Goal: Task Accomplishment & Management: Manage account settings

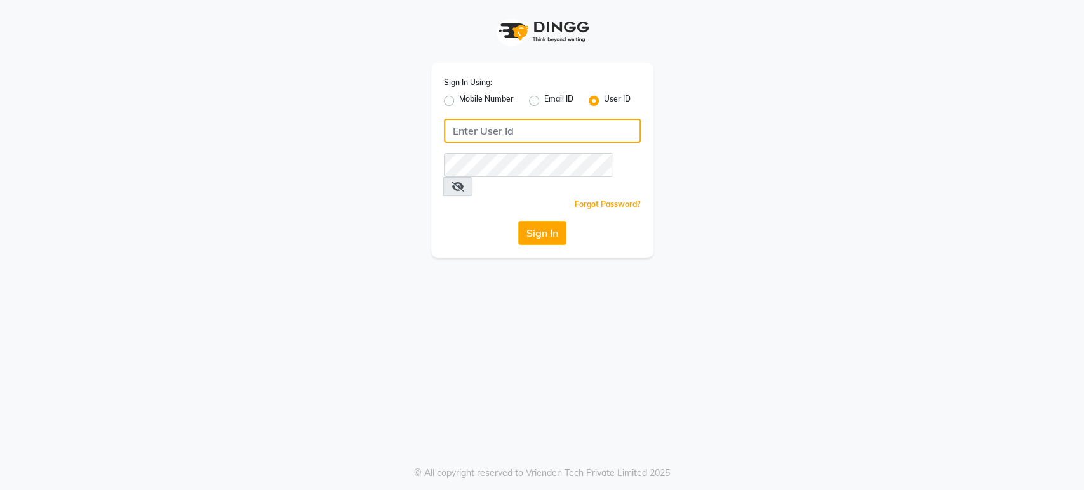
click at [492, 135] on input "Username" at bounding box center [542, 131] width 197 height 24
type input "mkaysalon"
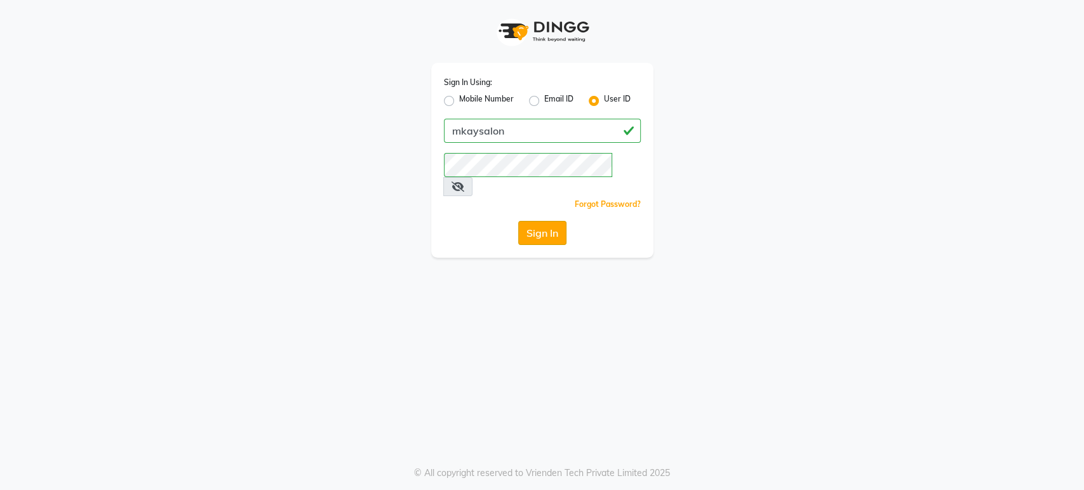
click at [525, 221] on button "Sign In" at bounding box center [542, 233] width 48 height 24
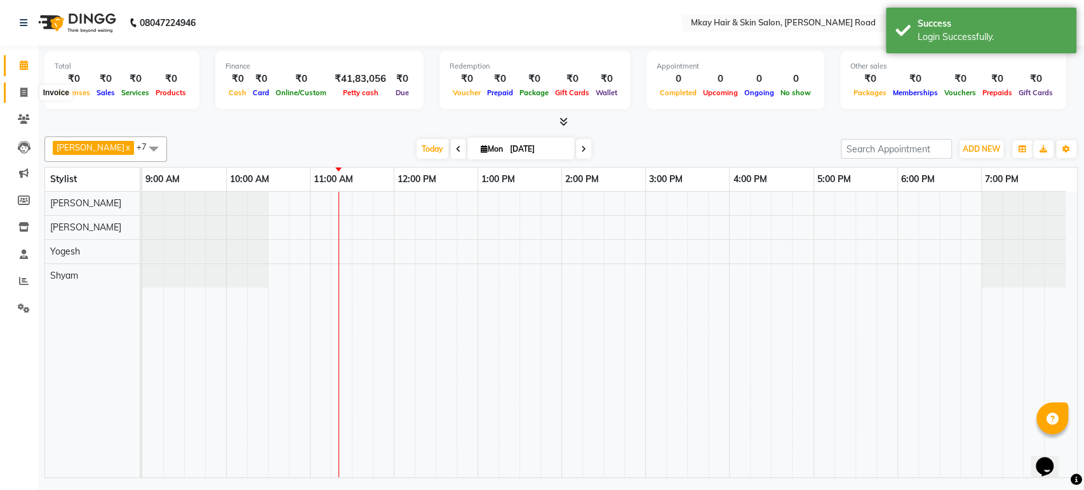
click at [25, 92] on icon at bounding box center [23, 93] width 7 height 10
select select "5258"
select select "service"
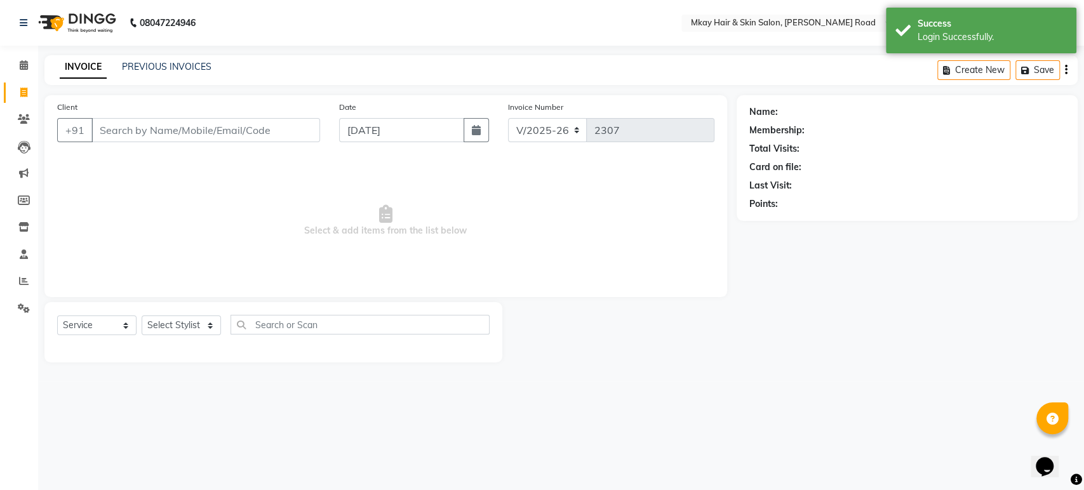
click at [170, 128] on input "Client" at bounding box center [205, 130] width 229 height 24
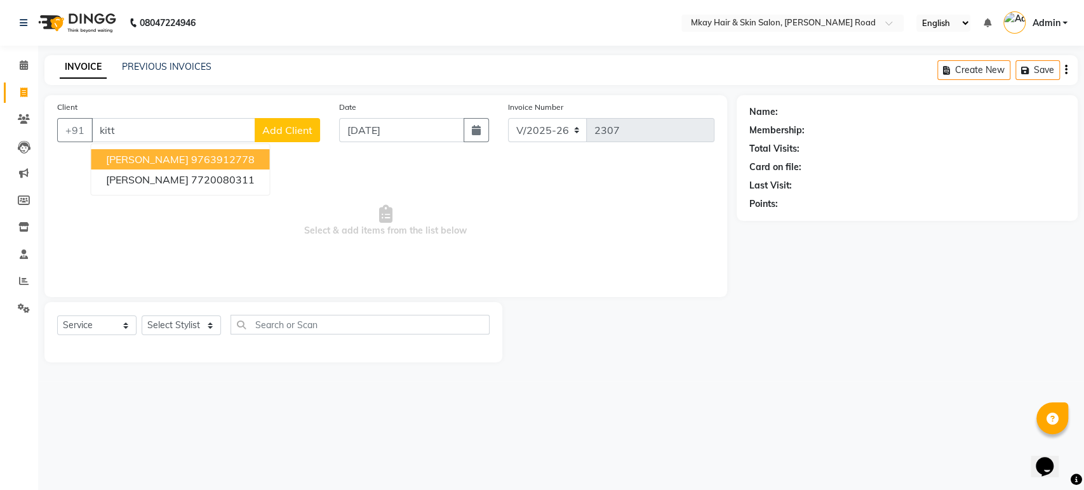
click at [191, 158] on ngb-highlight "9763912778" at bounding box center [223, 159] width 64 height 13
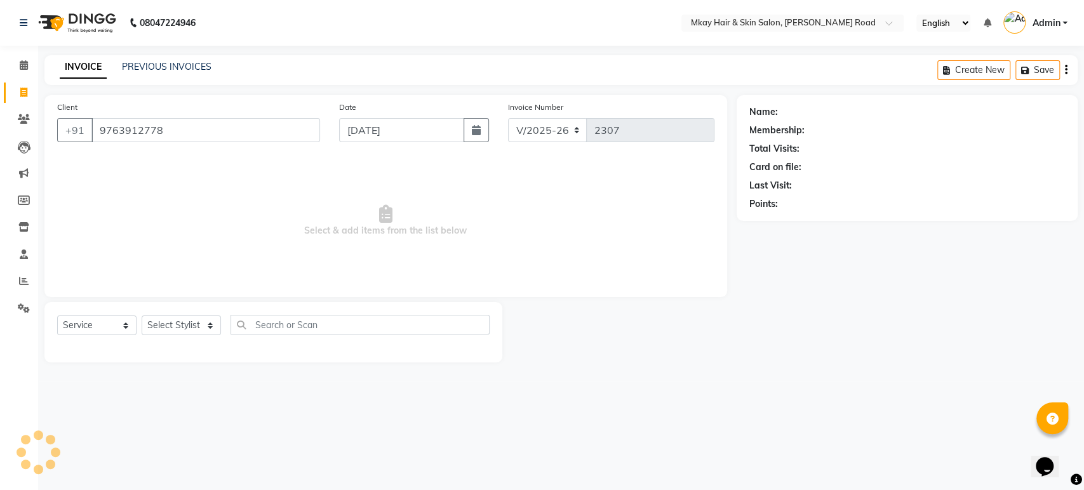
type input "9763912778"
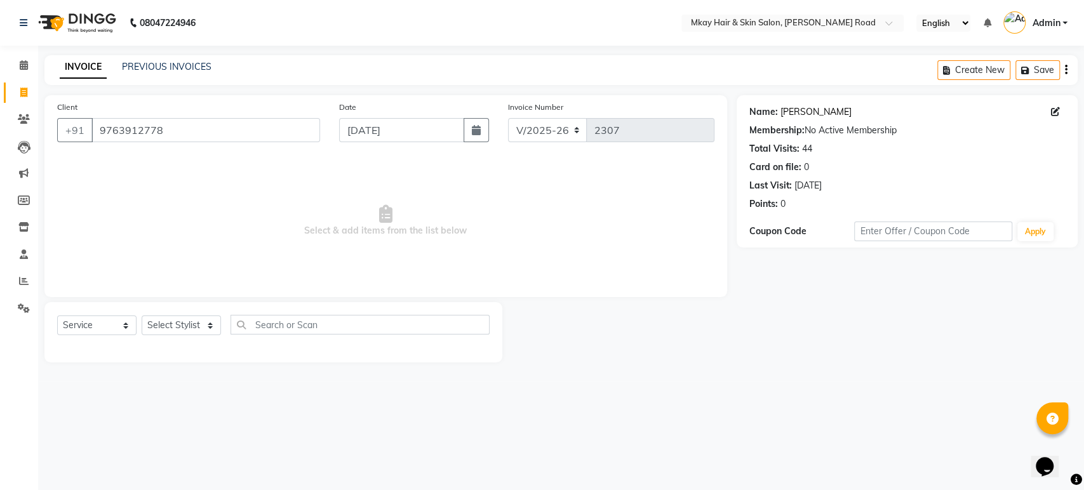
click at [803, 109] on link "Kishori Kittur" at bounding box center [815, 111] width 71 height 13
click at [185, 321] on select "Select Stylist aarti sathe Isha dixit Mangesh prashant Sambhaji Shyam Yogesh" at bounding box center [181, 326] width 79 height 20
select select "38228"
click at [142, 316] on select "Select Stylist aarti sathe Isha dixit Mangesh prashant Sambhaji Shyam Yogesh" at bounding box center [181, 326] width 79 height 20
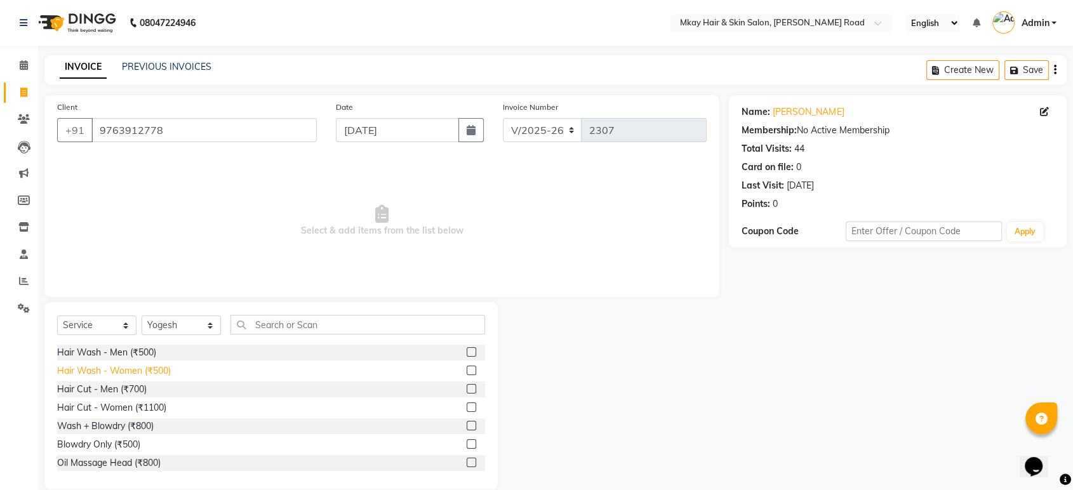
click at [73, 370] on div "Hair Wash - Women (₹500)" at bounding box center [114, 370] width 114 height 13
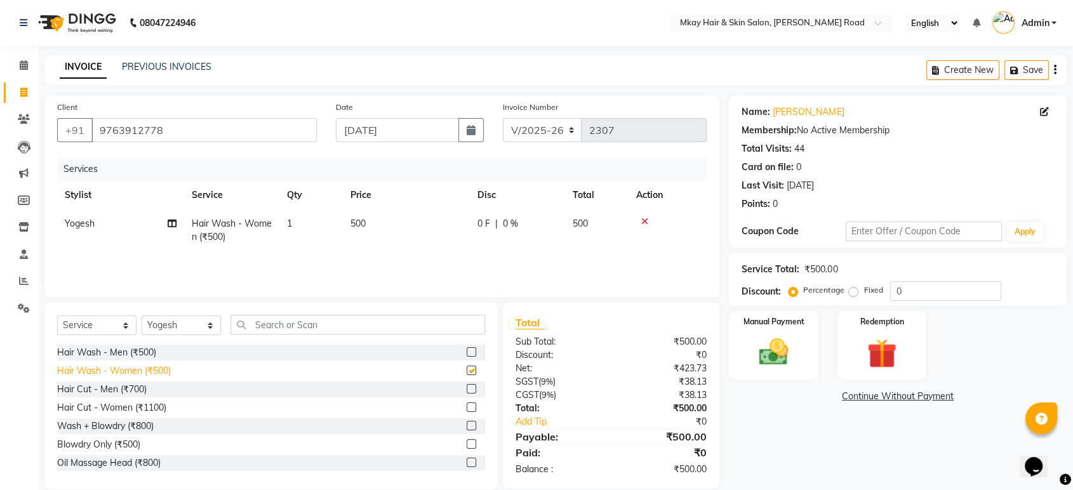
checkbox input "false"
click at [376, 225] on td "500" at bounding box center [406, 231] width 127 height 42
select select "38228"
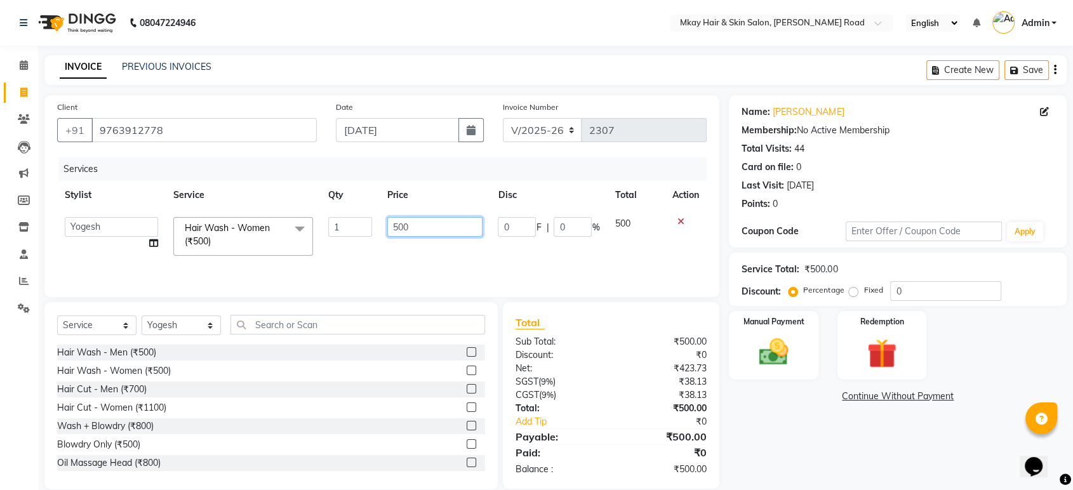
click at [421, 221] on input "500" at bounding box center [435, 227] width 96 height 20
type input "5"
type input "400"
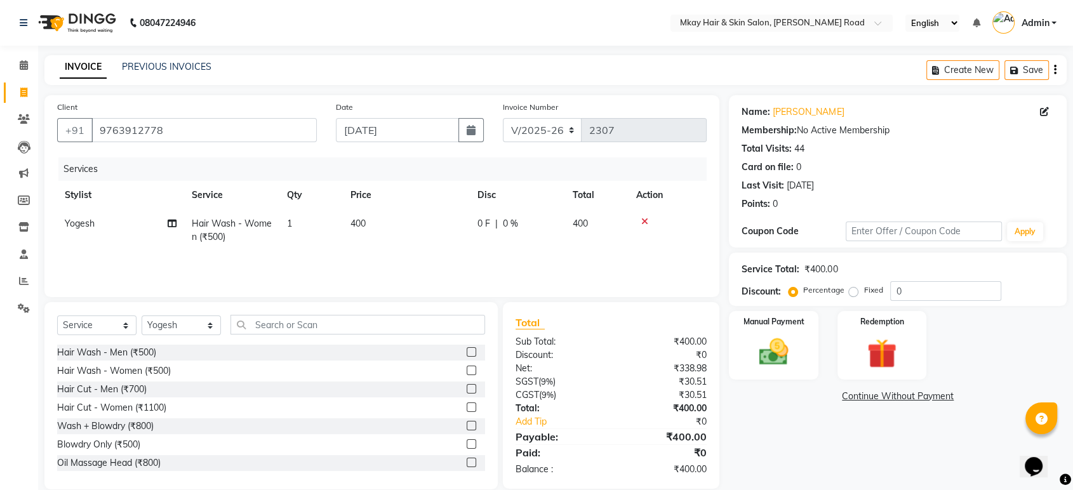
click at [464, 253] on div "Services Stylist Service Qty Price Disc Total Action Yogesh Hair Wash - Women (…" at bounding box center [382, 220] width 650 height 127
click at [782, 330] on div "Manual Payment" at bounding box center [774, 345] width 93 height 71
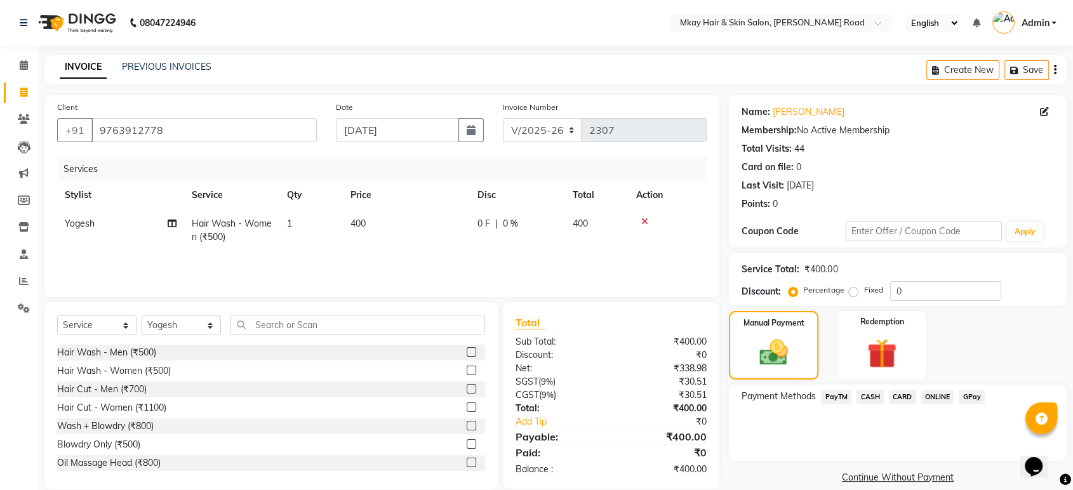
click at [905, 399] on span "CARD" at bounding box center [902, 397] width 27 height 15
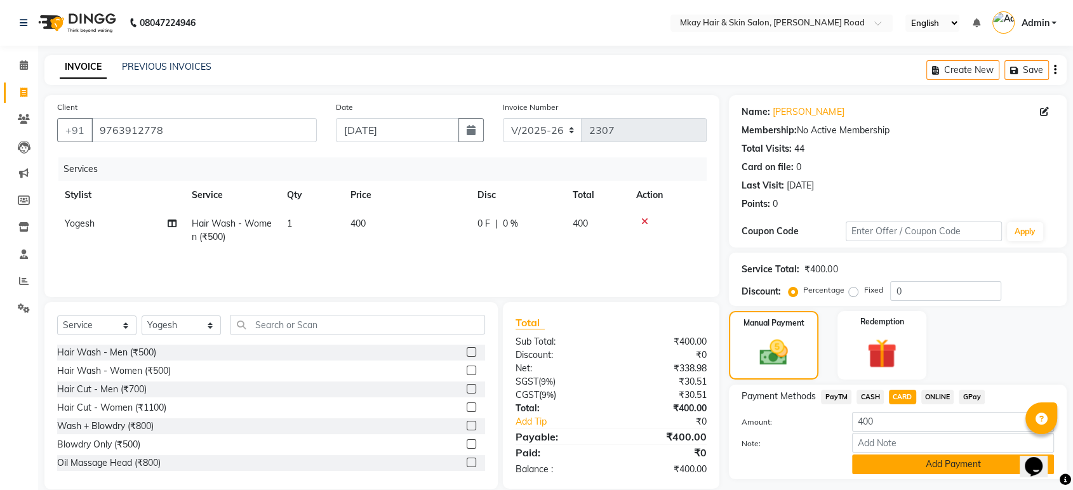
click at [918, 460] on button "Add Payment" at bounding box center [953, 465] width 202 height 20
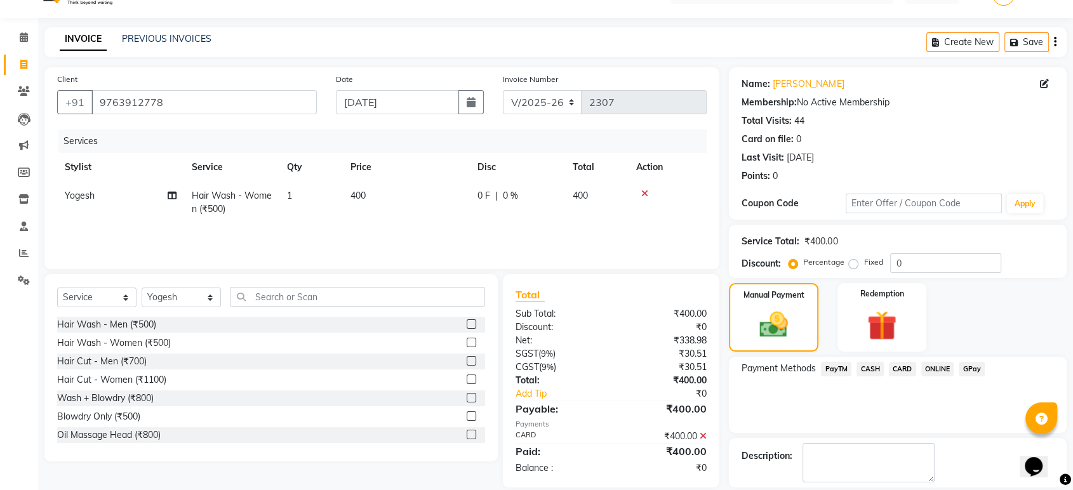
scroll to position [86, 0]
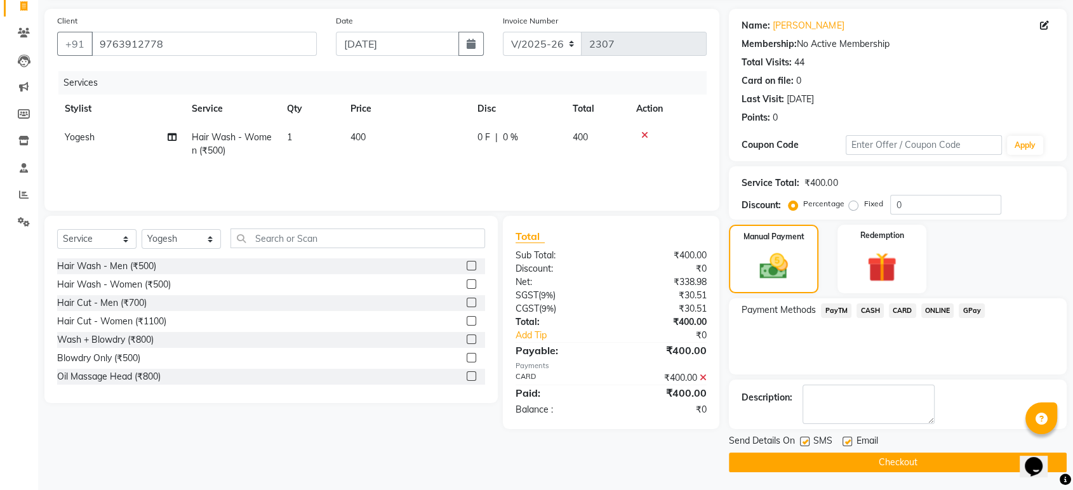
click at [848, 437] on label at bounding box center [848, 442] width 10 height 10
click at [848, 438] on input "checkbox" at bounding box center [847, 442] width 8 height 8
checkbox input "false"
click at [799, 440] on div "Send Details On SMS Email" at bounding box center [898, 442] width 338 height 16
click at [804, 439] on label at bounding box center [805, 442] width 10 height 10
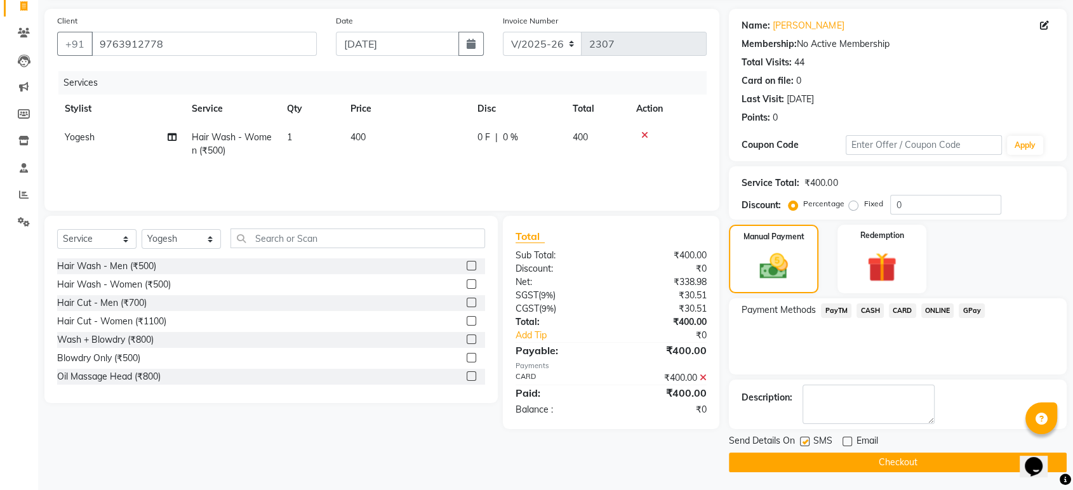
click at [804, 439] on input "checkbox" at bounding box center [804, 442] width 8 height 8
checkbox input "false"
click at [812, 455] on button "Checkout" at bounding box center [898, 463] width 338 height 20
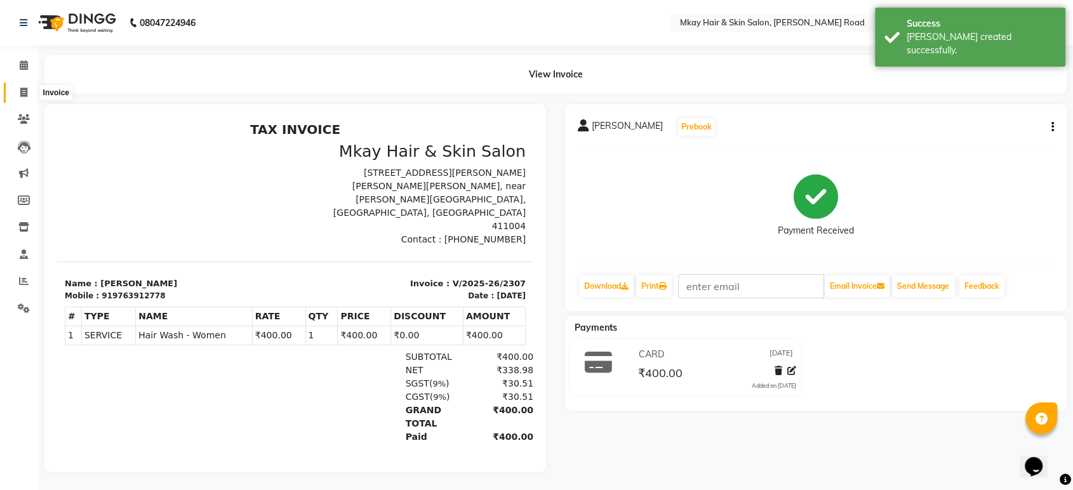
click at [22, 90] on icon at bounding box center [23, 93] width 7 height 10
select select "5258"
select select "service"
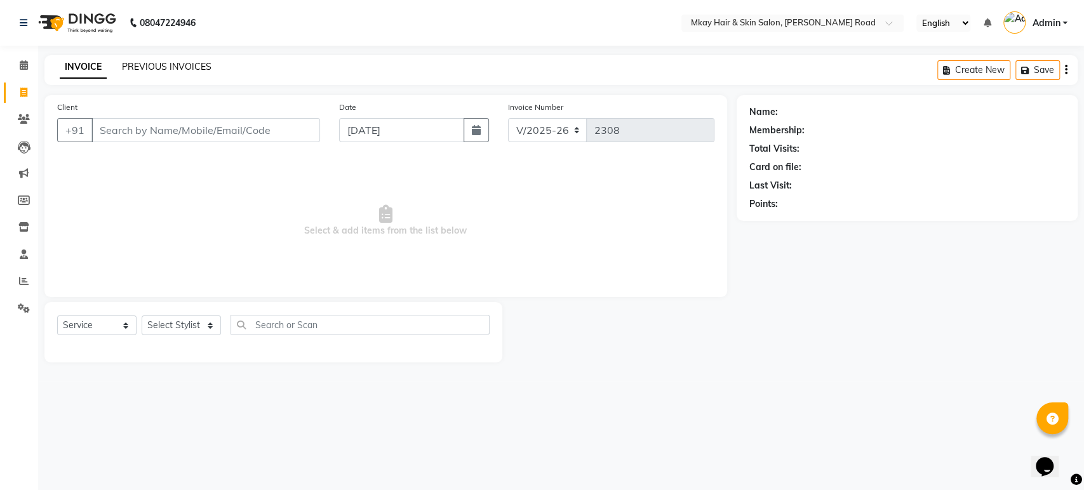
click at [175, 65] on link "PREVIOUS INVOICES" at bounding box center [167, 66] width 90 height 11
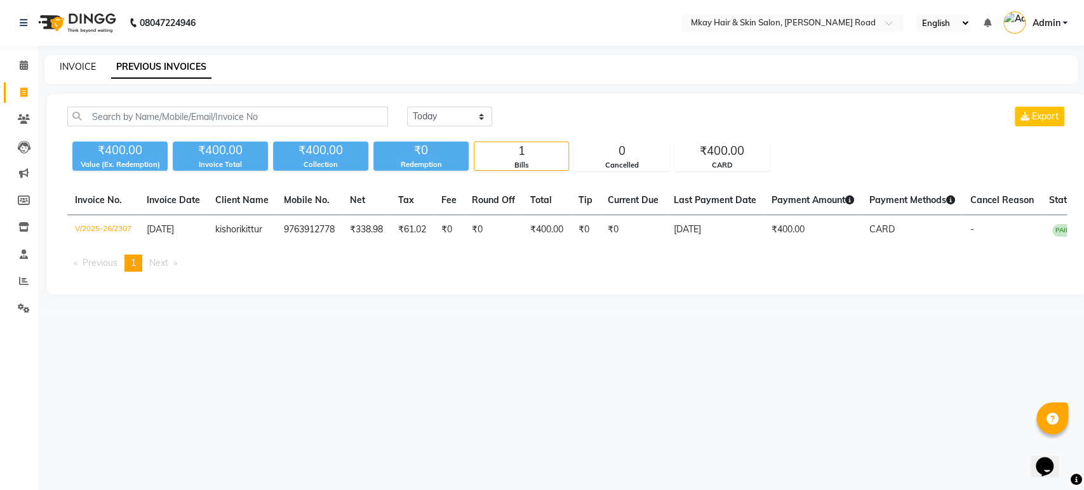
click at [78, 63] on link "INVOICE" at bounding box center [78, 66] width 36 height 11
select select "service"
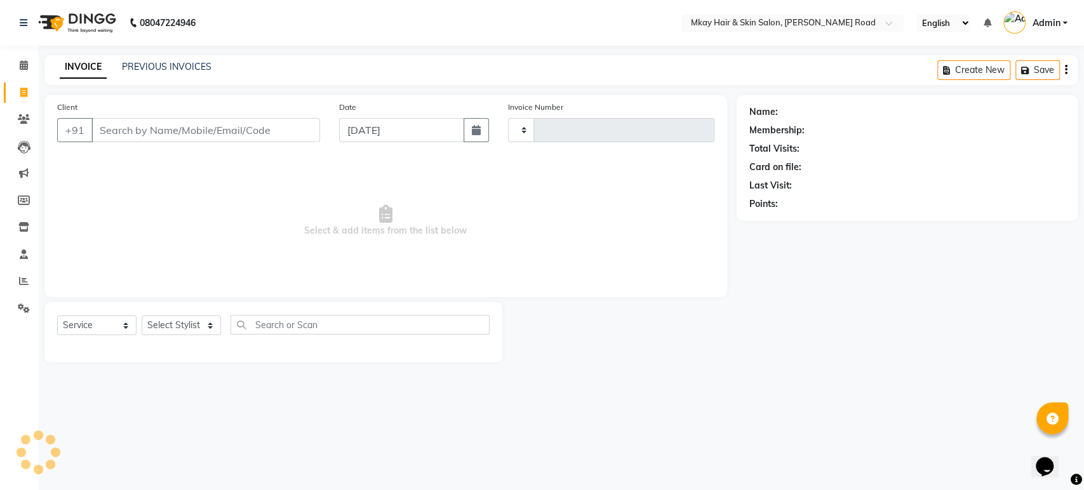
type input "2308"
select select "5258"
click at [109, 124] on input "Client" at bounding box center [205, 130] width 229 height 24
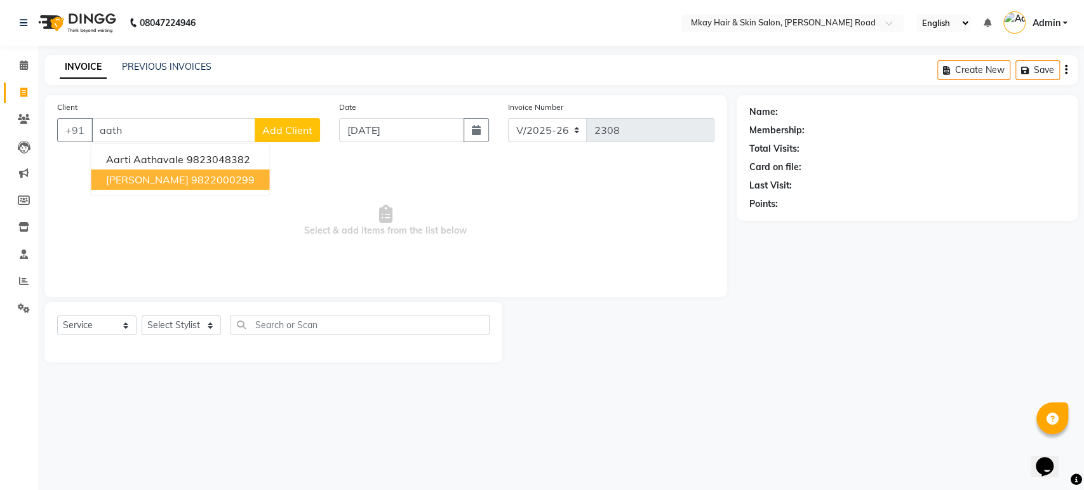
click at [112, 174] on span "pritam aathavle" at bounding box center [147, 179] width 82 height 13
type input "9822000299"
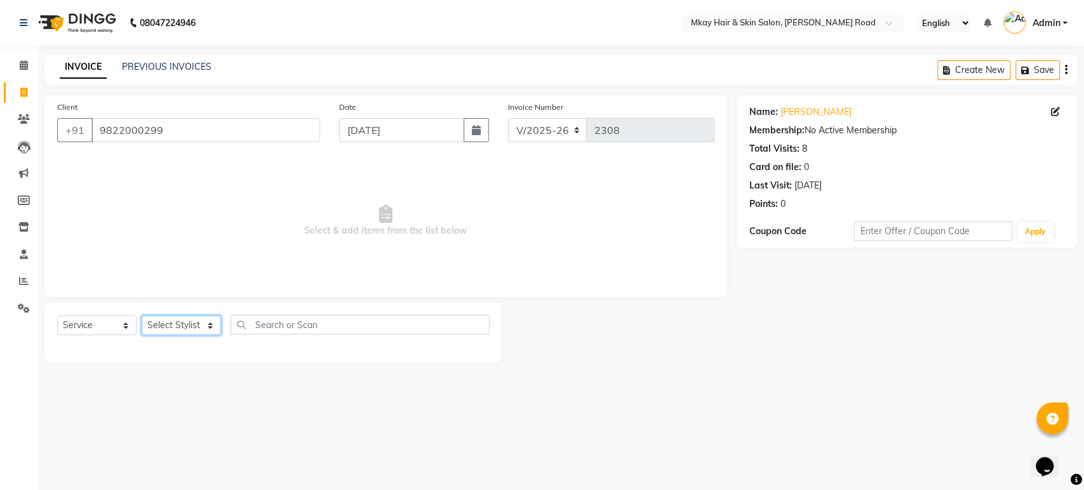
click at [154, 319] on select "Select Stylist [PERSON_NAME] Isha [PERSON_NAME] [PERSON_NAME] Shyam [PERSON_NAM…" at bounding box center [181, 326] width 79 height 20
select select "38226"
click at [142, 316] on select "Select Stylist [PERSON_NAME] Isha [PERSON_NAME] [PERSON_NAME] Shyam [PERSON_NAM…" at bounding box center [181, 326] width 79 height 20
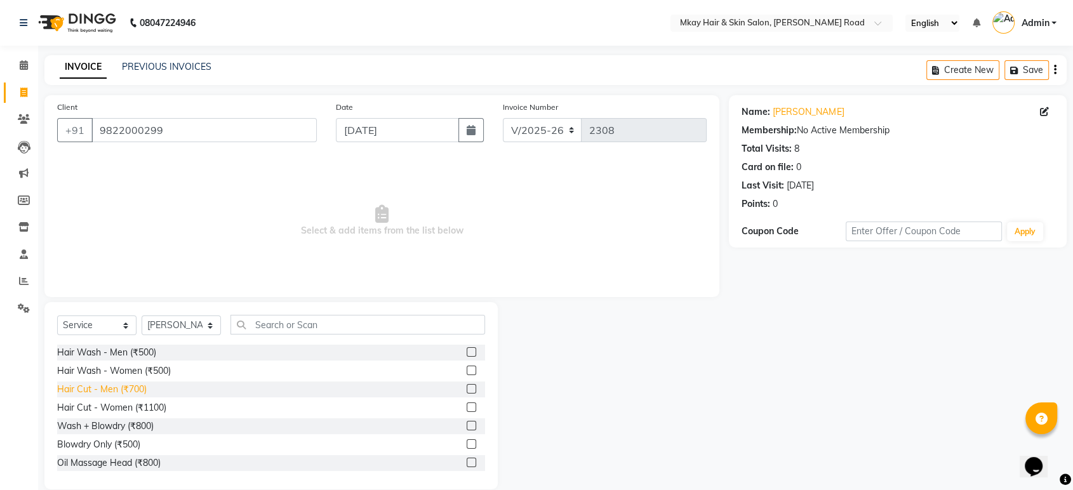
click at [63, 390] on div "Hair Cut - Men (₹700)" at bounding box center [102, 389] width 90 height 13
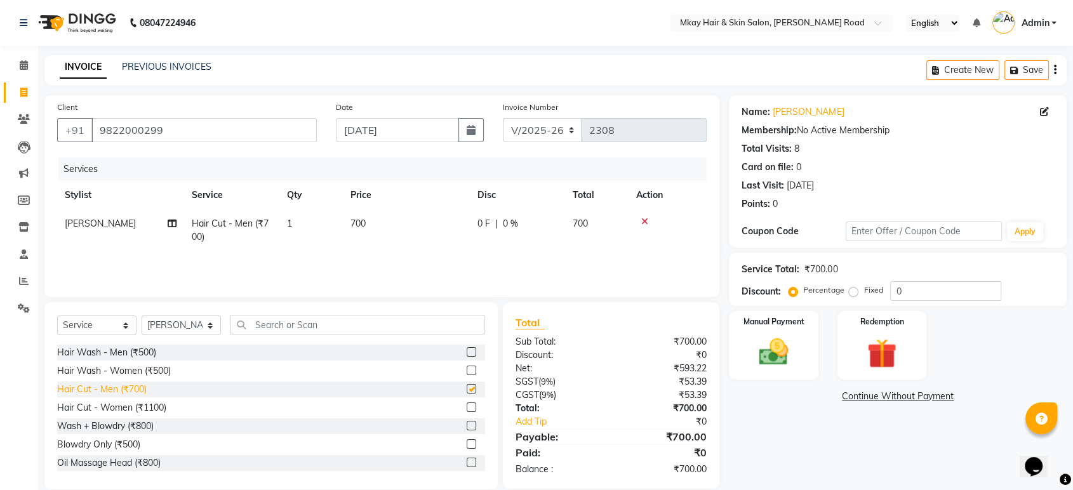
checkbox input "false"
click at [377, 217] on td "700" at bounding box center [406, 231] width 127 height 42
select select "38226"
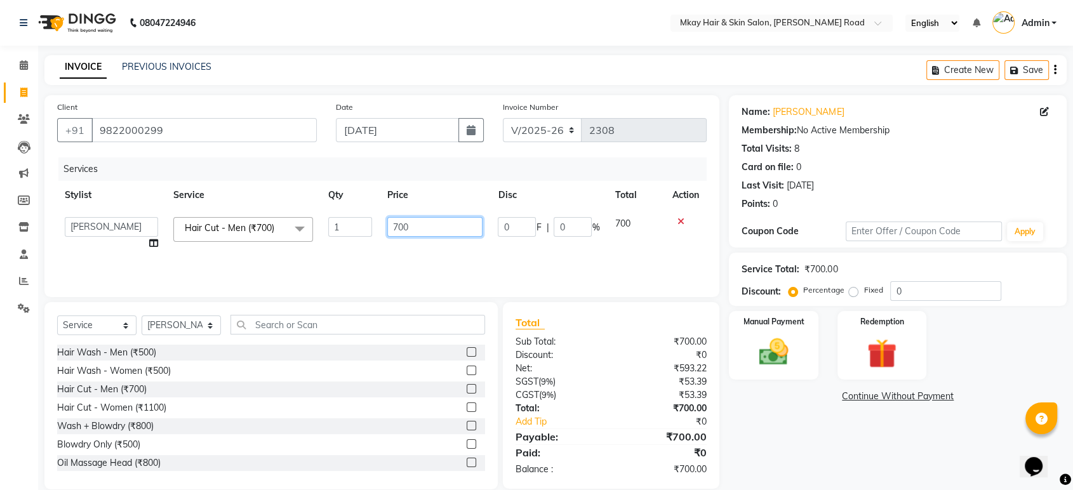
click at [419, 231] on input "700" at bounding box center [435, 227] width 96 height 20
type input "7"
type input "500"
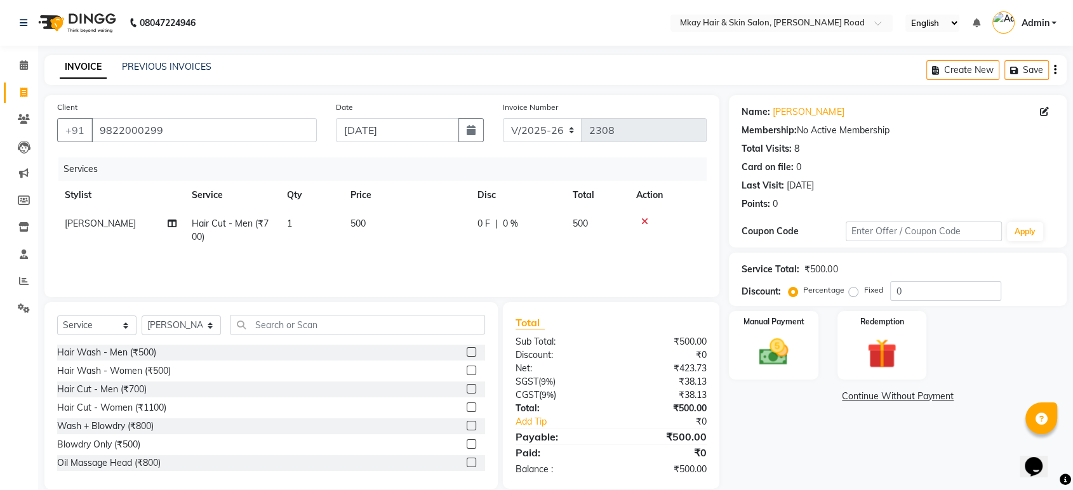
click at [445, 265] on div "Services Stylist Service Qty Price Disc Total Action Mangesh Hair Cut - Men (₹7…" at bounding box center [382, 220] width 650 height 127
click at [753, 333] on div "Manual Payment" at bounding box center [774, 345] width 93 height 71
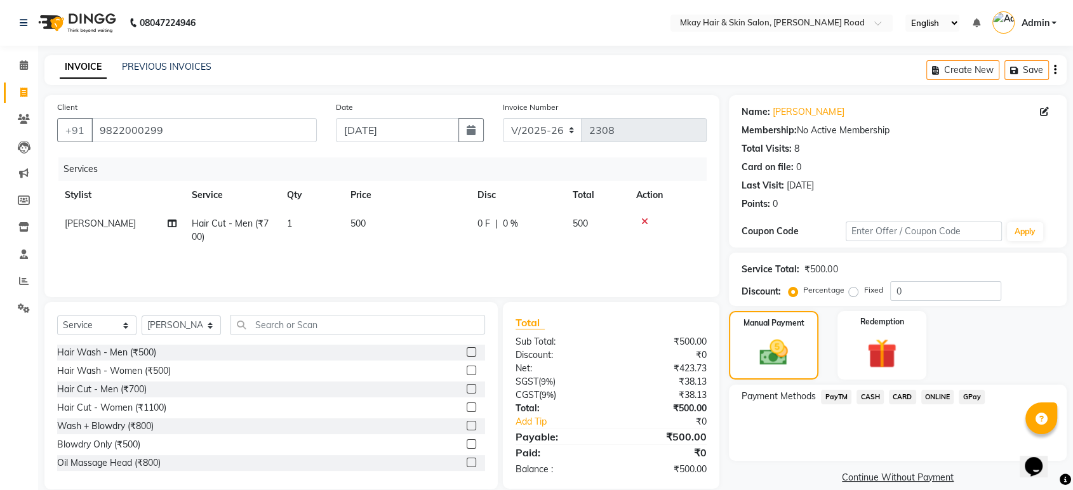
click at [877, 394] on span "CASH" at bounding box center [870, 397] width 27 height 15
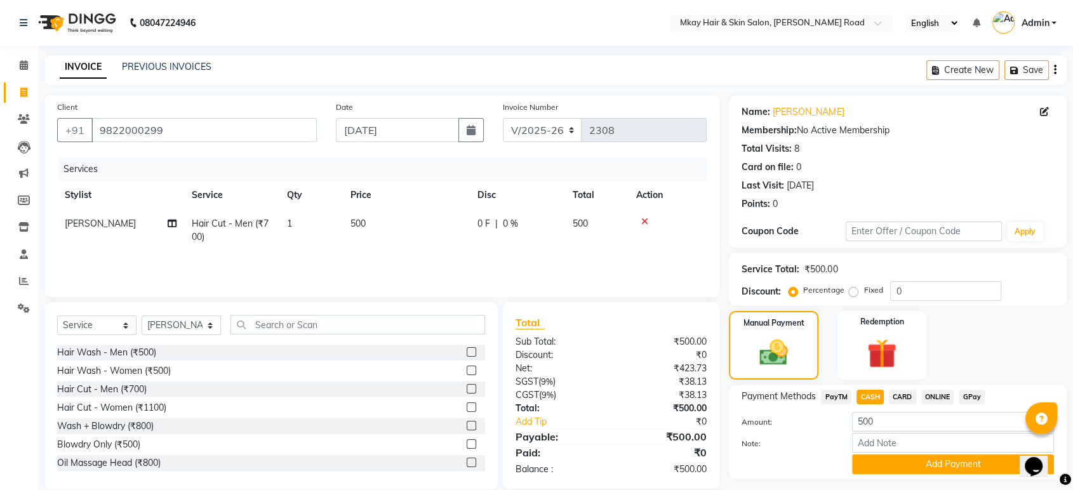
scroll to position [33, 0]
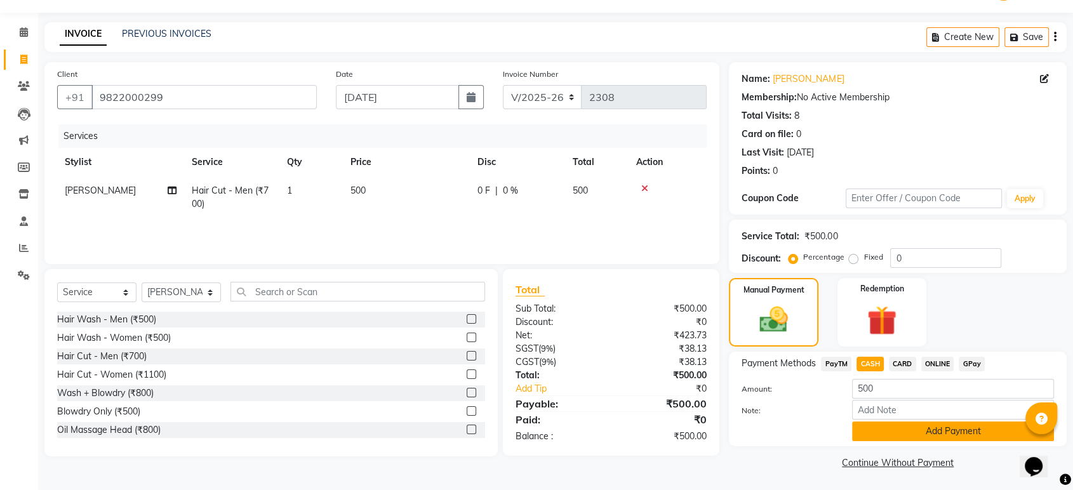
click at [876, 428] on button "Add Payment" at bounding box center [953, 432] width 202 height 20
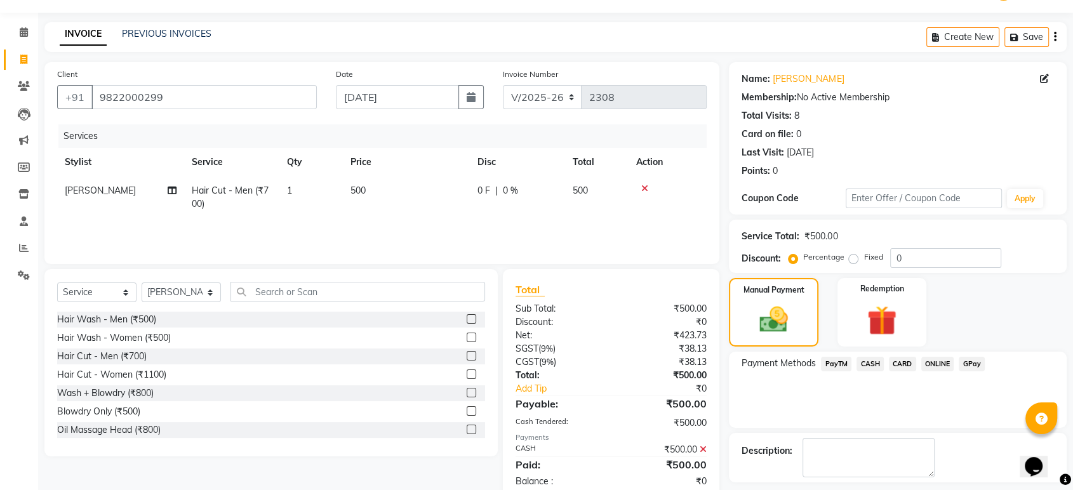
scroll to position [86, 0]
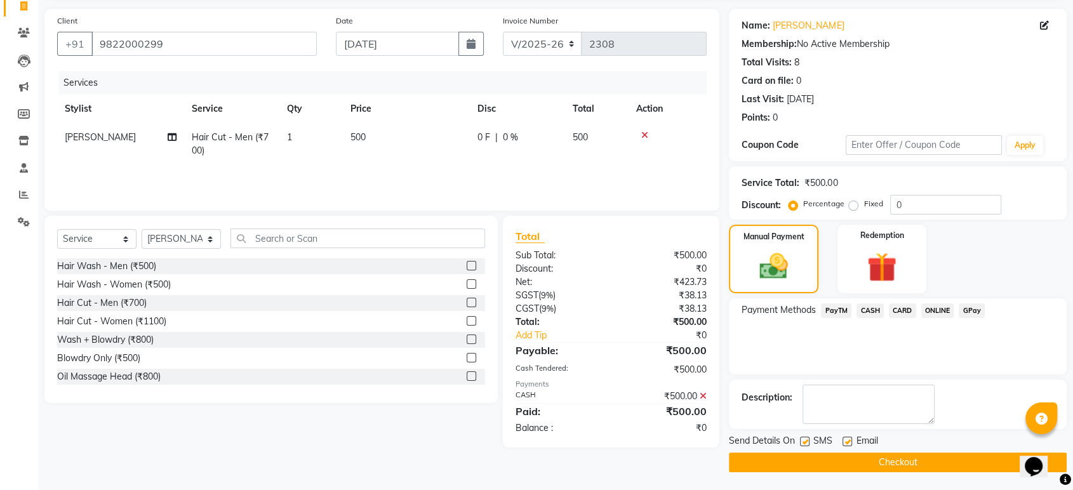
click at [848, 439] on label at bounding box center [848, 442] width 10 height 10
click at [848, 439] on input "checkbox" at bounding box center [847, 442] width 8 height 8
checkbox input "false"
click at [803, 441] on label at bounding box center [805, 442] width 10 height 10
click at [803, 441] on input "checkbox" at bounding box center [804, 442] width 8 height 8
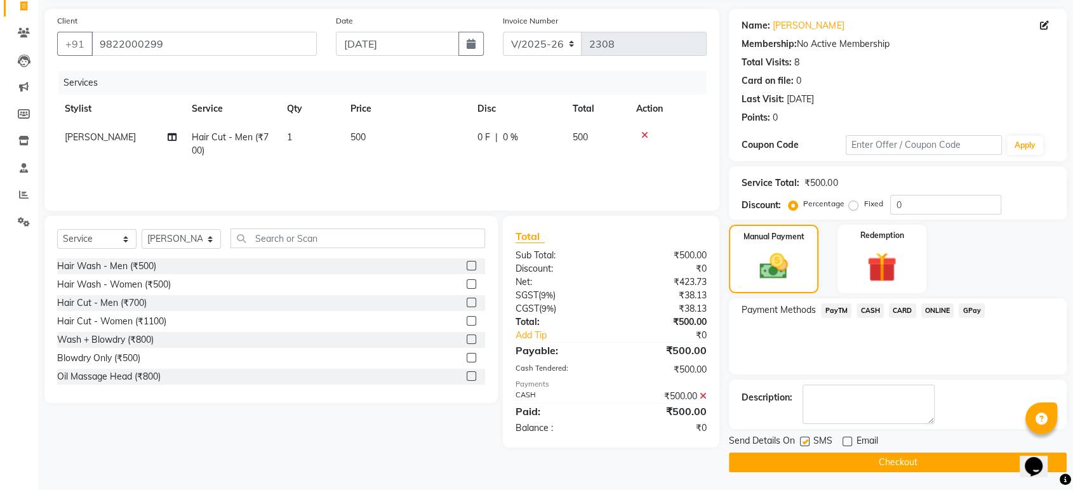
checkbox input "false"
click at [811, 455] on button "Checkout" at bounding box center [898, 463] width 338 height 20
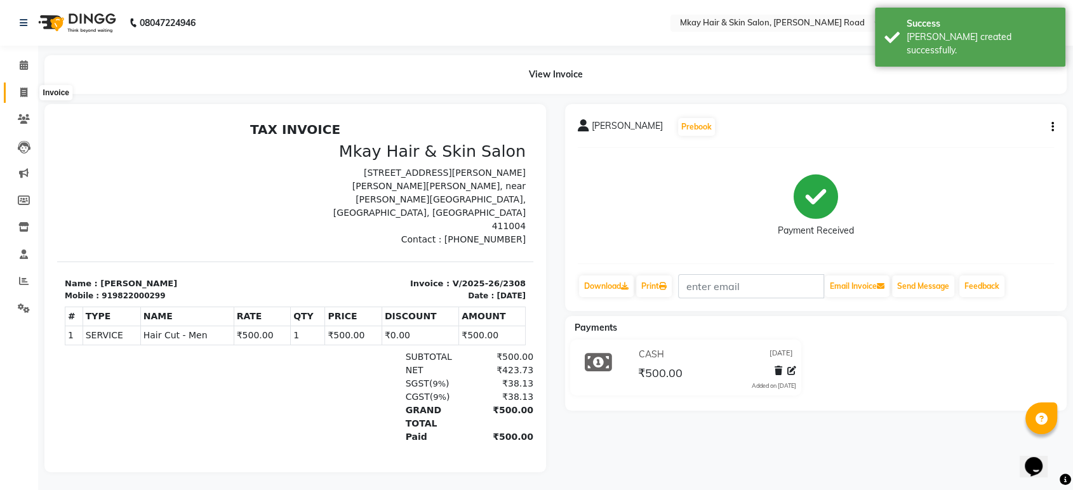
click at [26, 90] on icon at bounding box center [23, 93] width 7 height 10
select select "service"
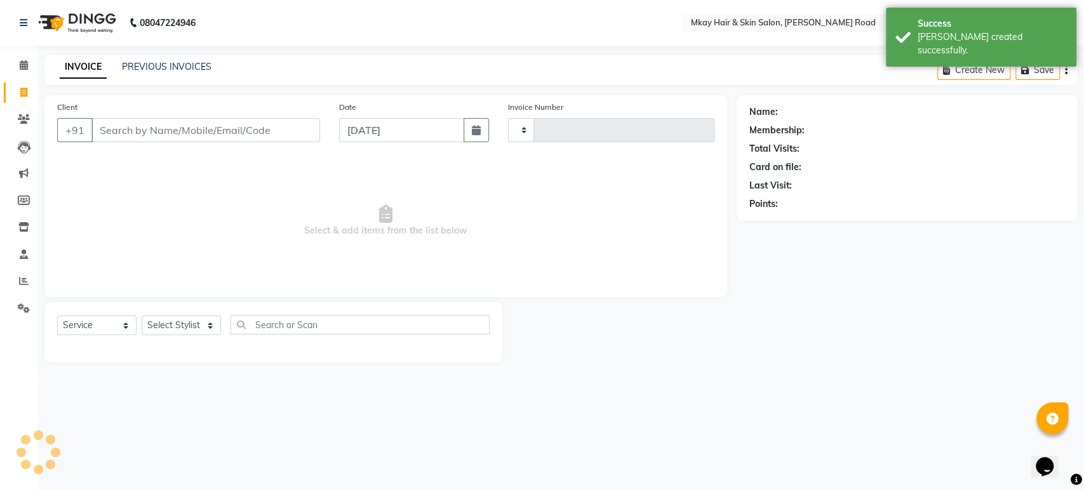
type input "2309"
select select "5258"
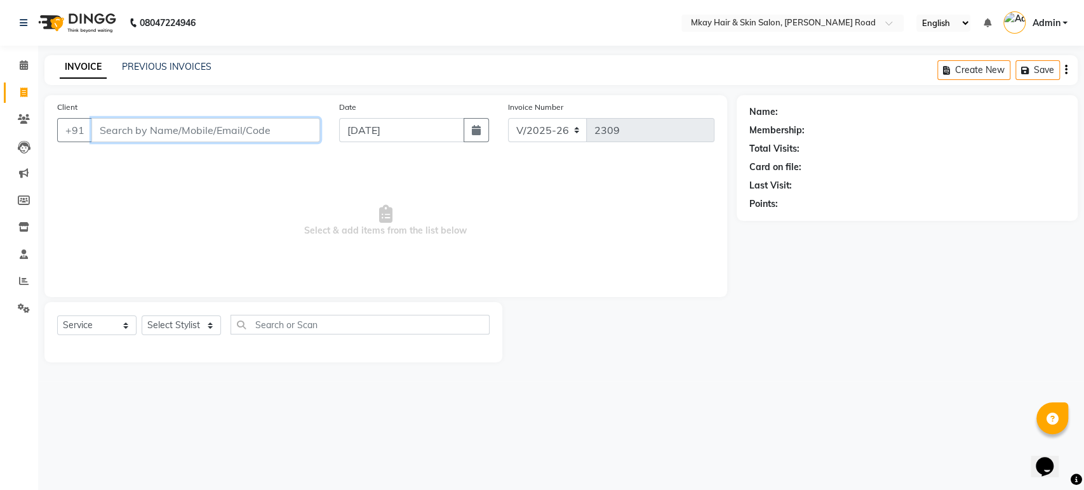
click at [199, 126] on input "Client" at bounding box center [205, 130] width 229 height 24
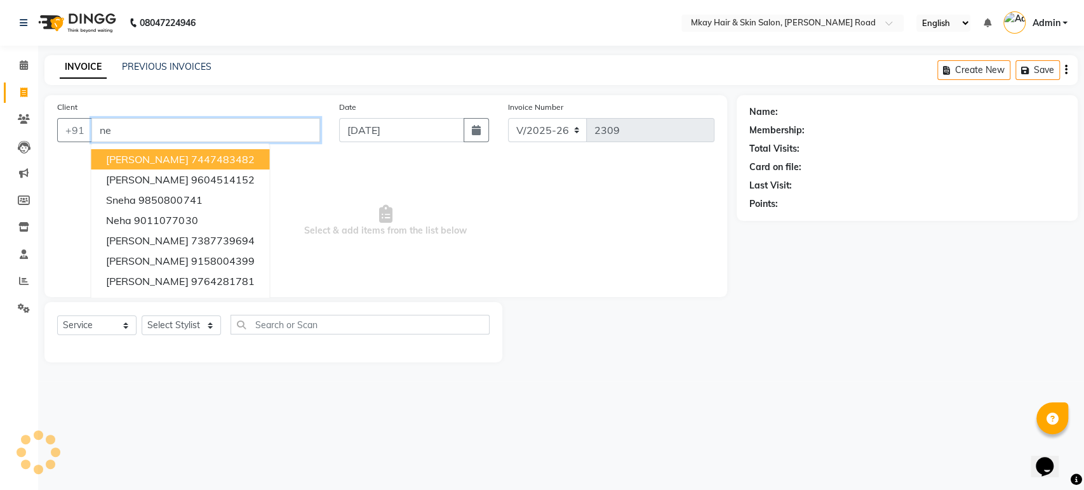
type input "n"
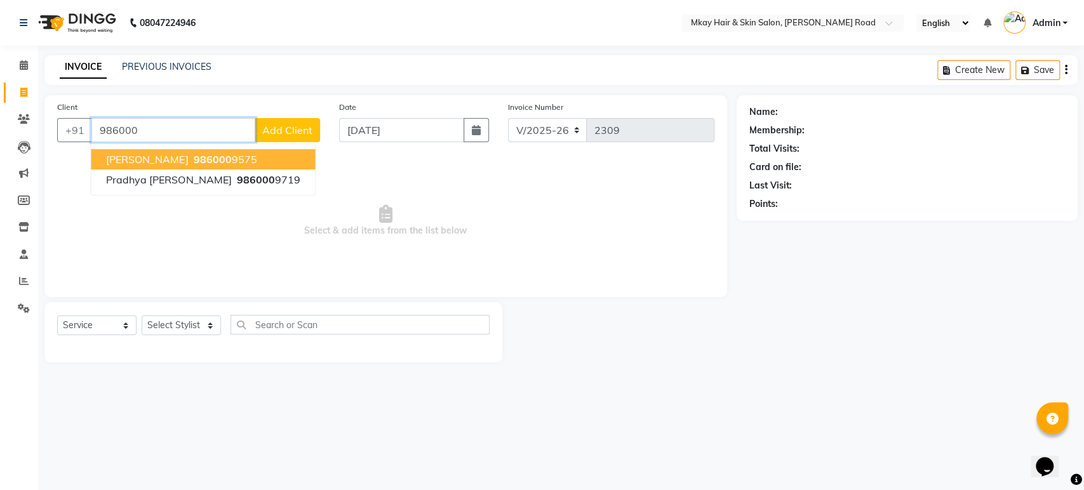
click at [193, 154] on span "986000" at bounding box center [212, 159] width 38 height 13
type input "9860009575"
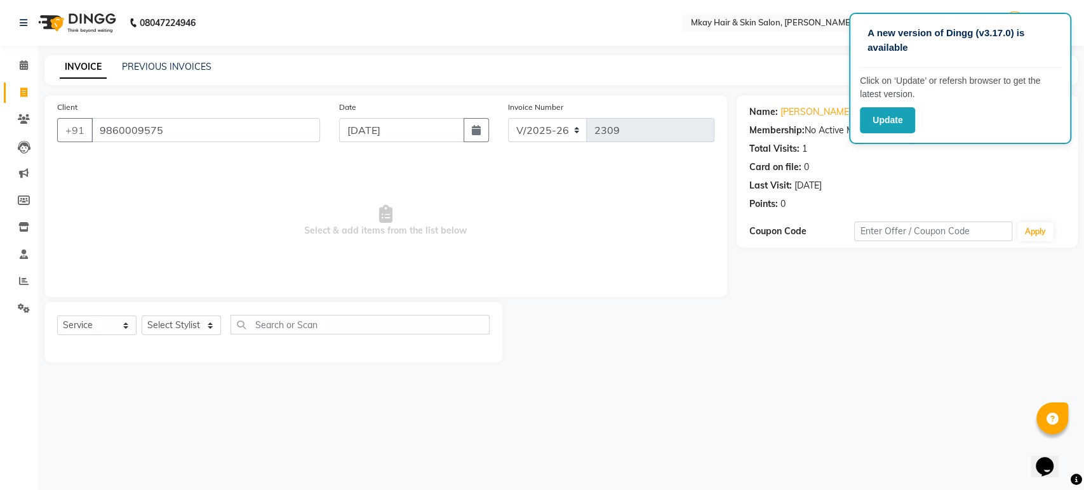
click at [940, 164] on div "Card on file: 0" at bounding box center [907, 167] width 316 height 13
click at [749, 62] on div "INVOICE PREVIOUS INVOICES Create New Save" at bounding box center [560, 70] width 1033 height 30
click at [187, 133] on input "9860009575" at bounding box center [205, 130] width 229 height 24
click at [177, 329] on select "Select Stylist [PERSON_NAME] Isha [PERSON_NAME] [PERSON_NAME] Shyam [PERSON_NAM…" at bounding box center [181, 326] width 79 height 20
select select "38226"
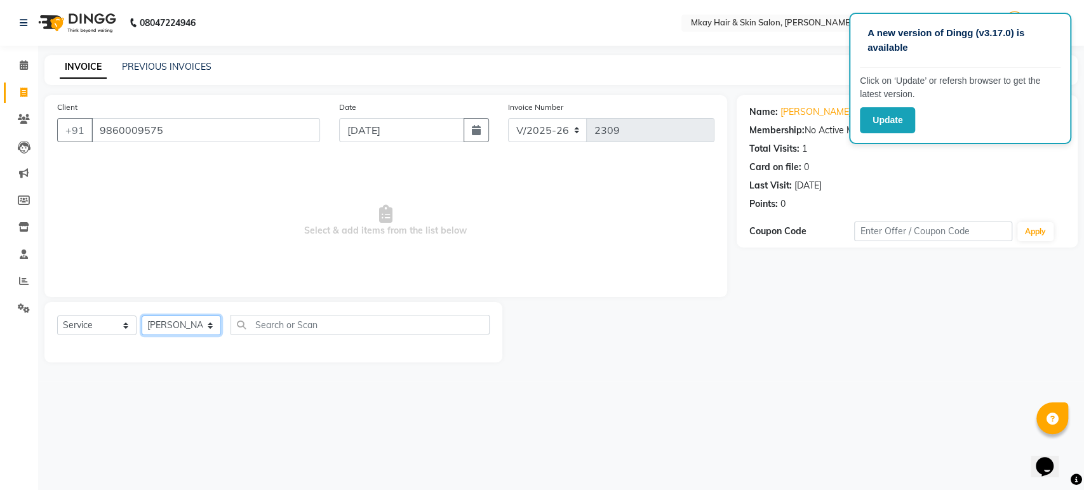
click at [142, 316] on select "Select Stylist [PERSON_NAME] Isha [PERSON_NAME] [PERSON_NAME] Shyam [PERSON_NAM…" at bounding box center [181, 326] width 79 height 20
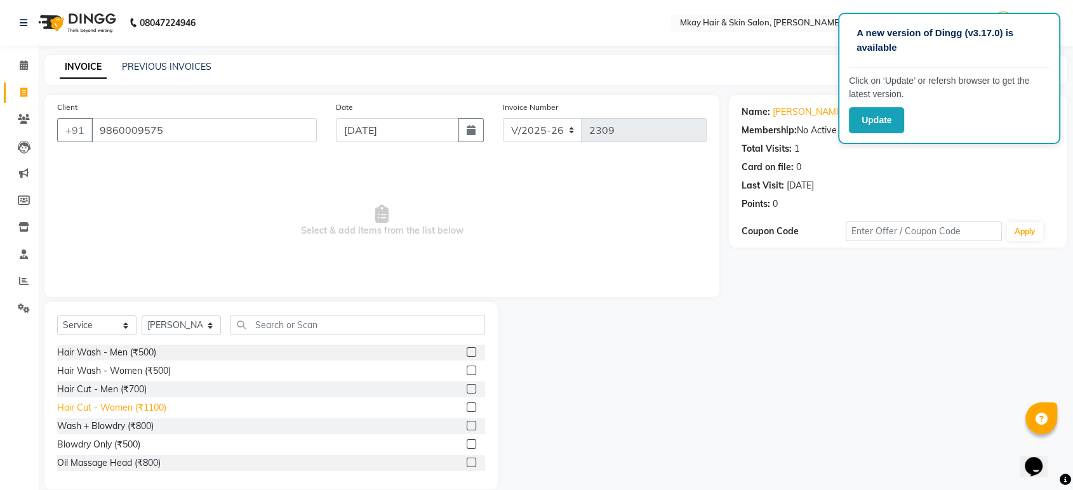
click at [72, 405] on div "Hair Cut - Women (₹1100)" at bounding box center [111, 407] width 109 height 13
checkbox input "false"
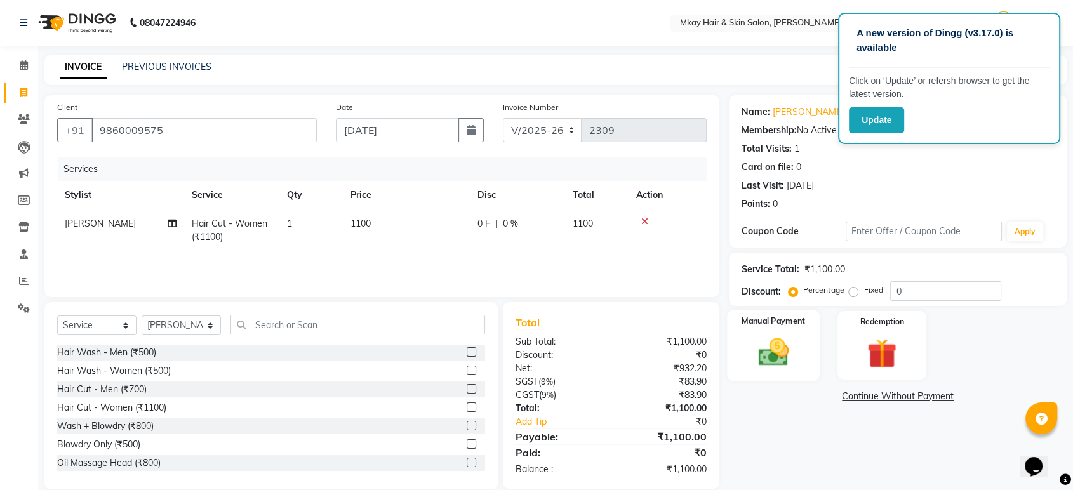
click at [762, 354] on img at bounding box center [774, 353] width 50 height 36
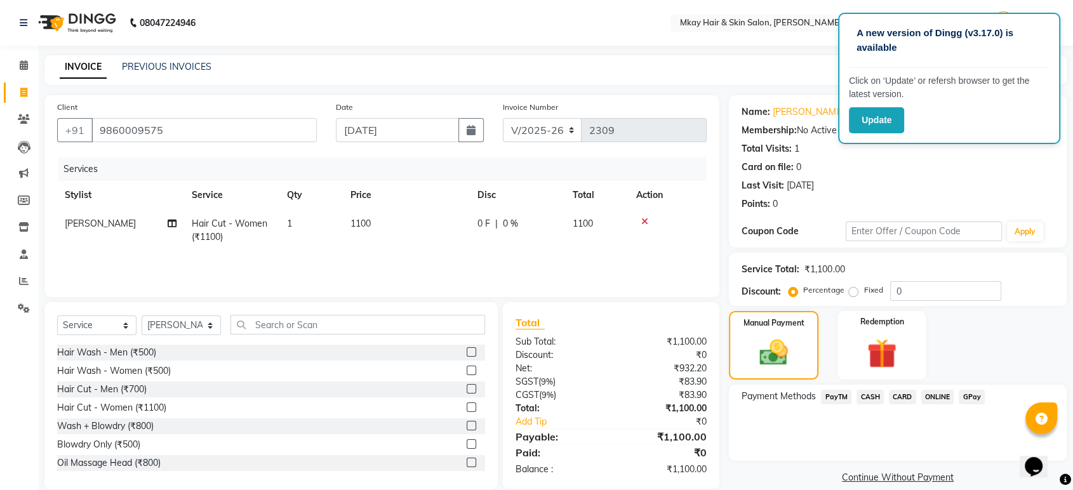
click at [873, 389] on div "Payment Methods PayTM CASH CARD ONLINE GPay" at bounding box center [898, 423] width 338 height 76
click at [871, 398] on span "CASH" at bounding box center [870, 397] width 27 height 15
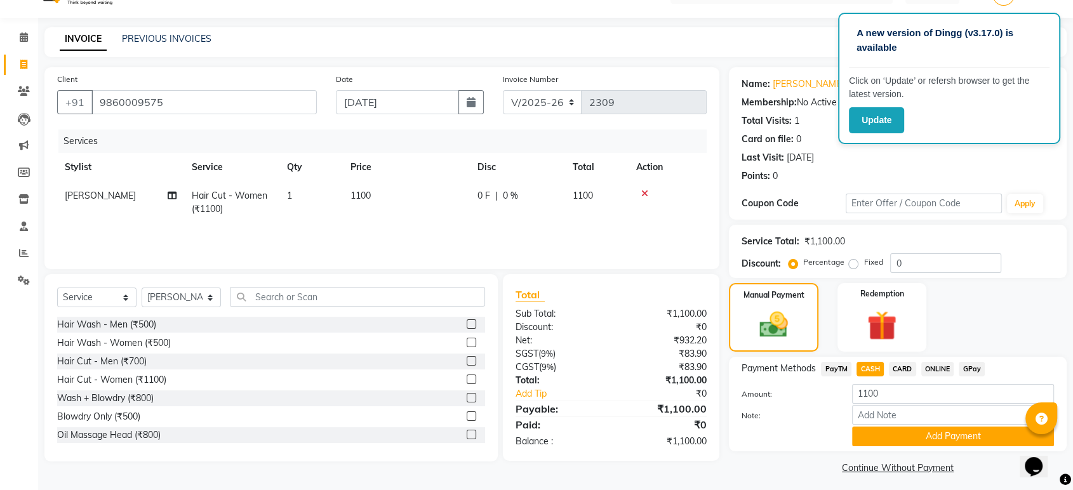
scroll to position [33, 0]
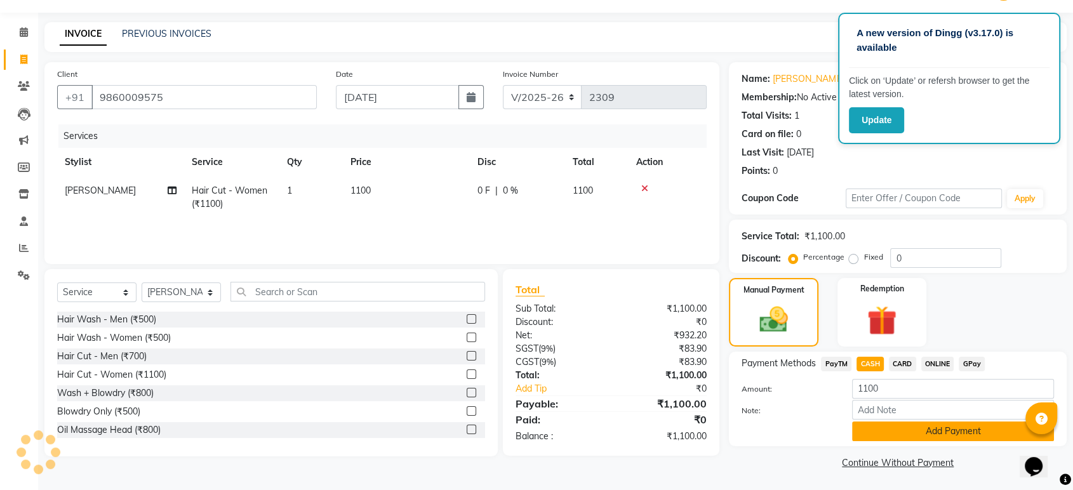
click at [880, 427] on button "Add Payment" at bounding box center [953, 432] width 202 height 20
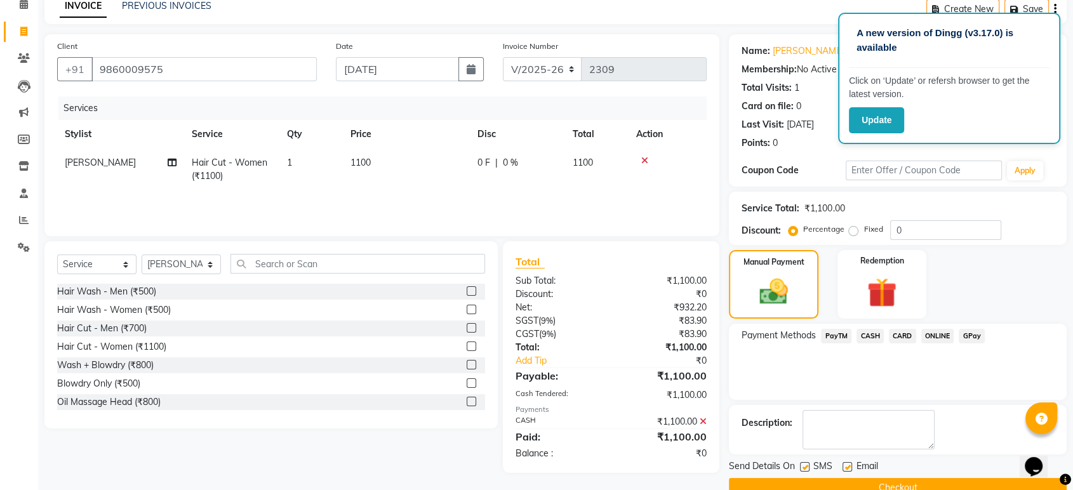
scroll to position [86, 0]
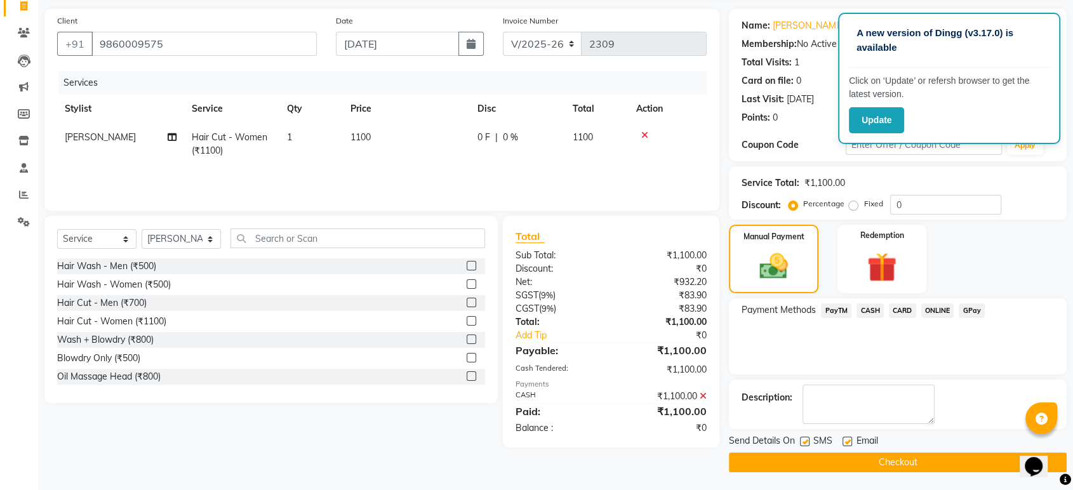
click at [846, 441] on label at bounding box center [848, 442] width 10 height 10
click at [846, 441] on input "checkbox" at bounding box center [847, 442] width 8 height 8
checkbox input "false"
click at [803, 441] on label at bounding box center [805, 442] width 10 height 10
click at [803, 441] on input "checkbox" at bounding box center [804, 442] width 8 height 8
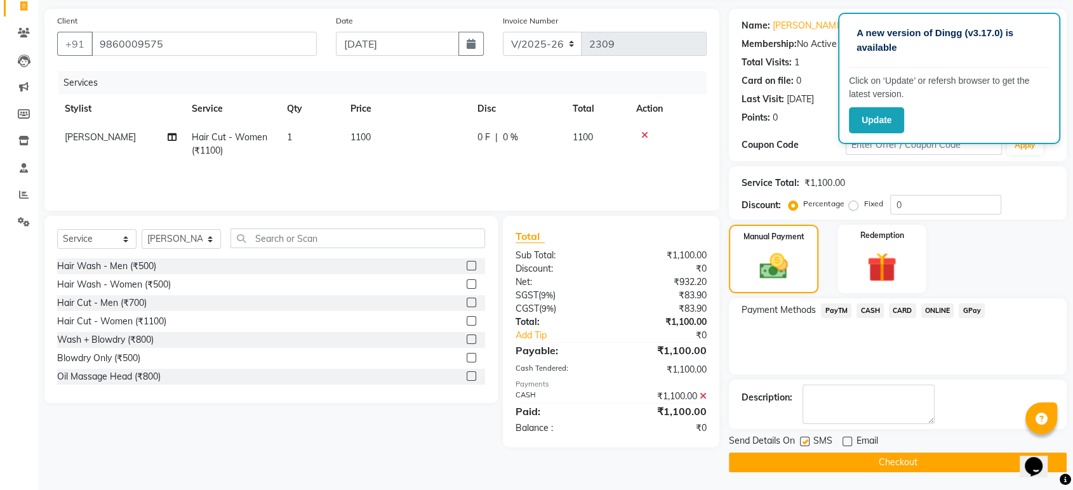
checkbox input "false"
click at [821, 459] on button "Checkout" at bounding box center [898, 463] width 338 height 20
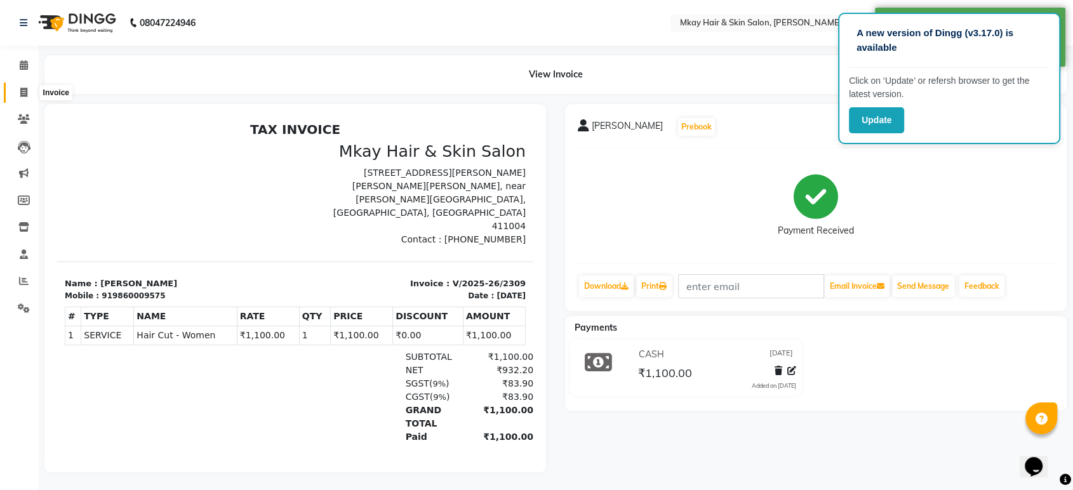
click at [20, 90] on icon at bounding box center [23, 93] width 7 height 10
select select "service"
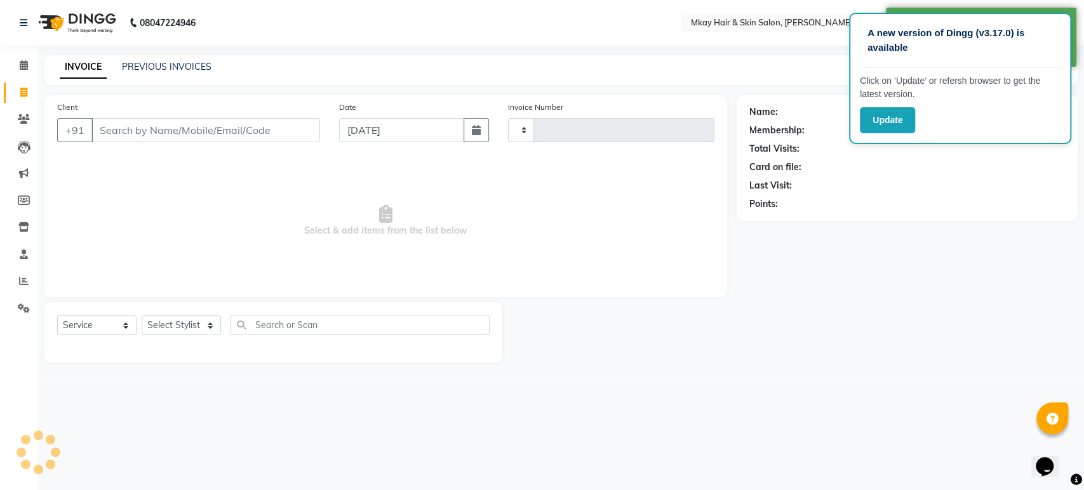
type input "2310"
select select "5258"
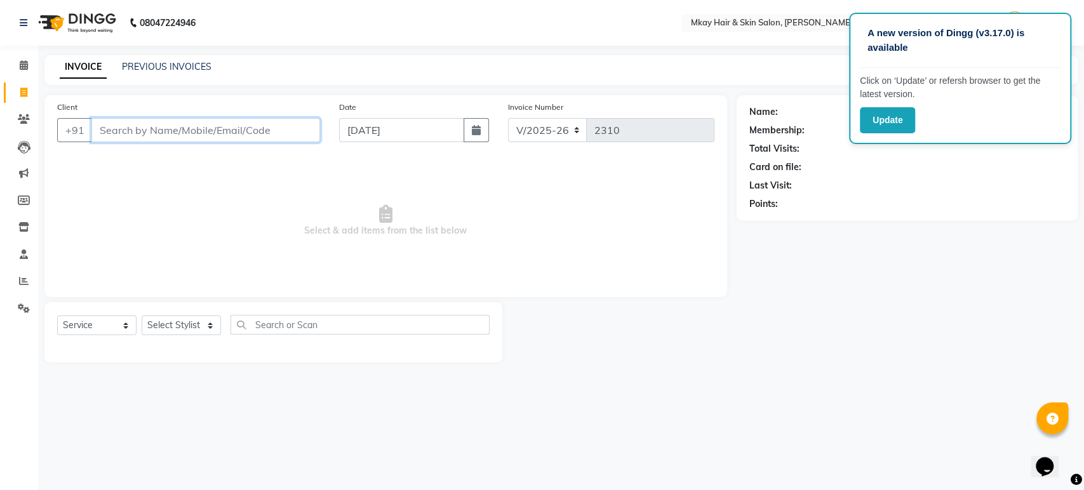
click at [258, 126] on input "Client" at bounding box center [205, 130] width 229 height 24
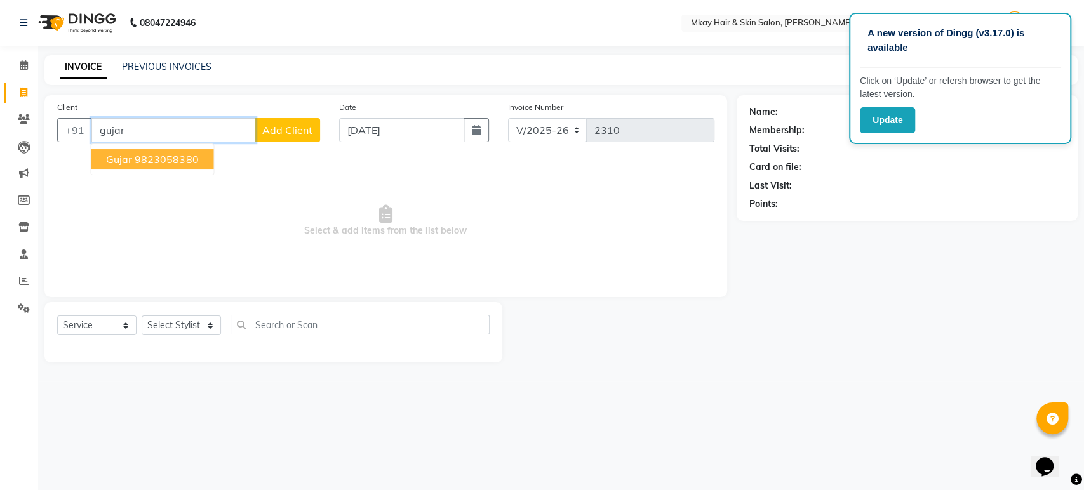
click at [108, 154] on span "gujar" at bounding box center [119, 159] width 26 height 13
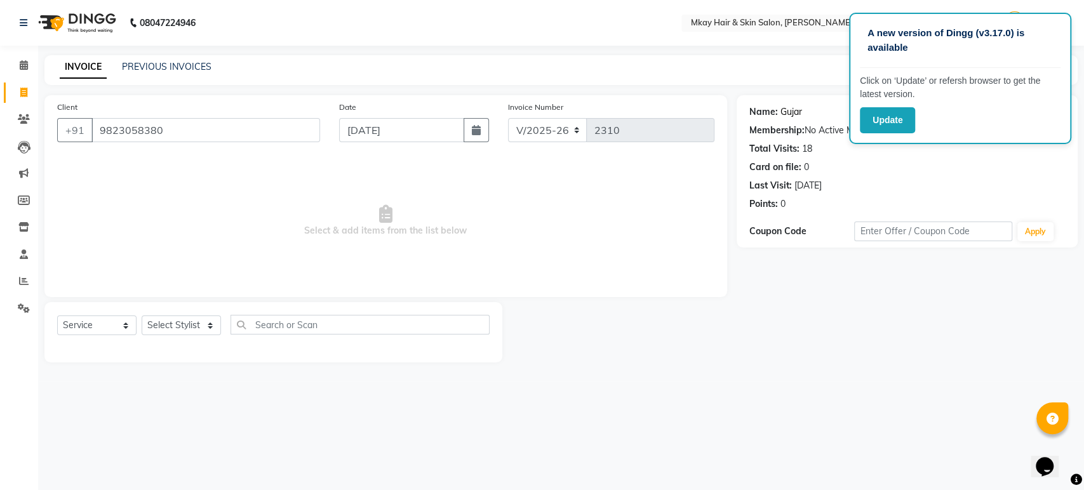
click at [796, 110] on link "Gujar" at bounding box center [791, 111] width 22 height 13
click at [166, 135] on input "9823058380" at bounding box center [205, 130] width 229 height 24
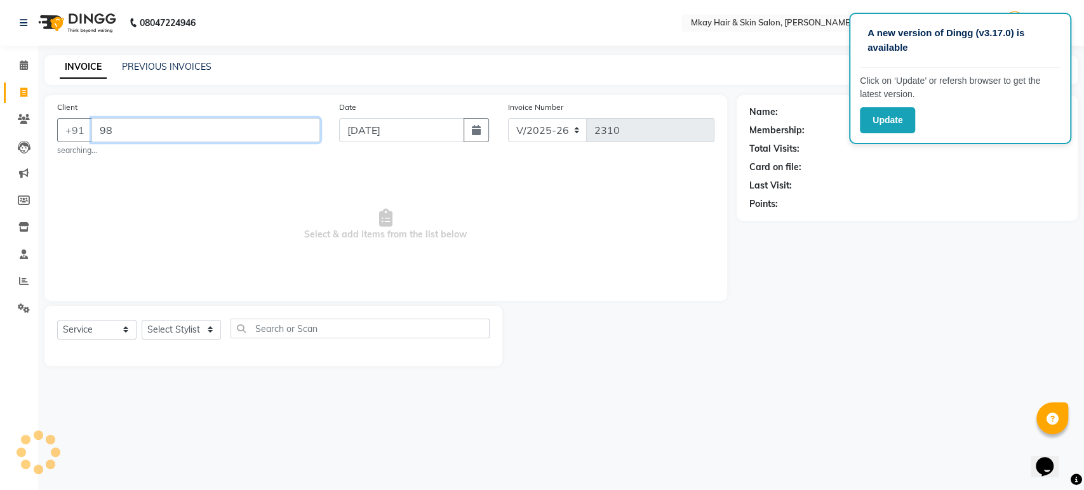
type input "9"
type input "m"
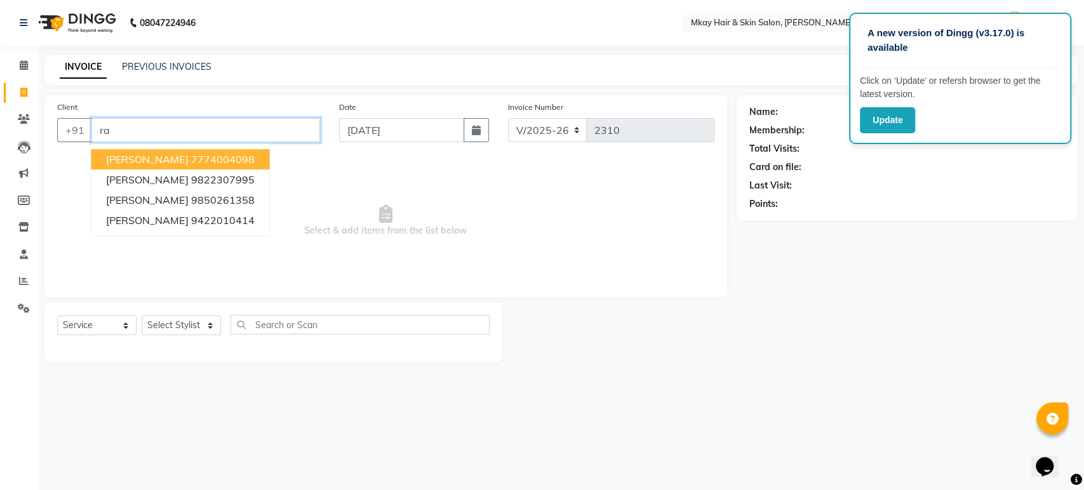
type input "r"
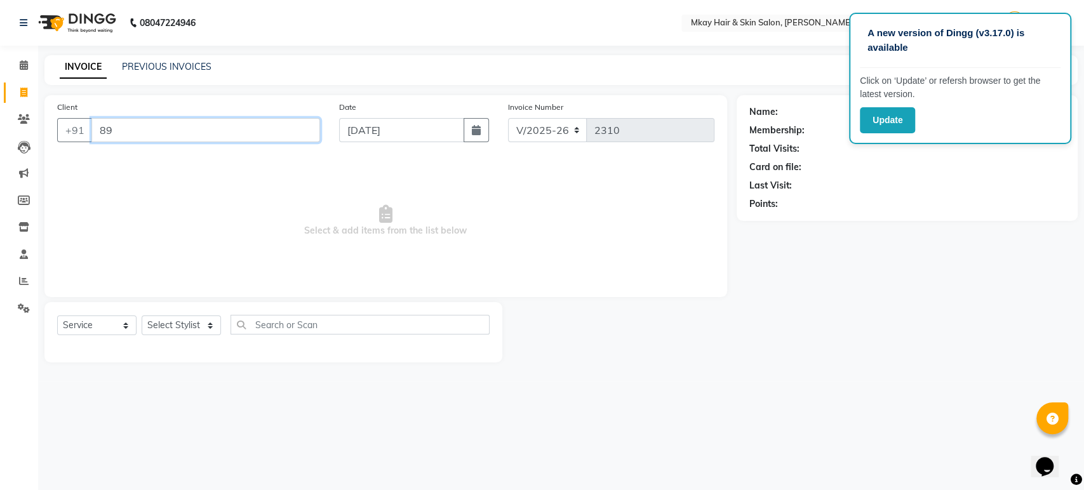
type input "8"
type input "m"
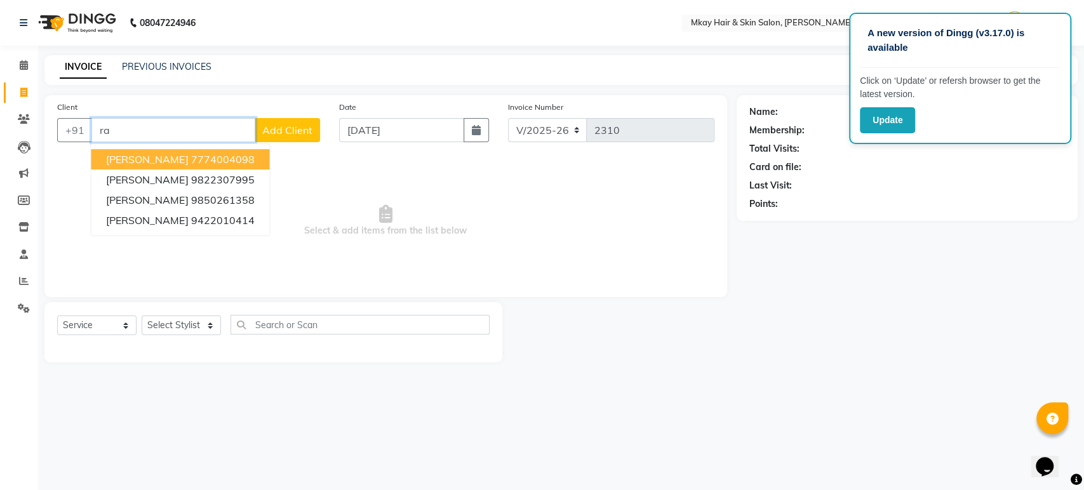
type input "r"
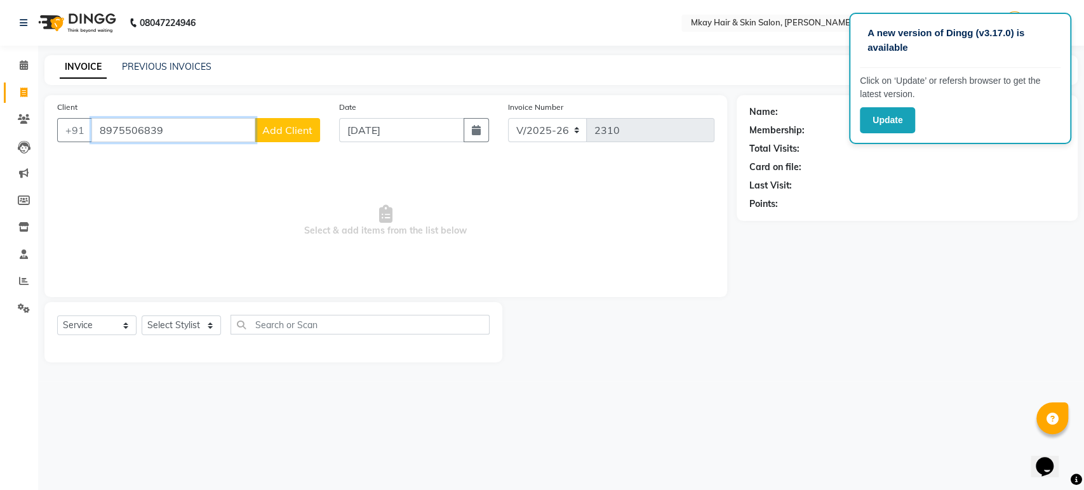
type input "8975506839"
click at [281, 124] on span "Add Client" at bounding box center [287, 130] width 50 height 13
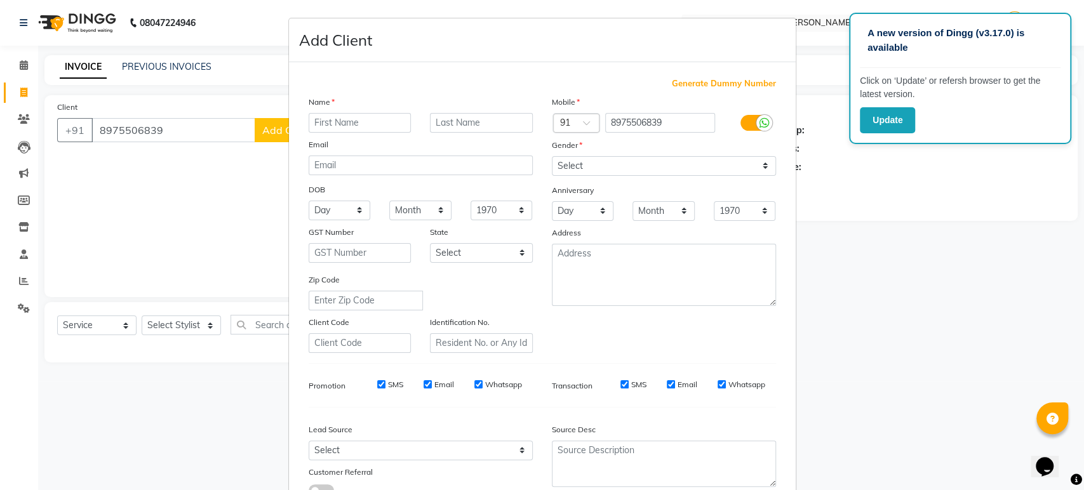
click at [335, 121] on input "text" at bounding box center [360, 123] width 103 height 20
type input "meghali"
click at [458, 123] on input "text" at bounding box center [481, 123] width 103 height 20
type input "rane"
click at [573, 156] on select "Select Male Female Other Prefer Not To Say" at bounding box center [664, 166] width 224 height 20
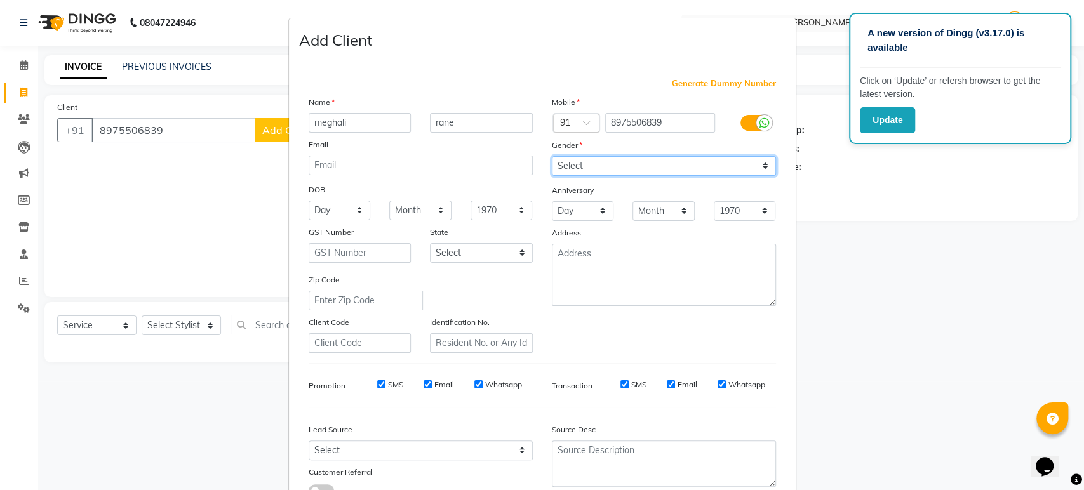
select select "female"
click at [552, 156] on select "Select Male Female Other Prefer Not To Say" at bounding box center [664, 166] width 224 height 20
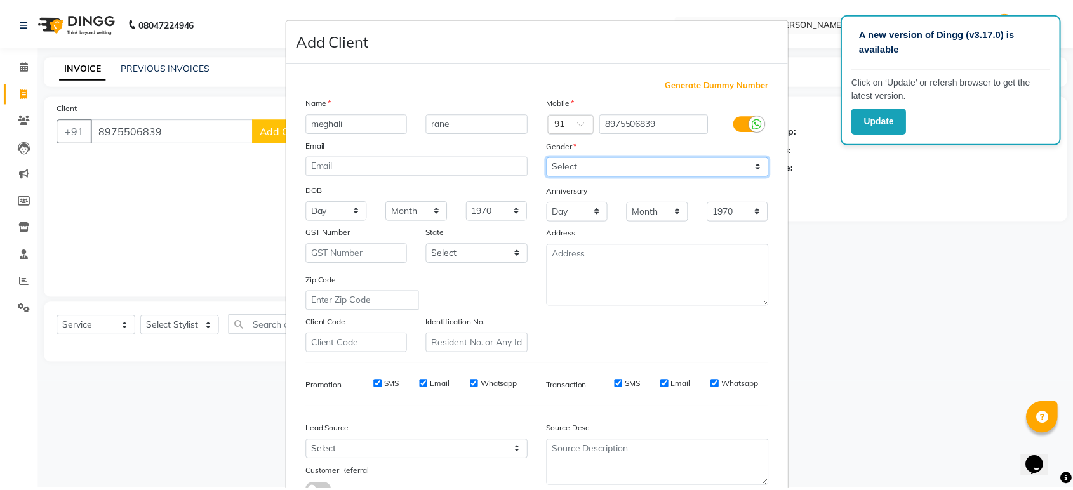
scroll to position [93, 0]
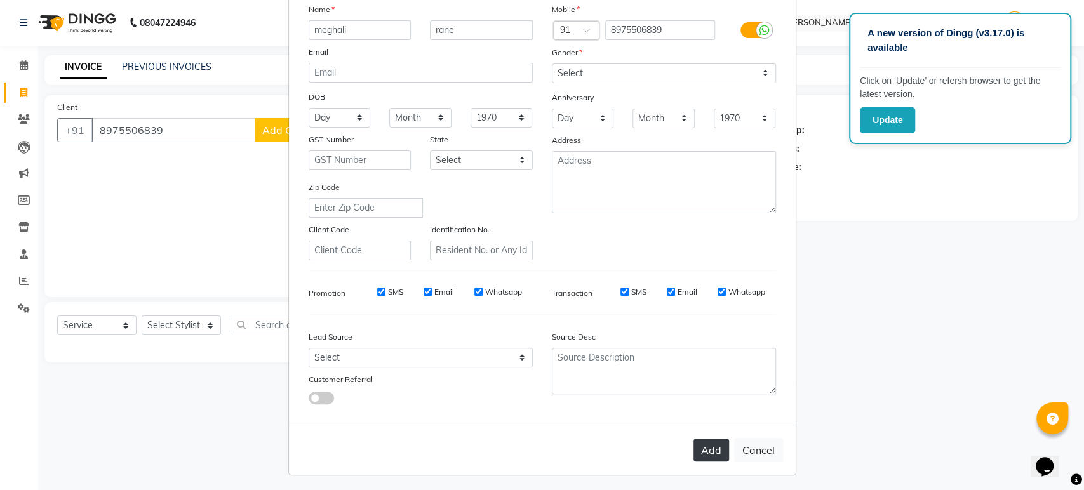
click at [701, 450] on button "Add" at bounding box center [711, 450] width 36 height 23
select select
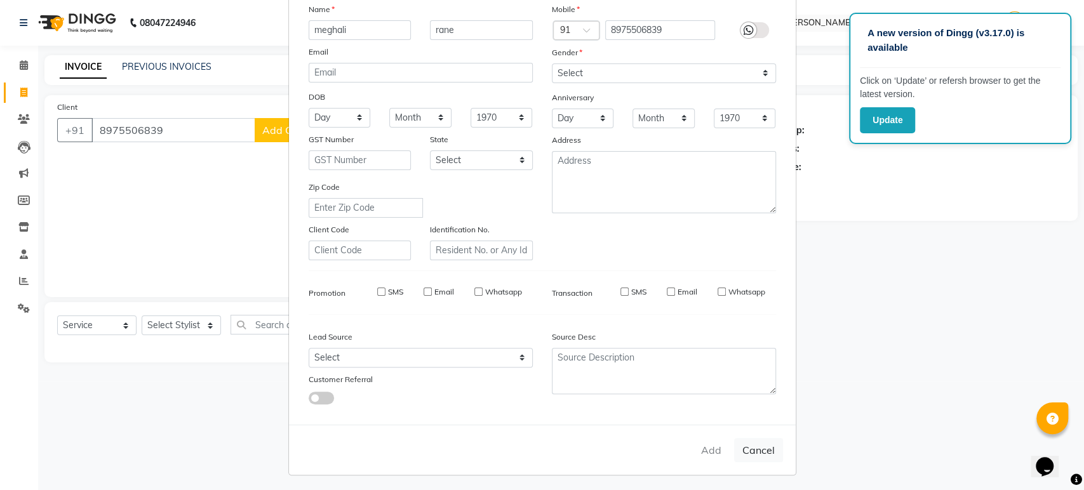
select select
checkbox input "false"
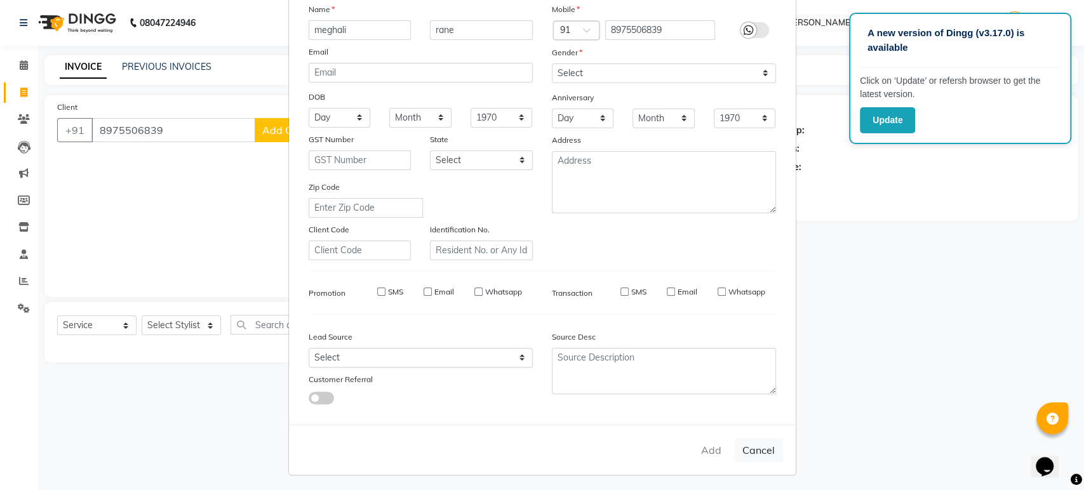
checkbox input "false"
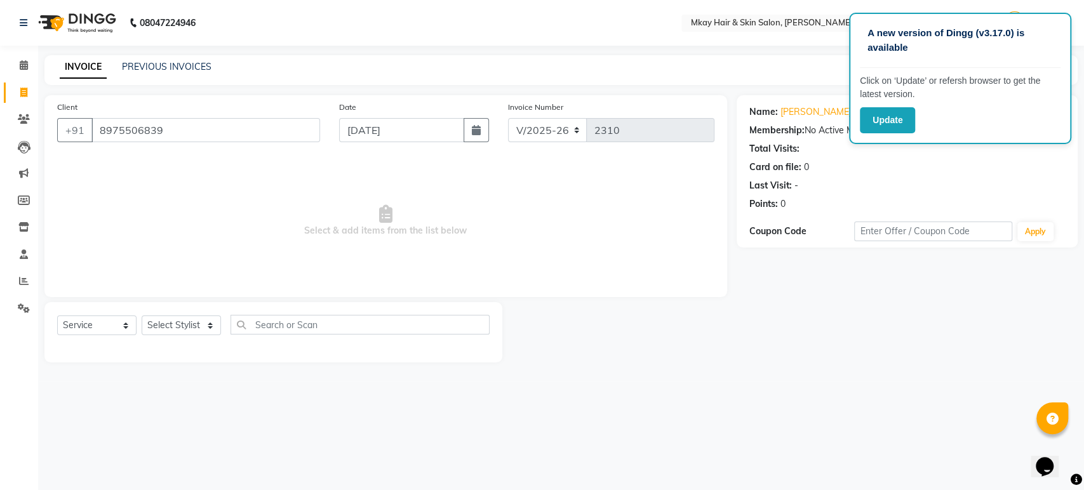
click at [182, 315] on div "Select Service Product Membership Package Voucher Prepaid Gift Card Select Styl…" at bounding box center [273, 330] width 432 height 30
click at [182, 326] on select "Select Stylist [PERSON_NAME] Isha [PERSON_NAME] [PERSON_NAME] Shyam [PERSON_NAM…" at bounding box center [181, 326] width 79 height 20
select select "38226"
click at [142, 316] on select "Select Stylist [PERSON_NAME] Isha [PERSON_NAME] [PERSON_NAME] Shyam [PERSON_NAM…" at bounding box center [181, 326] width 79 height 20
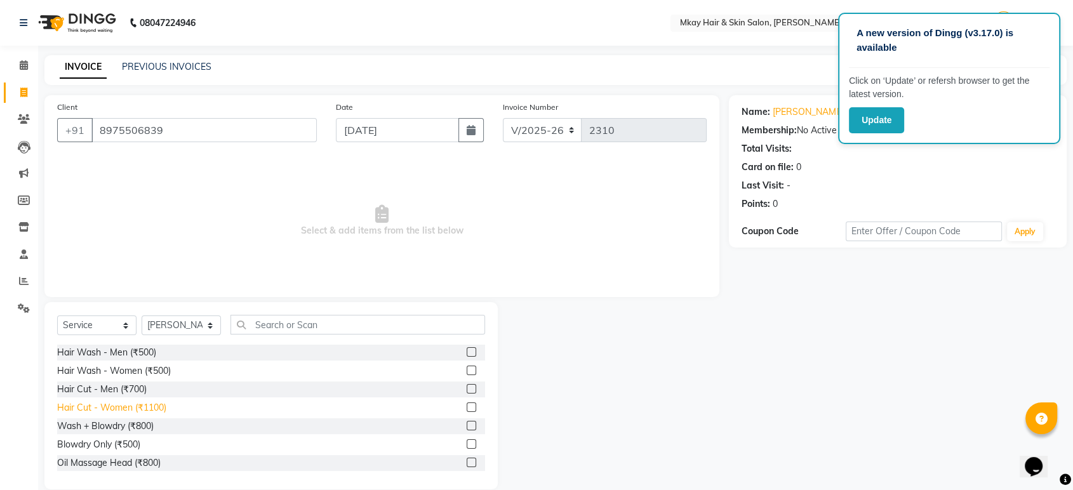
click at [85, 406] on div "Hair Cut - Women (₹1100)" at bounding box center [111, 407] width 109 height 13
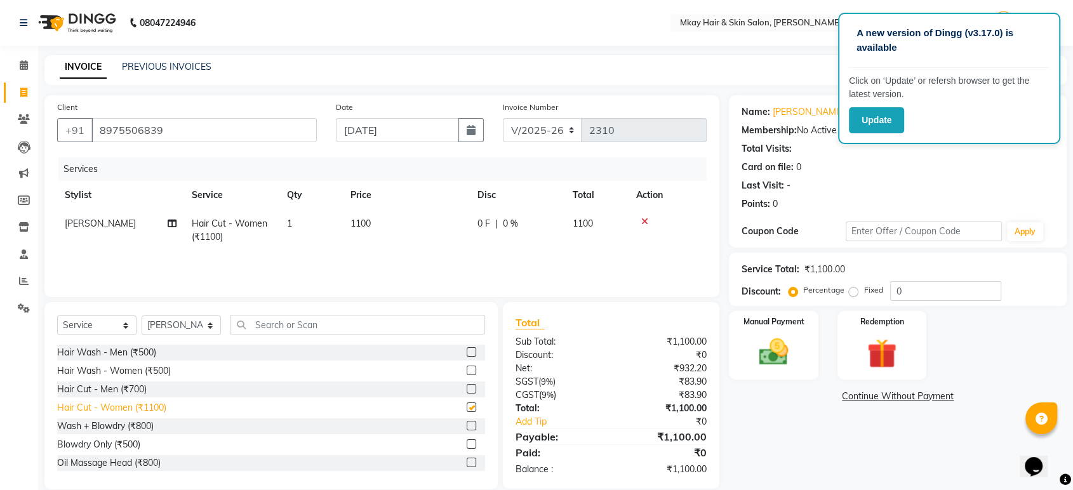
checkbox input "false"
click at [795, 335] on img at bounding box center [774, 353] width 50 height 36
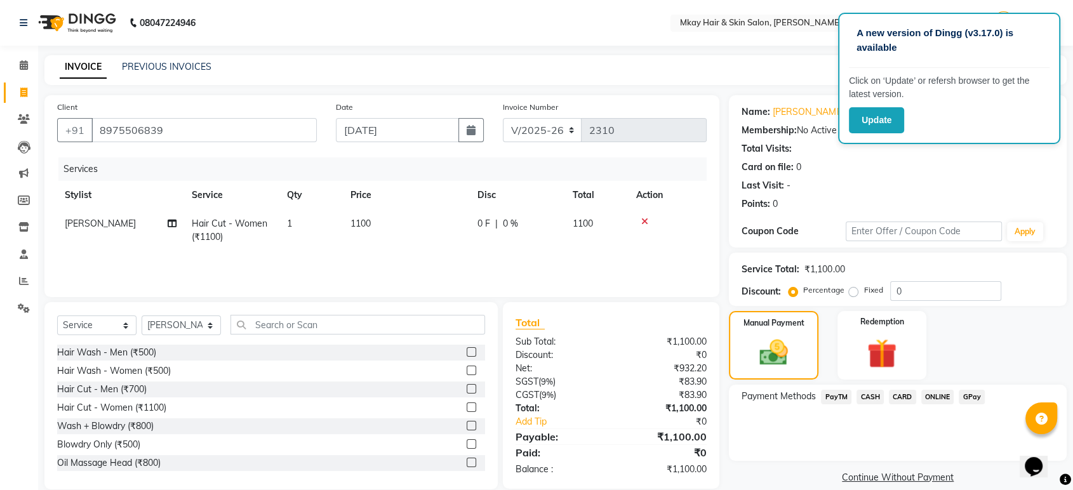
click at [973, 394] on span "GPay" at bounding box center [972, 397] width 26 height 15
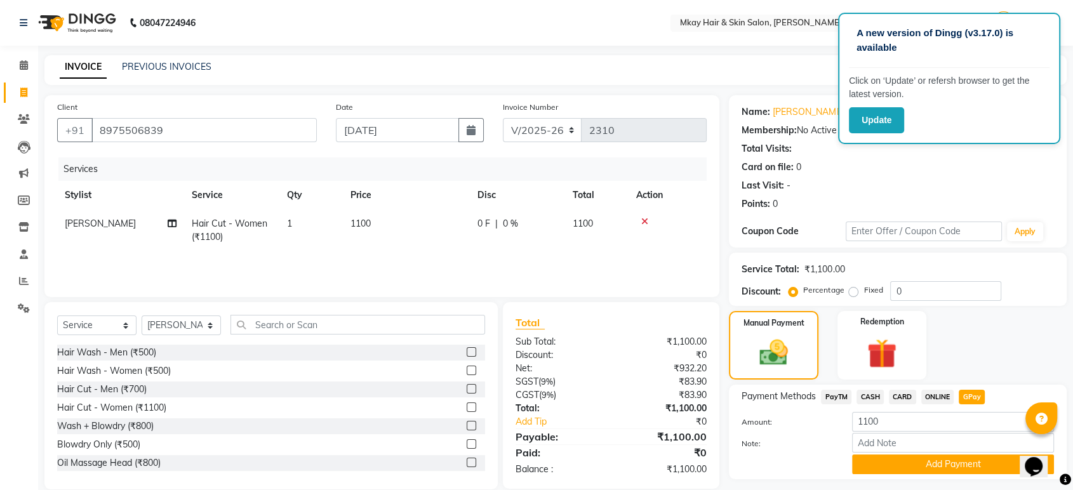
scroll to position [33, 0]
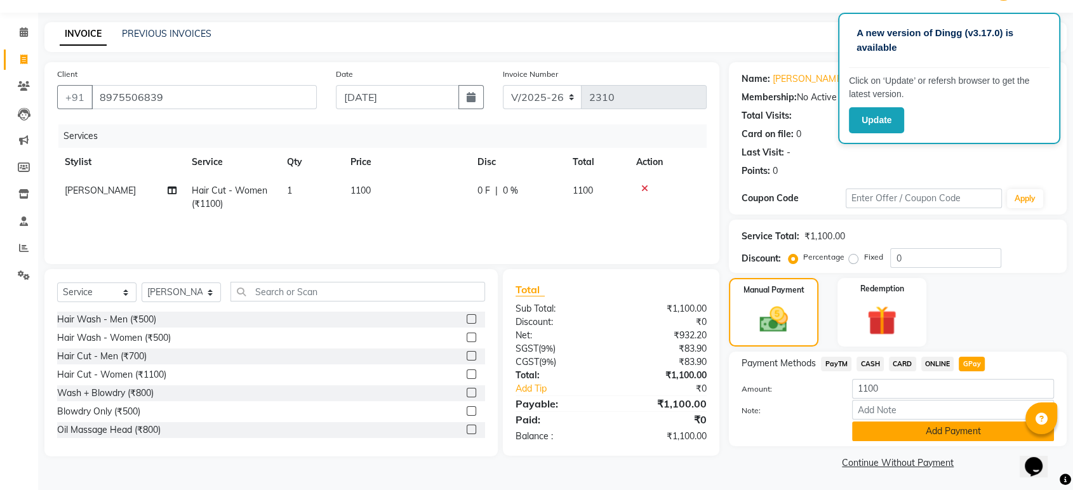
click at [970, 433] on button "Add Payment" at bounding box center [953, 432] width 202 height 20
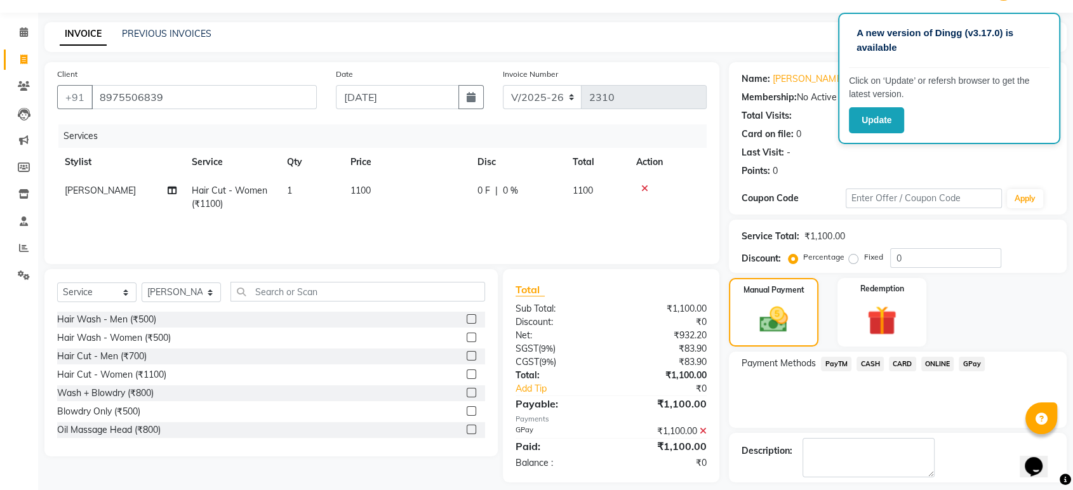
scroll to position [86, 0]
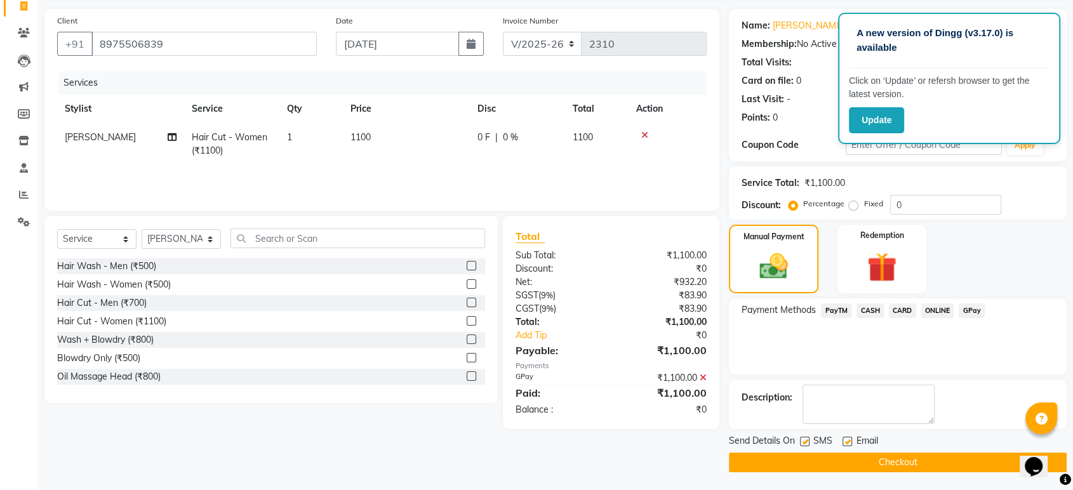
click at [845, 439] on label at bounding box center [848, 442] width 10 height 10
click at [845, 439] on input "checkbox" at bounding box center [847, 442] width 8 height 8
checkbox input "false"
click at [805, 443] on label at bounding box center [805, 442] width 10 height 10
click at [805, 443] on input "checkbox" at bounding box center [804, 442] width 8 height 8
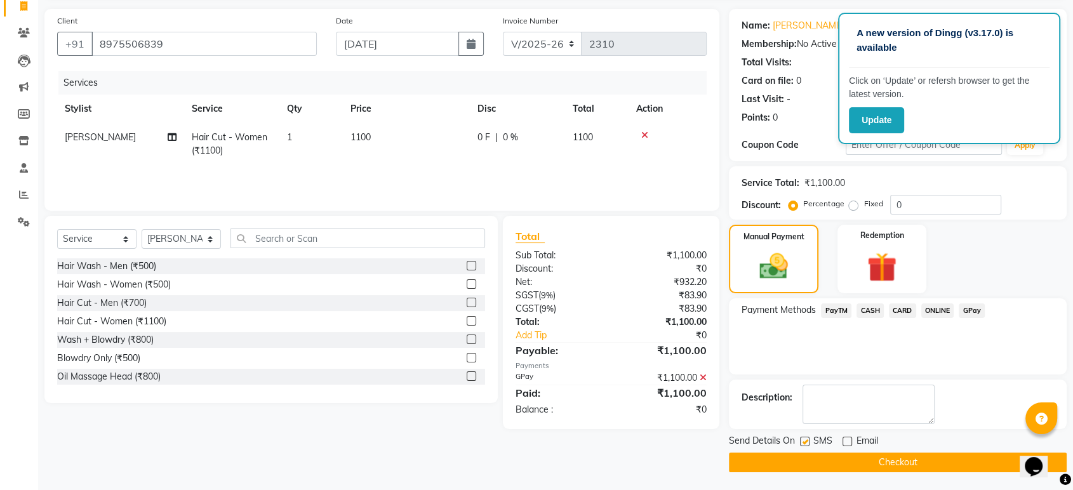
checkbox input "false"
click at [836, 460] on button "Checkout" at bounding box center [898, 463] width 338 height 20
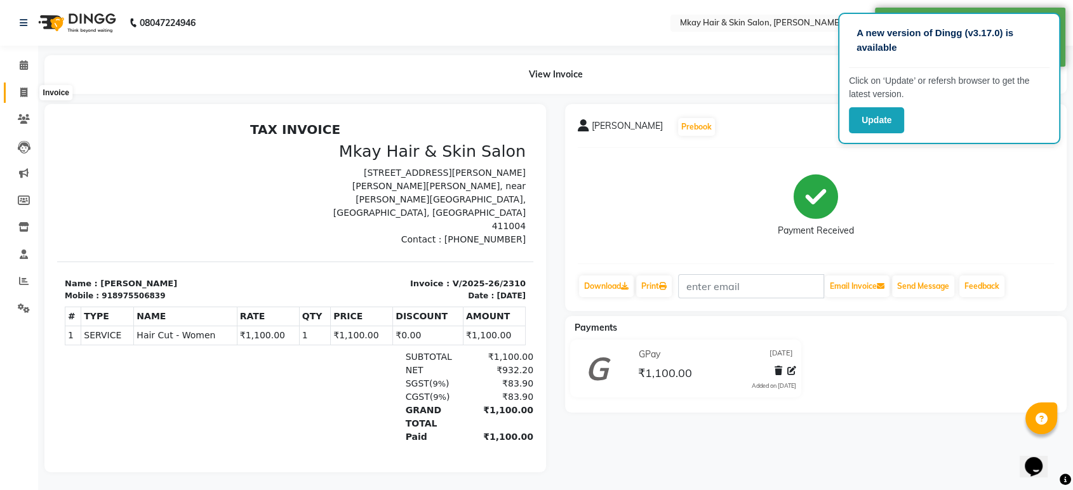
click at [18, 92] on span at bounding box center [24, 93] width 22 height 15
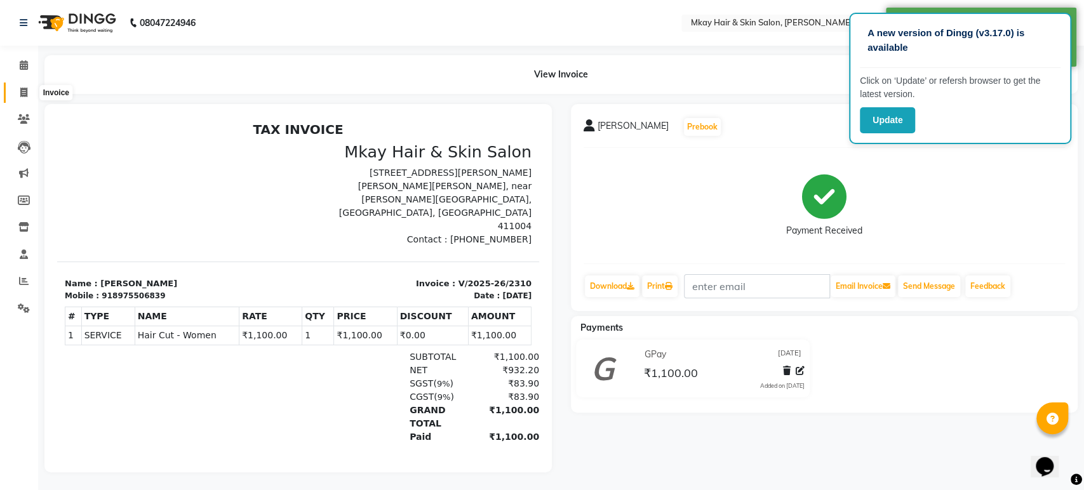
select select "service"
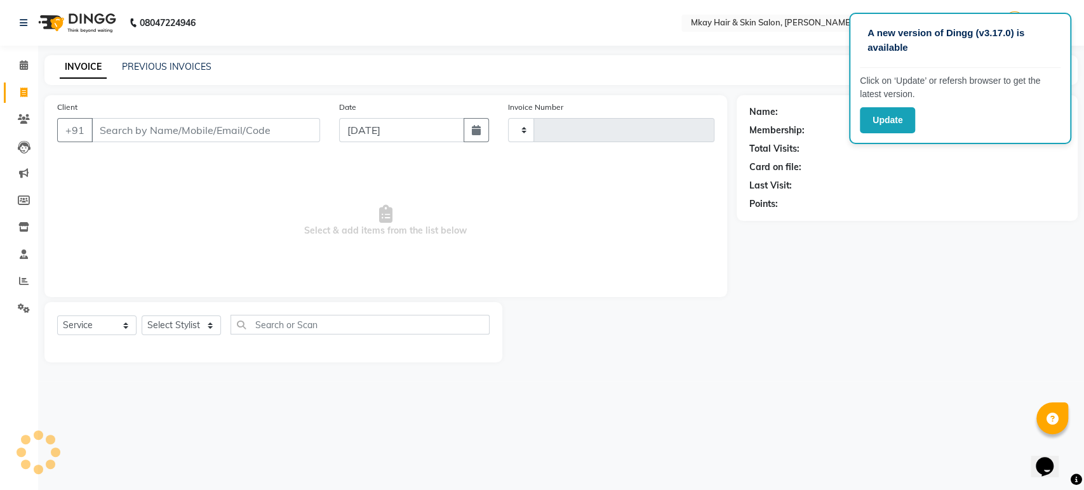
type input "2311"
select select "5258"
click at [167, 66] on link "PREVIOUS INVOICES" at bounding box center [167, 66] width 90 height 11
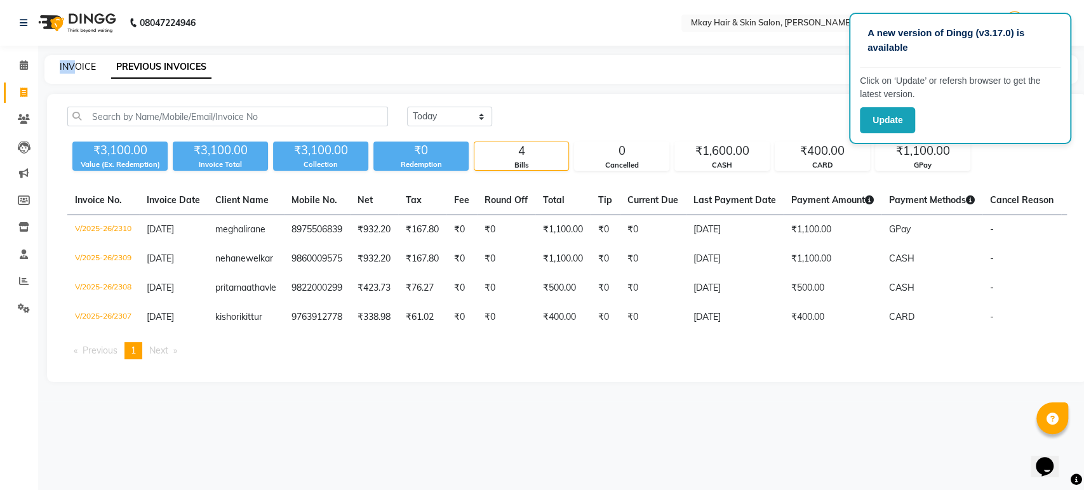
drag, startPoint x: 48, startPoint y: 64, endPoint x: 72, endPoint y: 65, distance: 24.8
click at [72, 65] on div "INVOICE PREVIOUS INVOICES" at bounding box center [553, 66] width 1018 height 13
click at [72, 65] on link "INVOICE" at bounding box center [78, 66] width 36 height 11
select select "service"
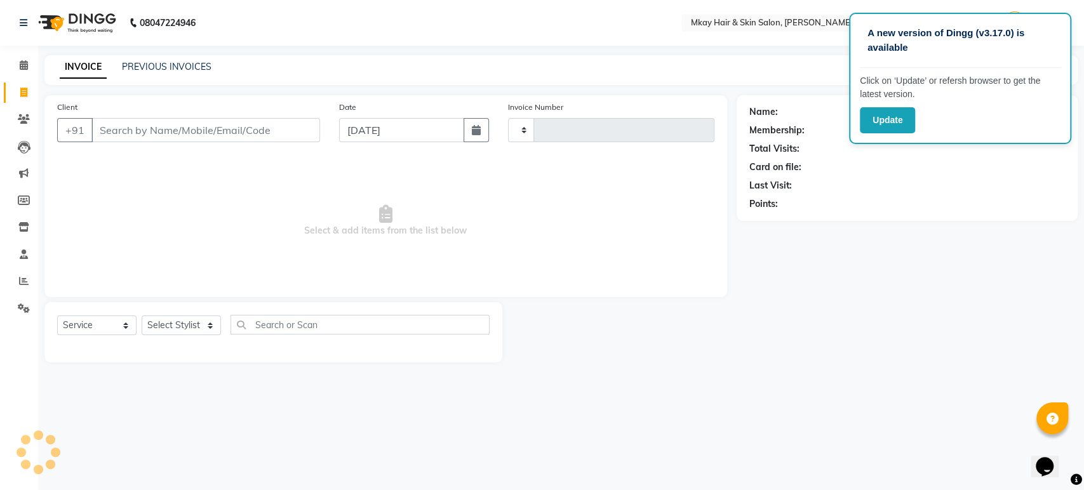
type input "2311"
select select "5258"
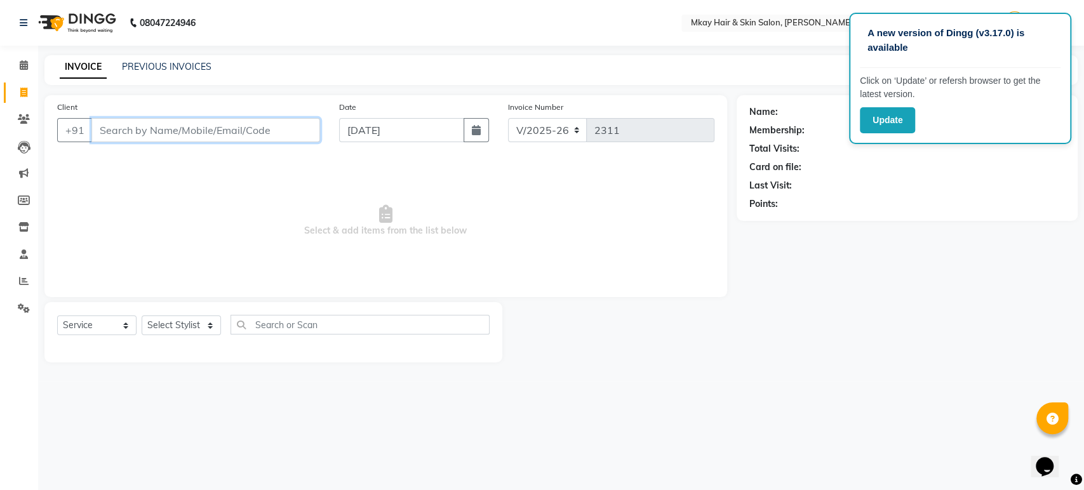
click at [303, 126] on input "Client" at bounding box center [205, 130] width 229 height 24
type input "9"
type input "9881460046"
click at [303, 126] on span "Add Client" at bounding box center [287, 130] width 50 height 13
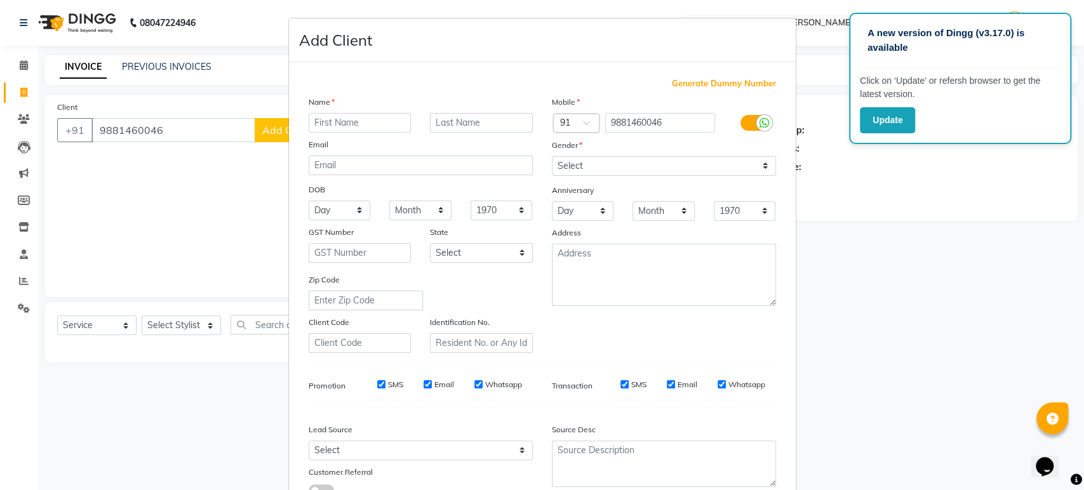
click at [323, 119] on input "text" at bounding box center [360, 123] width 103 height 20
type input "sakashi"
click at [462, 123] on input "text" at bounding box center [481, 123] width 103 height 20
type input "shaha"
click at [574, 160] on select "Select Male Female Other Prefer Not To Say" at bounding box center [664, 166] width 224 height 20
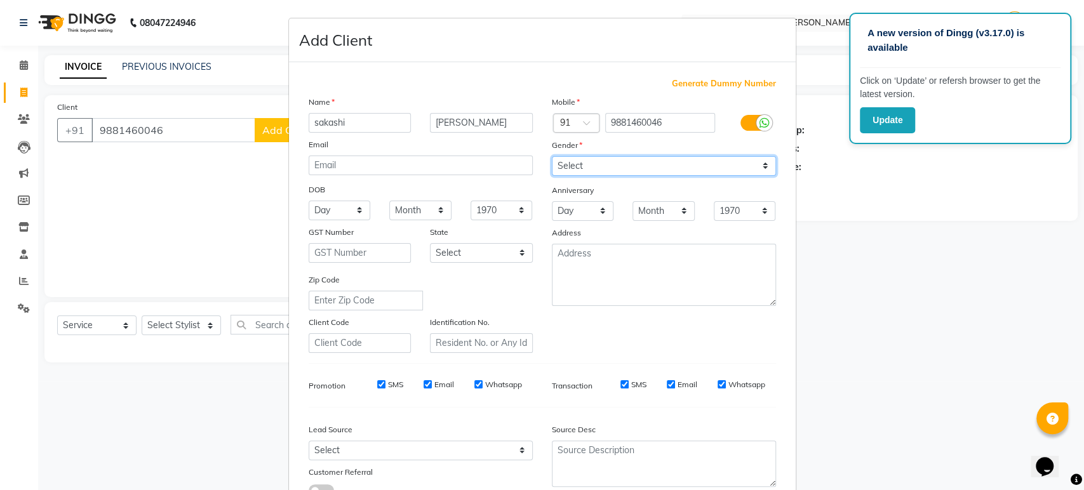
select select "female"
click at [552, 156] on select "Select Male Female Other Prefer Not To Say" at bounding box center [664, 166] width 224 height 20
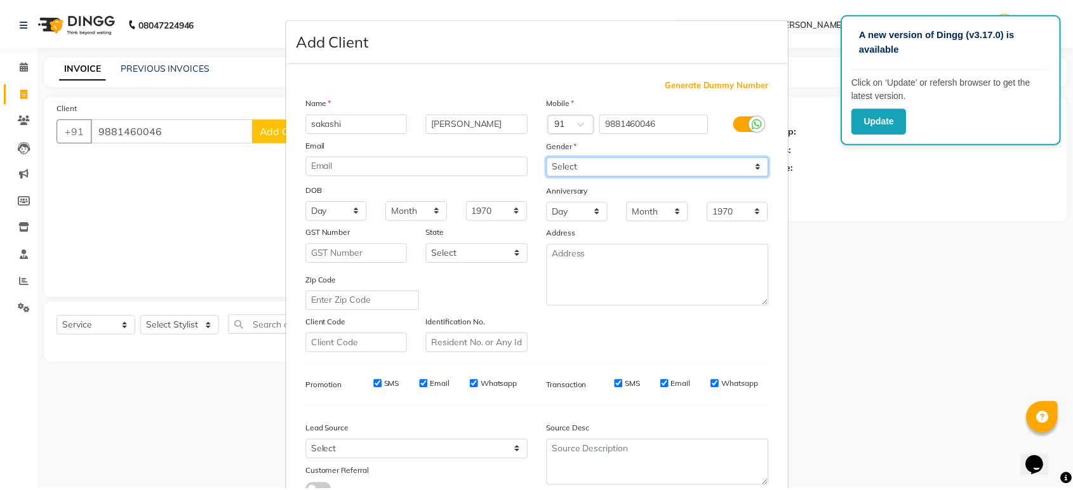
scroll to position [93, 0]
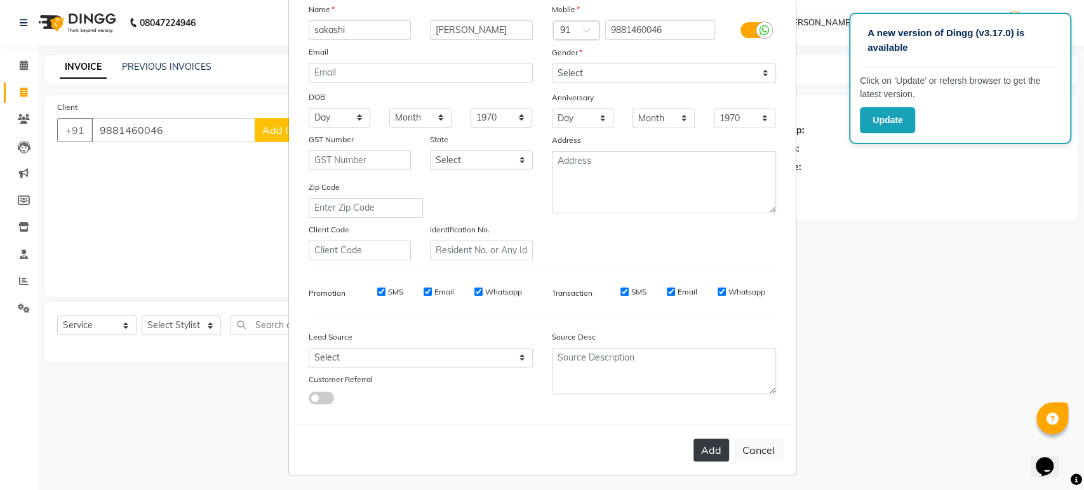
click at [699, 441] on button "Add" at bounding box center [711, 450] width 36 height 23
select select
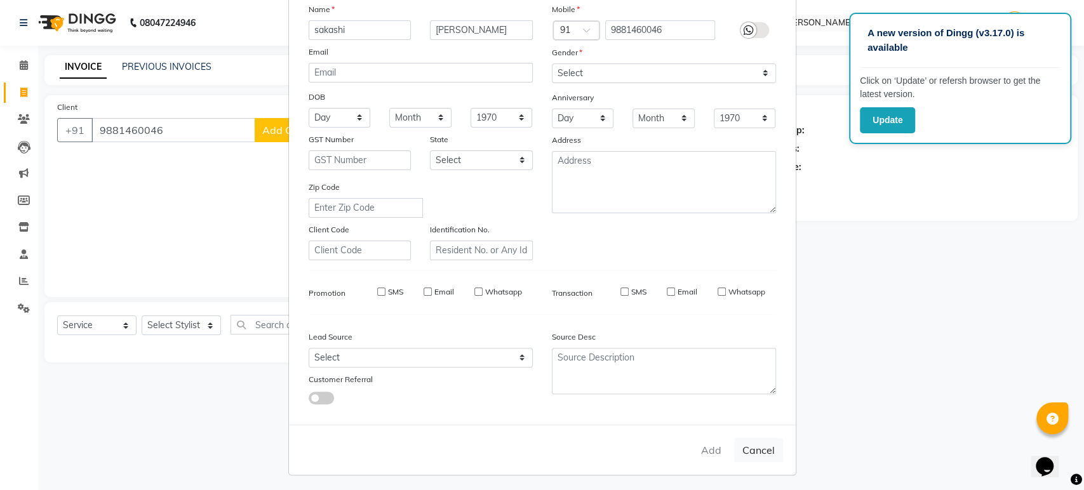
select select
checkbox input "false"
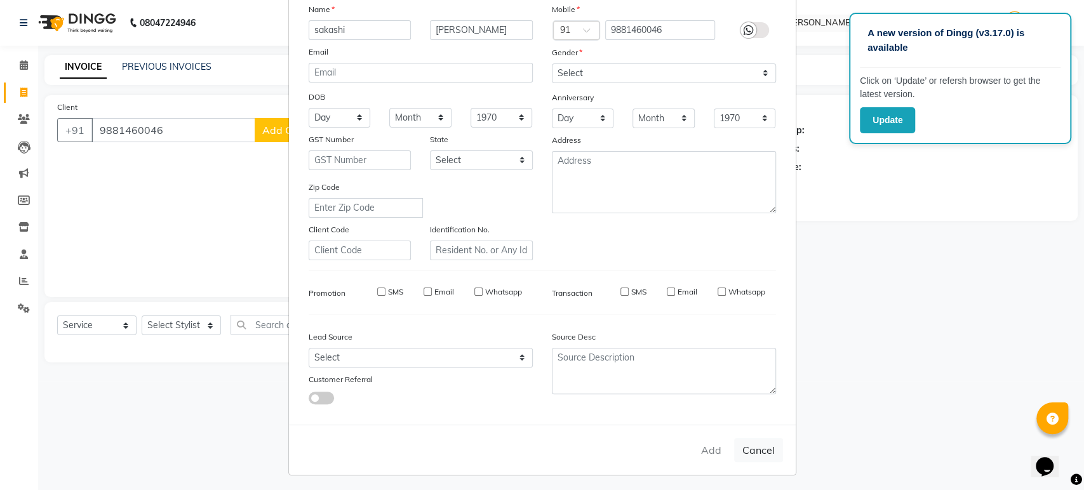
checkbox input "false"
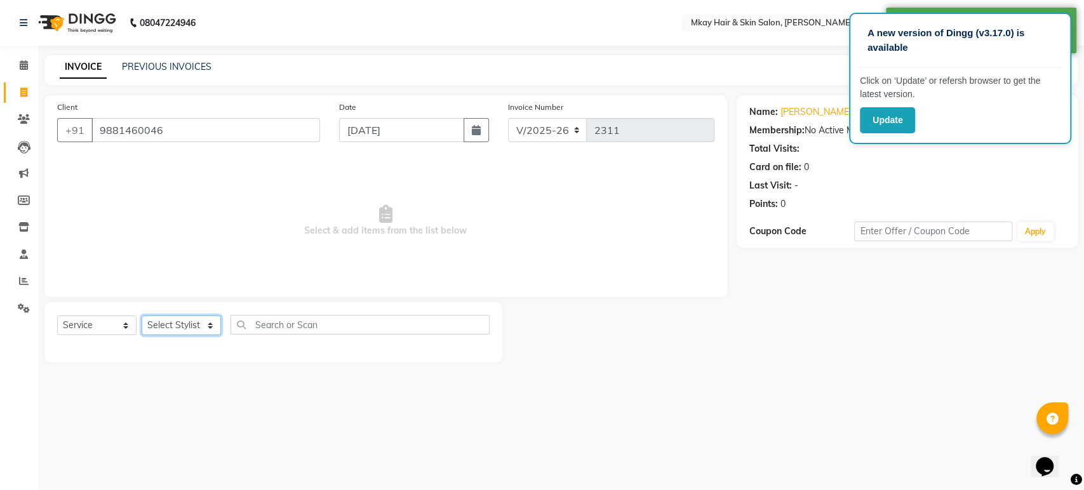
click at [176, 323] on select "Select Stylist [PERSON_NAME] Isha [PERSON_NAME] [PERSON_NAME] Shyam [PERSON_NAM…" at bounding box center [181, 326] width 79 height 20
select select "38226"
click at [142, 316] on select "Select Stylist [PERSON_NAME] Isha [PERSON_NAME] [PERSON_NAME] Shyam [PERSON_NAM…" at bounding box center [181, 326] width 79 height 20
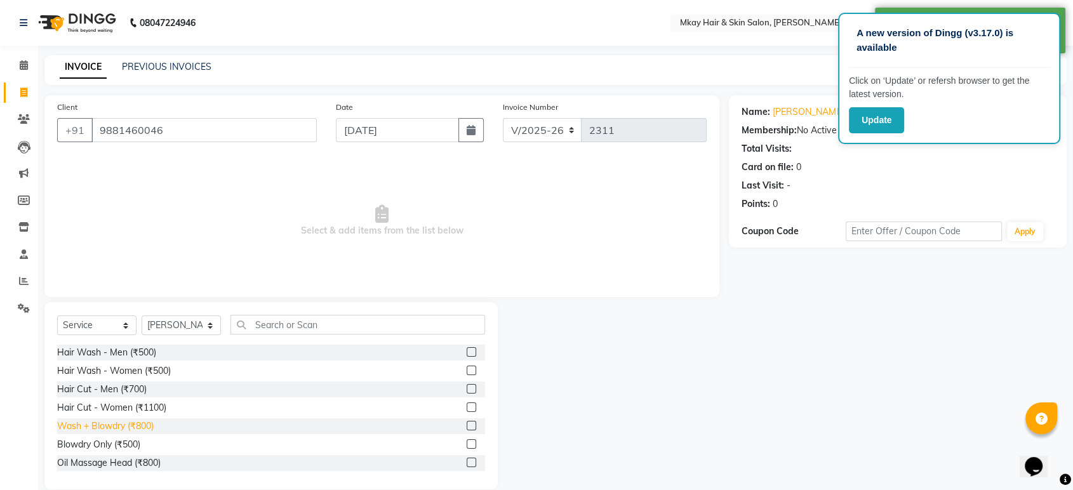
click at [112, 425] on div "Wash + Blowdry (₹800)" at bounding box center [105, 426] width 97 height 13
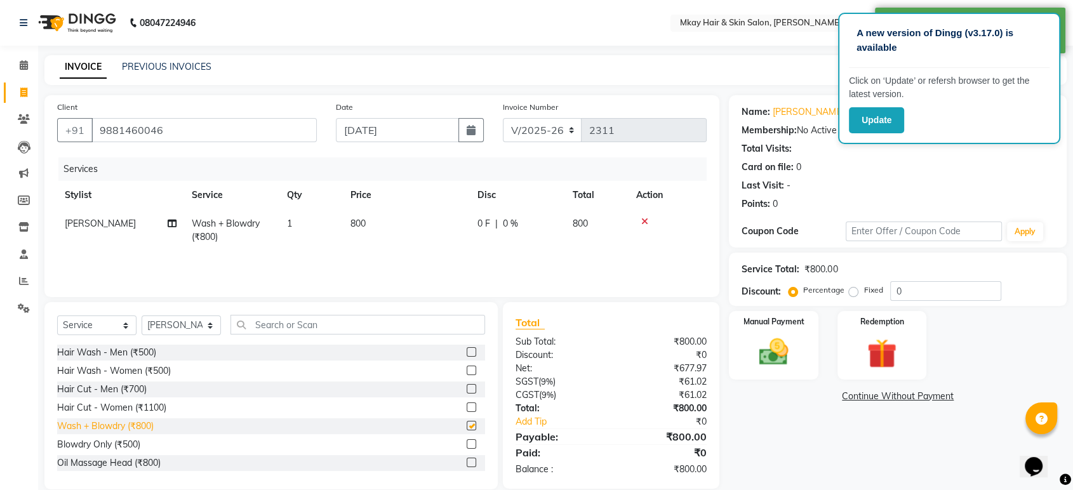
checkbox input "false"
click at [792, 338] on img at bounding box center [774, 353] width 50 height 36
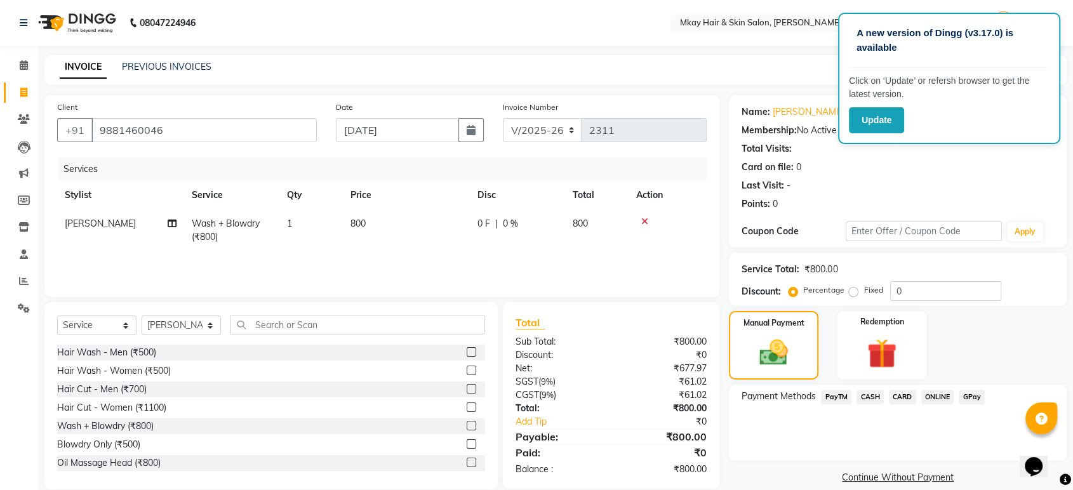
click at [873, 395] on span "CASH" at bounding box center [870, 397] width 27 height 15
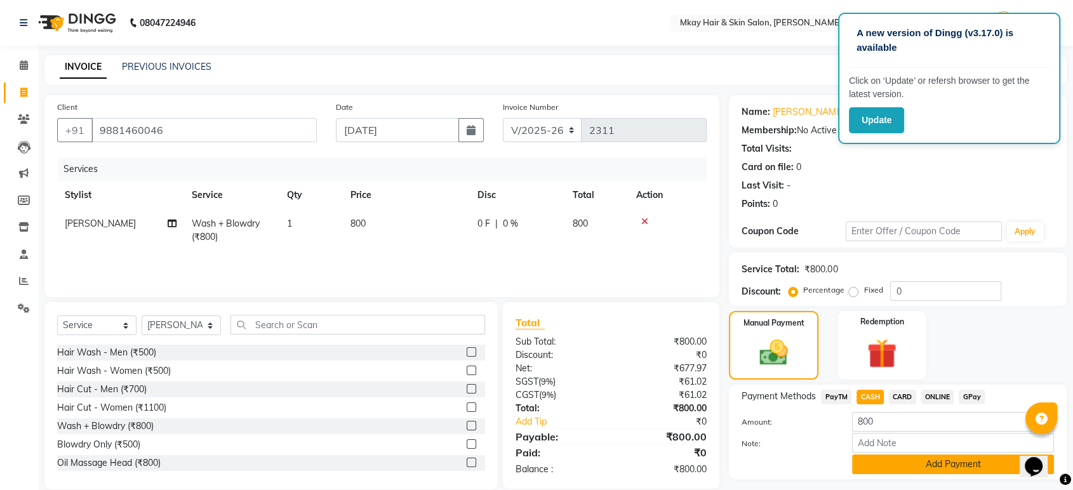
click at [898, 463] on button "Add Payment" at bounding box center [953, 465] width 202 height 20
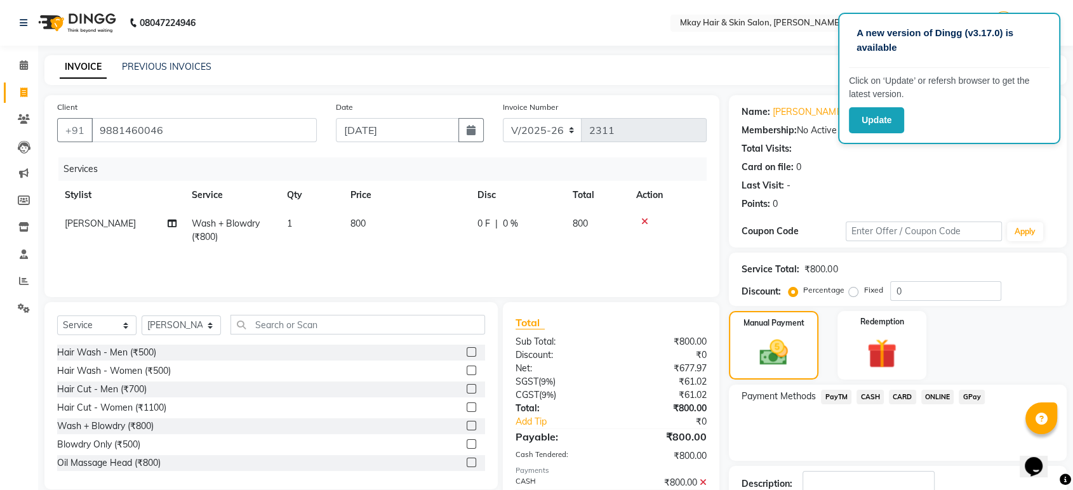
scroll to position [86, 0]
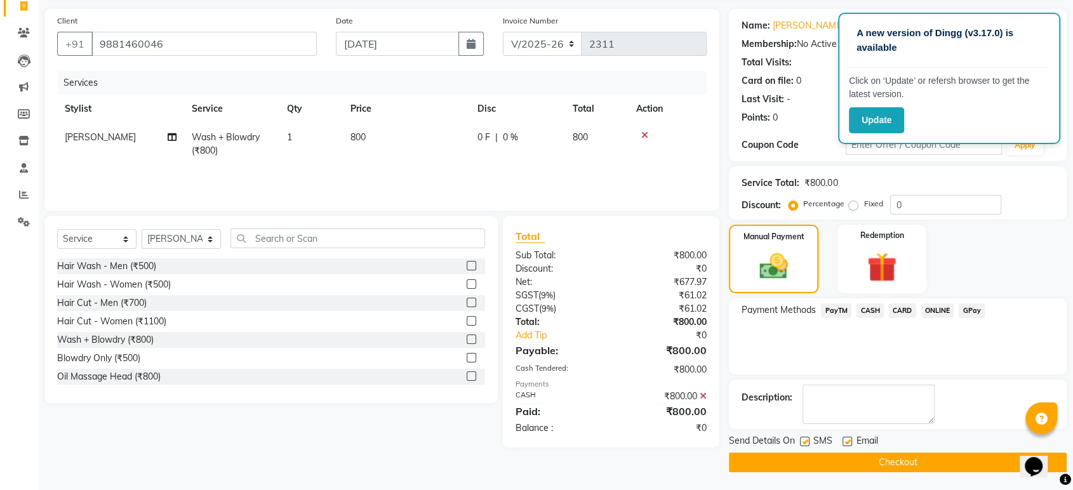
click at [848, 439] on label at bounding box center [848, 442] width 10 height 10
click at [848, 439] on input "checkbox" at bounding box center [847, 442] width 8 height 8
checkbox input "false"
click at [803, 444] on label at bounding box center [805, 442] width 10 height 10
click at [803, 444] on input "checkbox" at bounding box center [804, 442] width 8 height 8
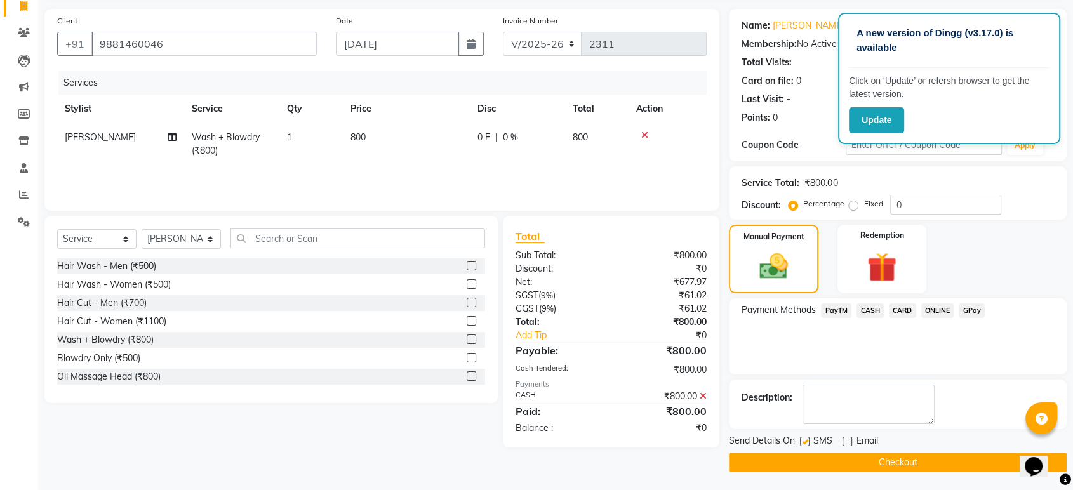
checkbox input "false"
click at [806, 464] on button "Checkout" at bounding box center [898, 463] width 338 height 20
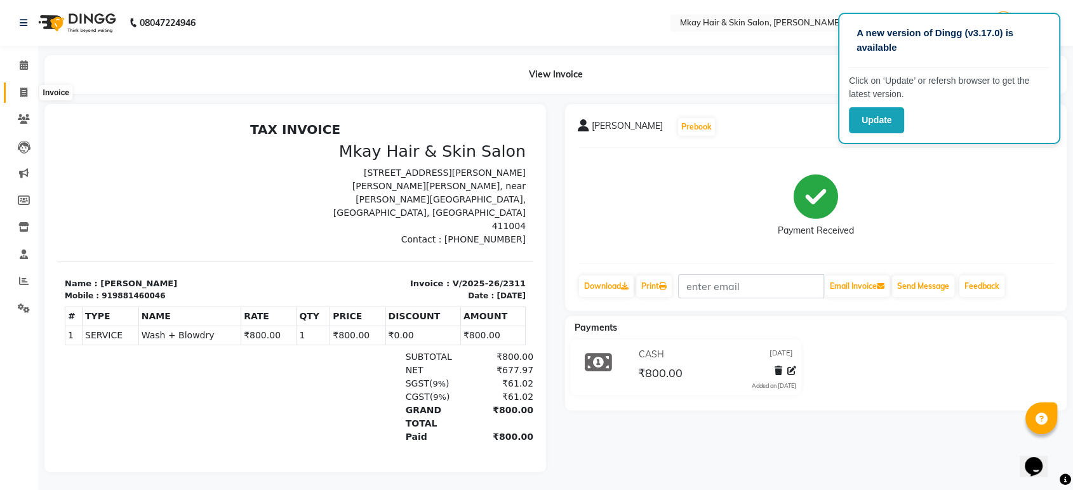
click at [22, 93] on icon at bounding box center [23, 93] width 7 height 10
select select "service"
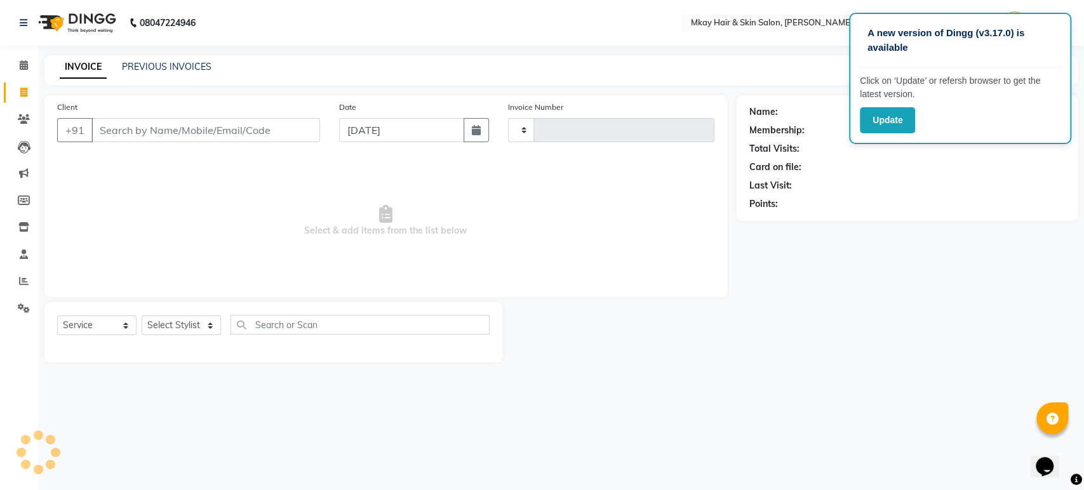
type input "2312"
select select "5258"
click at [145, 66] on link "PREVIOUS INVOICES" at bounding box center [167, 66] width 90 height 11
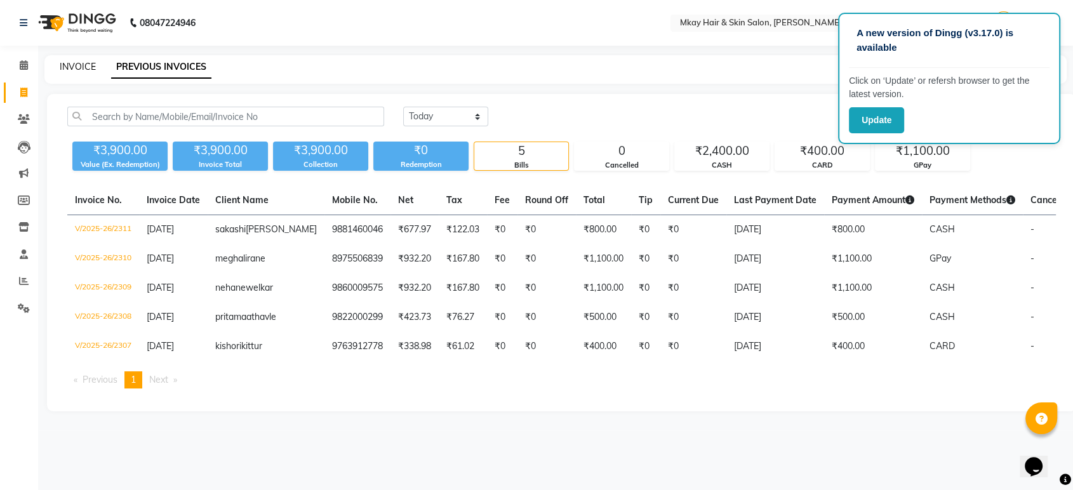
click at [71, 65] on link "INVOICE" at bounding box center [78, 66] width 36 height 11
select select "service"
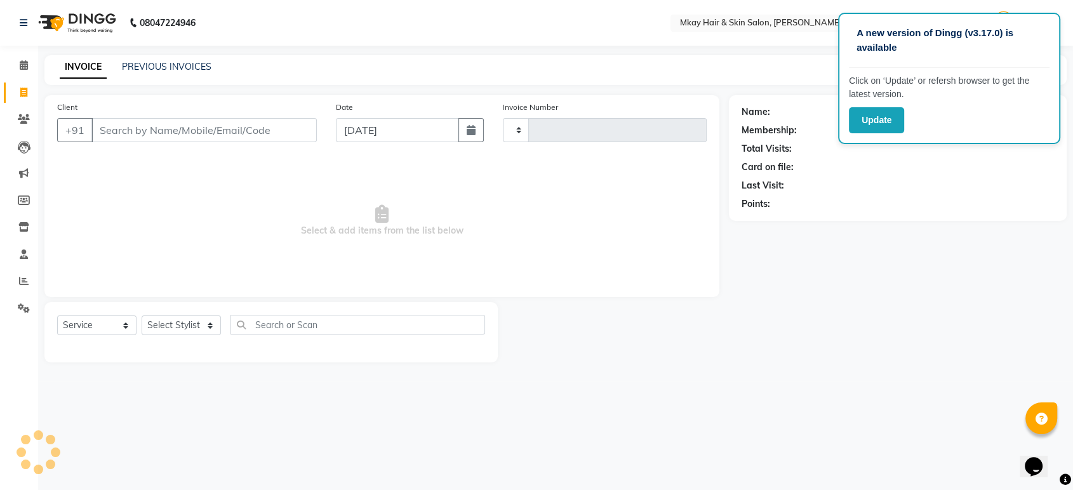
type input "2312"
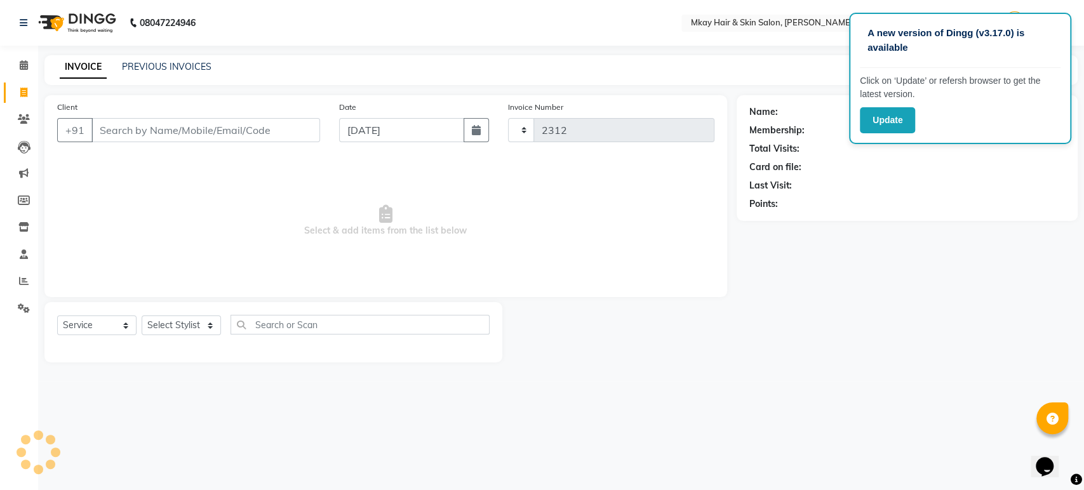
select select "5258"
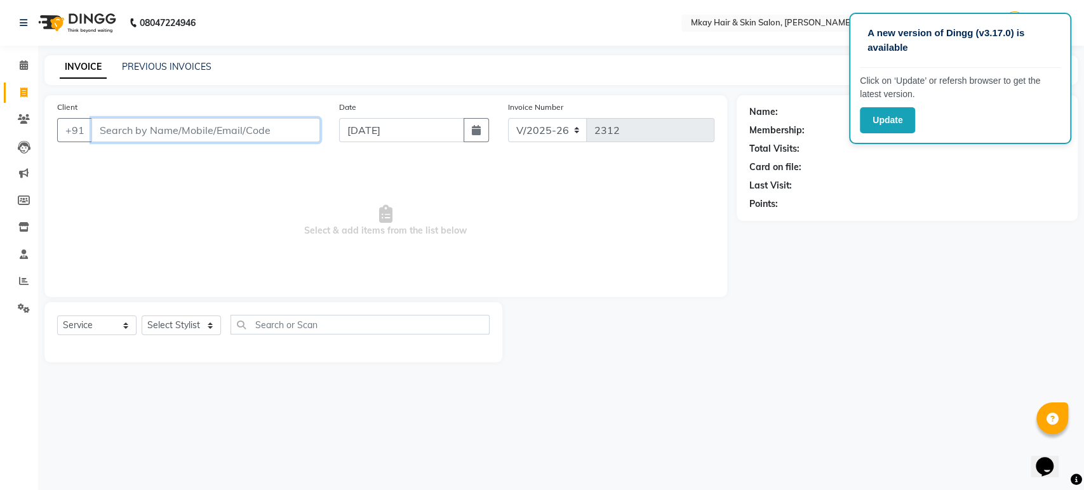
click at [223, 131] on input "Client" at bounding box center [205, 130] width 229 height 24
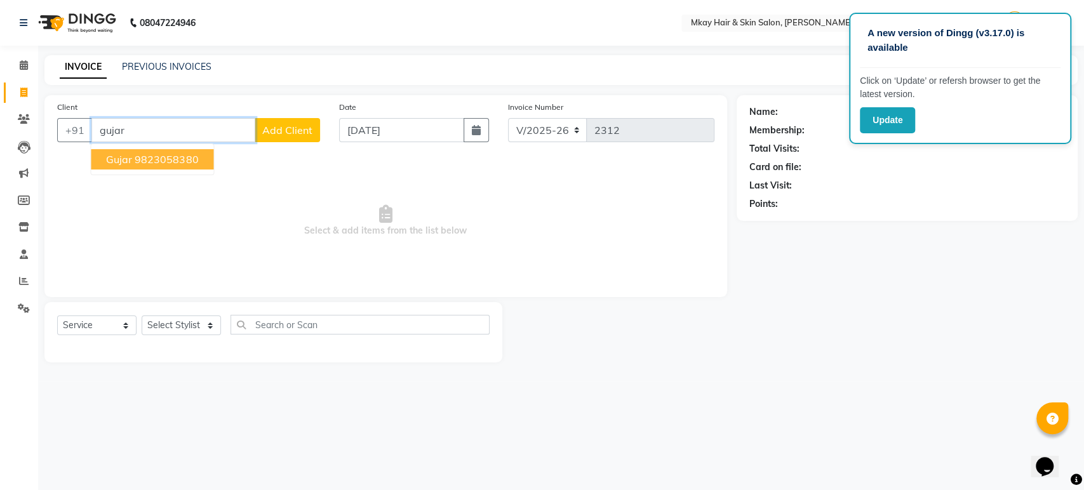
click at [174, 161] on ngb-highlight "9823058380" at bounding box center [167, 159] width 64 height 13
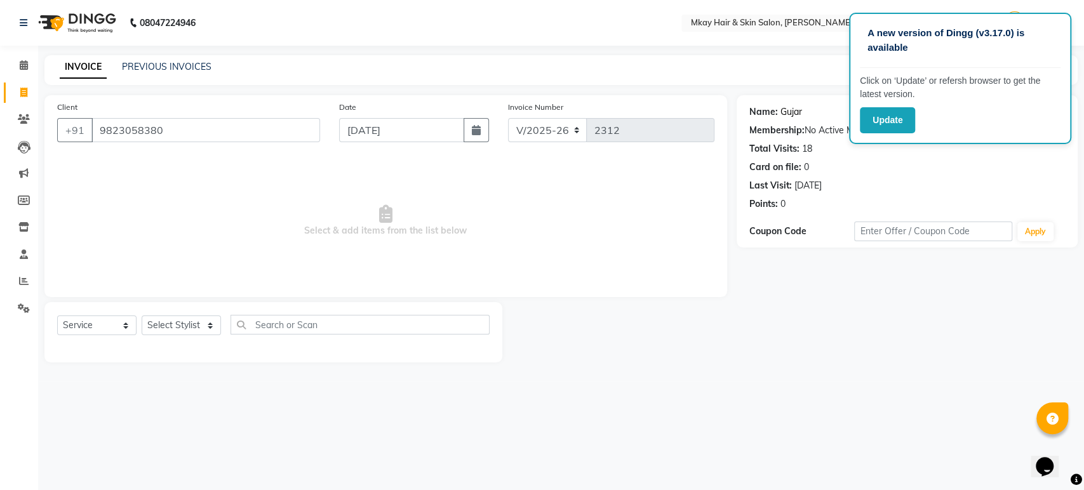
click at [792, 113] on link "Gujar" at bounding box center [791, 111] width 22 height 13
click at [177, 326] on select "Select Stylist [PERSON_NAME] Isha [PERSON_NAME] [PERSON_NAME] Shyam [PERSON_NAM…" at bounding box center [181, 326] width 79 height 20
click at [175, 134] on input "9823058380" at bounding box center [205, 130] width 229 height 24
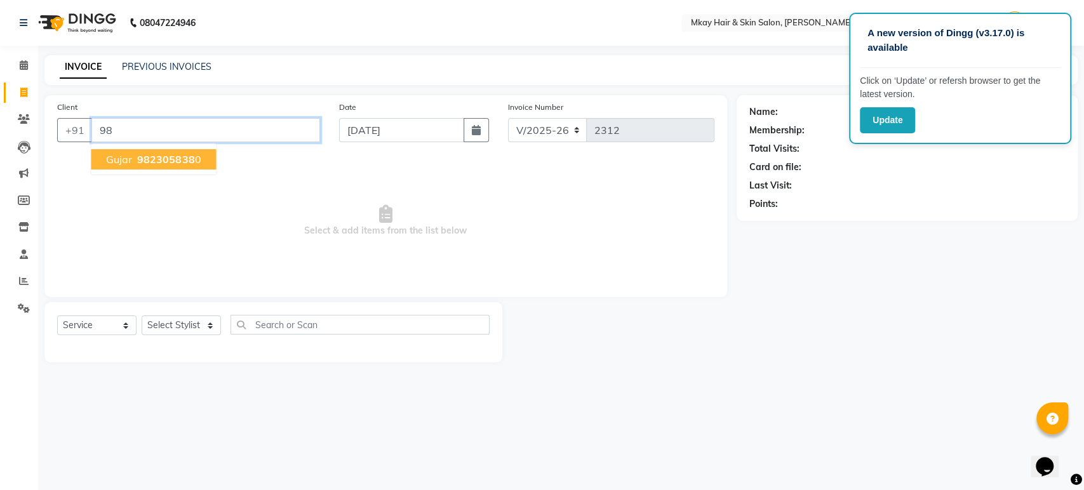
type input "9"
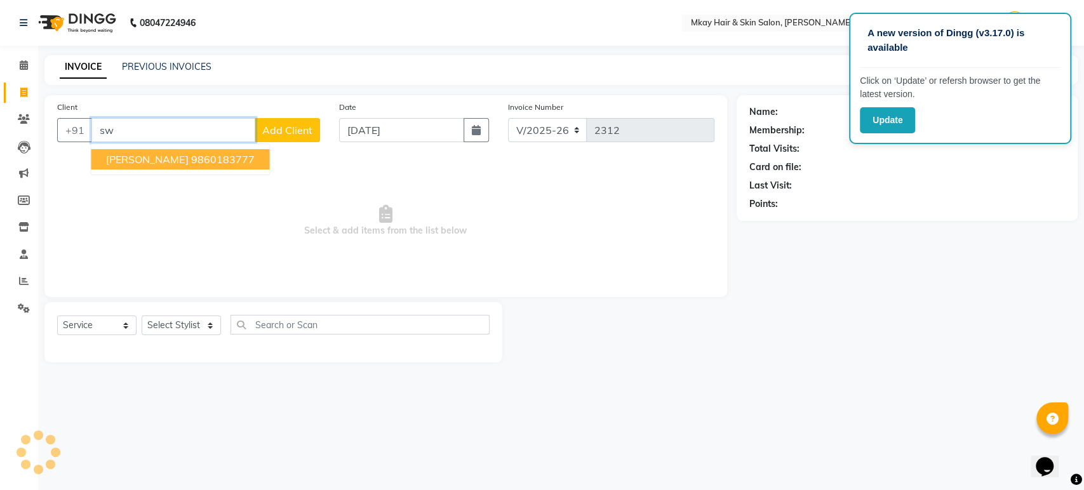
type input "s"
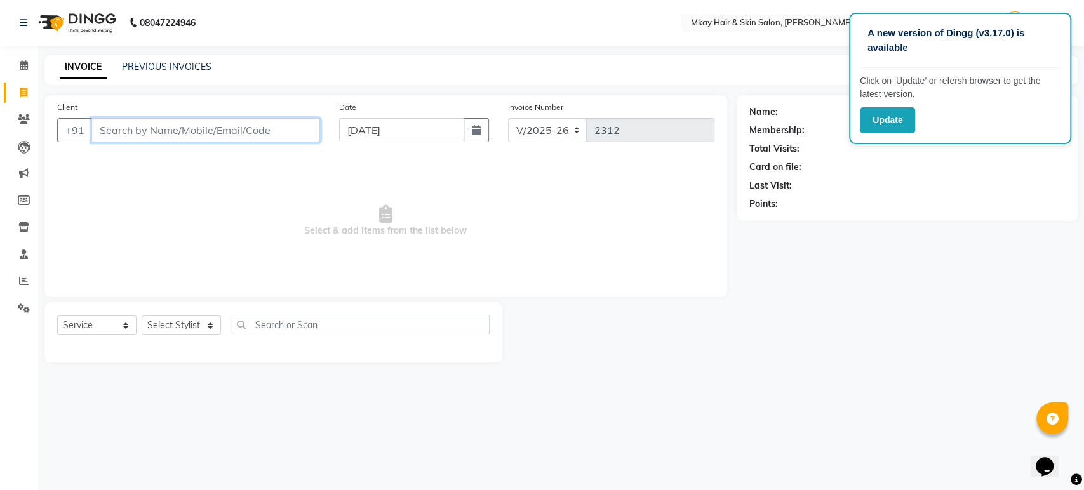
click at [149, 133] on input "Client" at bounding box center [205, 130] width 229 height 24
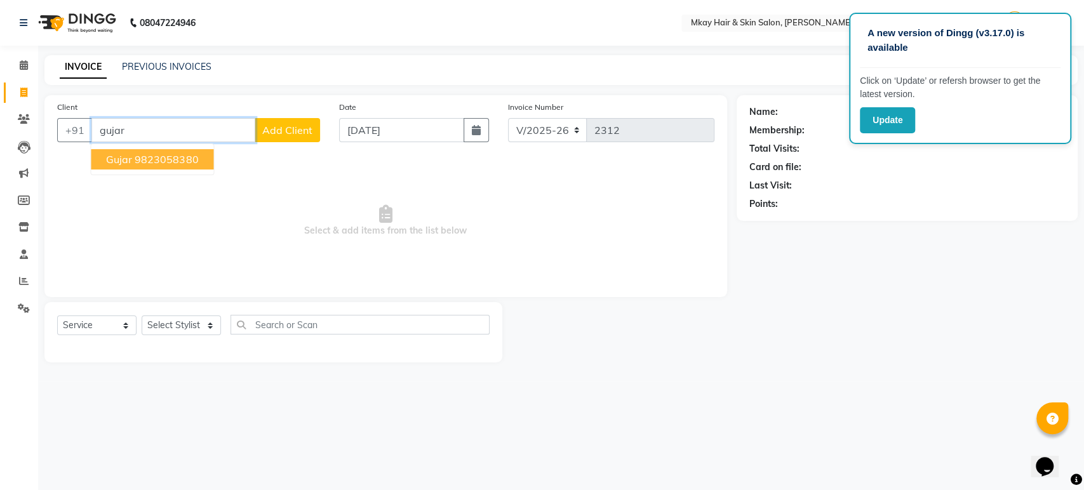
click at [144, 161] on ngb-highlight "9823058380" at bounding box center [167, 159] width 64 height 13
type input "9823058380"
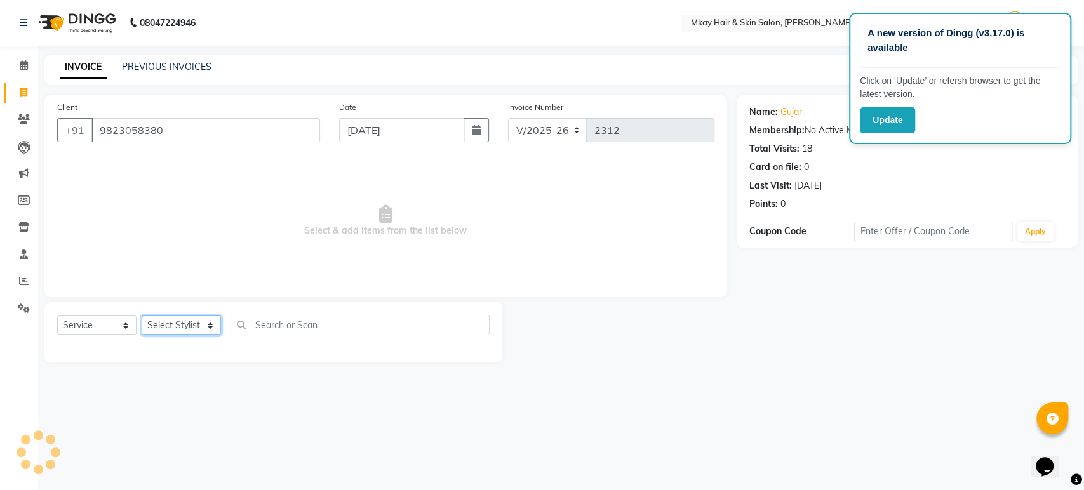
click at [169, 324] on select "Select Stylist [PERSON_NAME] Isha [PERSON_NAME] [PERSON_NAME] Shyam [PERSON_NAM…" at bounding box center [181, 326] width 79 height 20
select select "38226"
click at [142, 316] on select "Select Stylist [PERSON_NAME] Isha [PERSON_NAME] [PERSON_NAME] Shyam [PERSON_NAM…" at bounding box center [181, 326] width 79 height 20
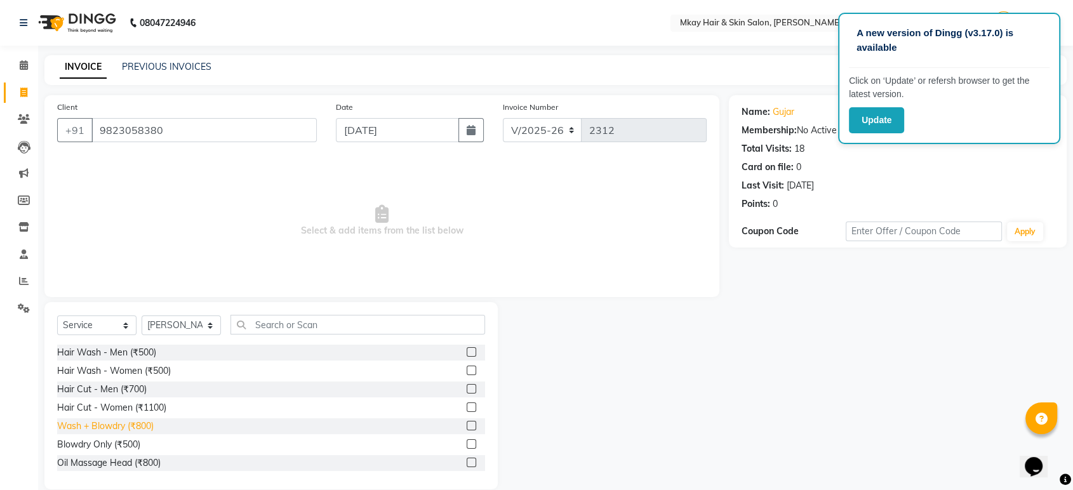
click at [86, 425] on div "Wash + Blowdry (₹800)" at bounding box center [105, 426] width 97 height 13
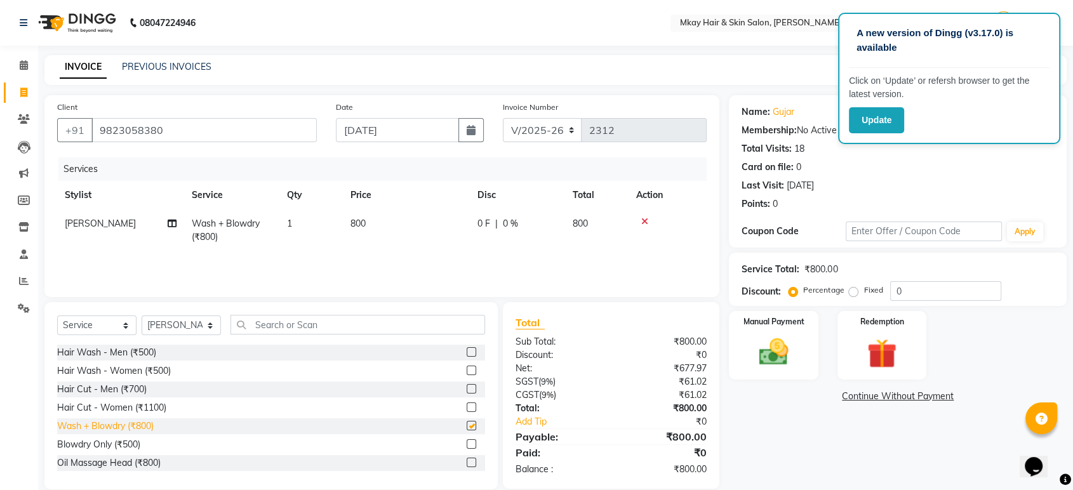
checkbox input "false"
click at [371, 208] on th "Price" at bounding box center [406, 195] width 127 height 29
click at [367, 218] on td "800" at bounding box center [406, 231] width 127 height 42
select select "38226"
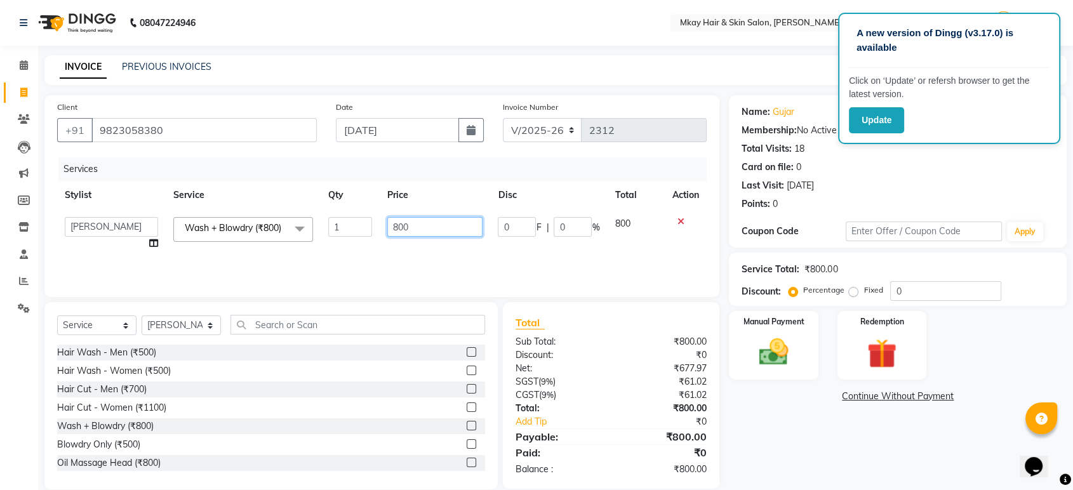
click at [411, 223] on input "800" at bounding box center [435, 227] width 96 height 20
type input "8"
type input "700"
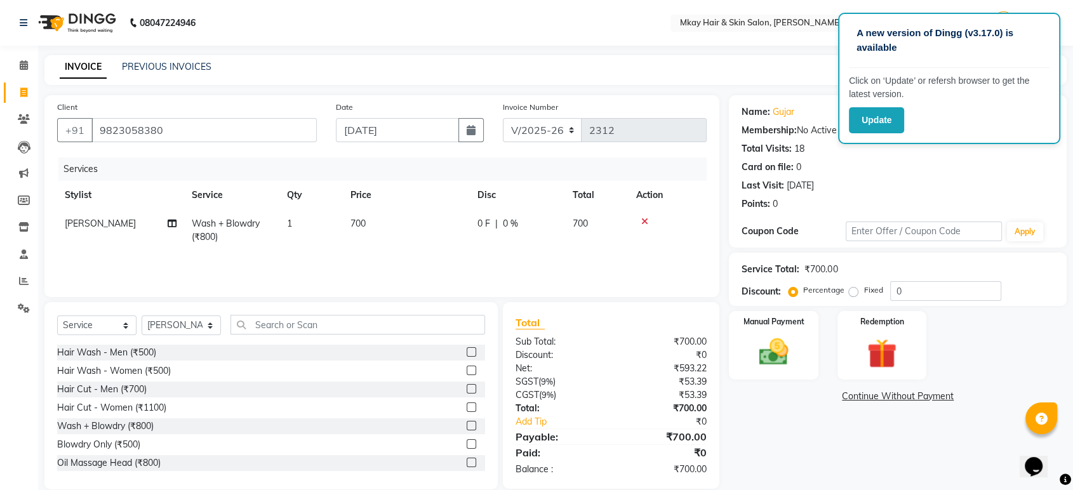
click at [422, 244] on td "700" at bounding box center [406, 231] width 127 height 42
select select "38226"
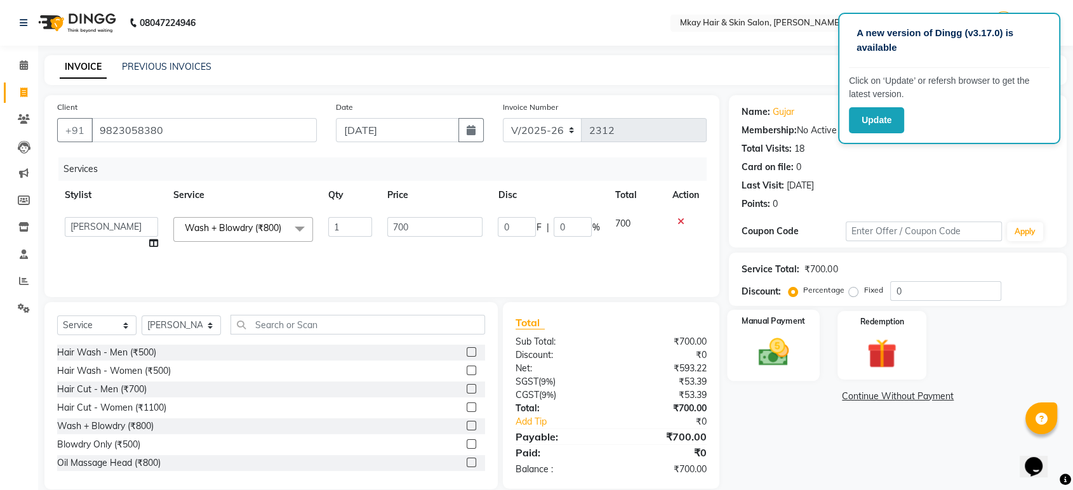
click at [763, 346] on img at bounding box center [774, 353] width 50 height 36
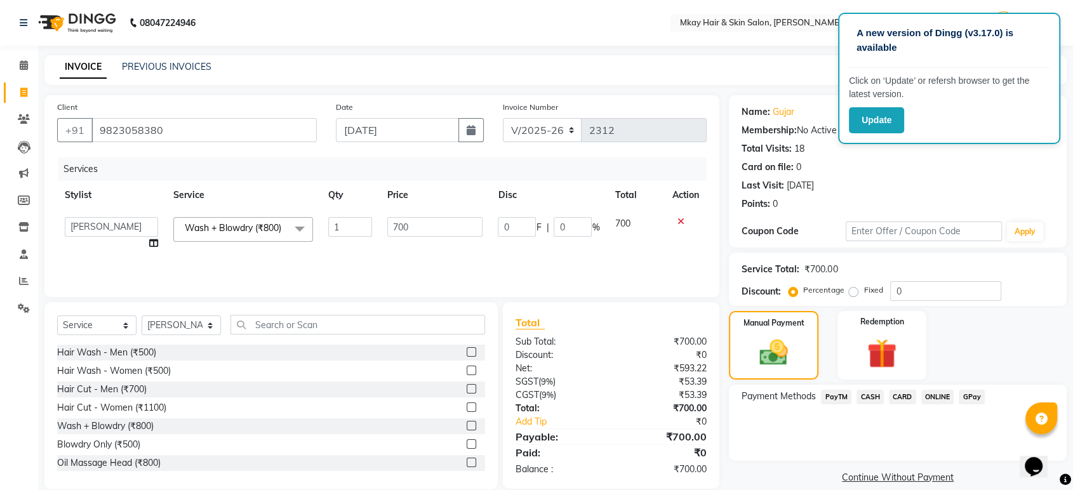
click at [973, 399] on span "GPay" at bounding box center [972, 397] width 26 height 15
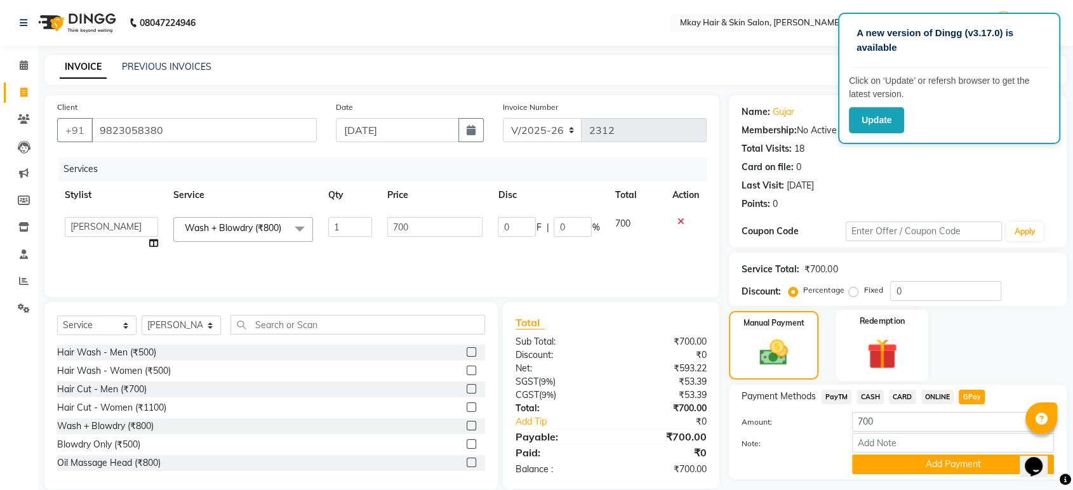
scroll to position [33, 0]
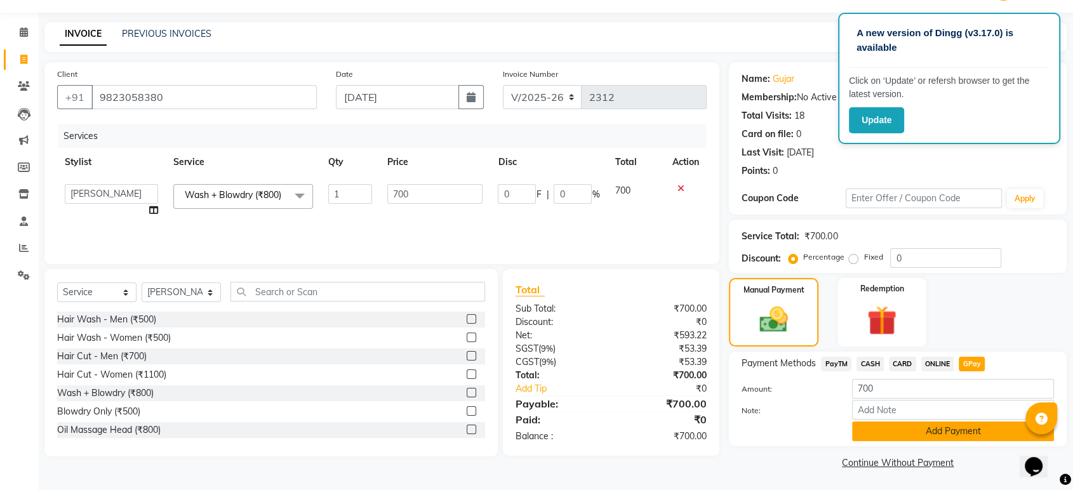
click at [916, 426] on button "Add Payment" at bounding box center [953, 432] width 202 height 20
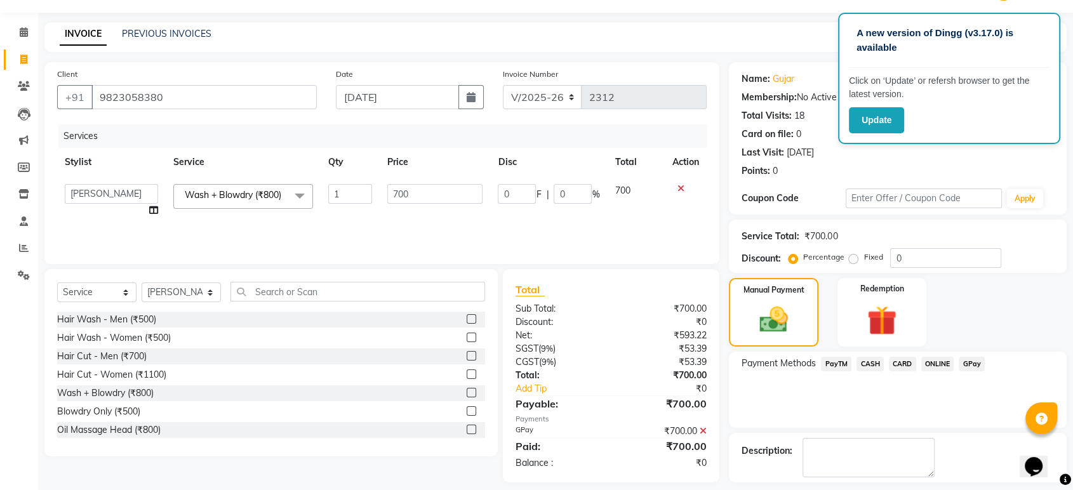
scroll to position [86, 0]
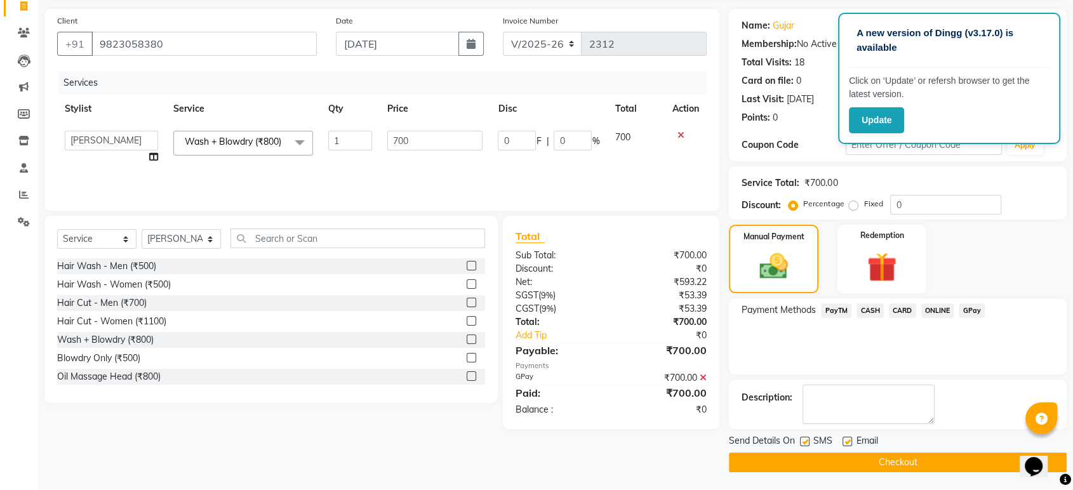
click at [849, 439] on label at bounding box center [848, 442] width 10 height 10
click at [849, 439] on input "checkbox" at bounding box center [847, 442] width 8 height 8
checkbox input "false"
click at [806, 439] on label at bounding box center [805, 442] width 10 height 10
click at [806, 439] on input "checkbox" at bounding box center [804, 442] width 8 height 8
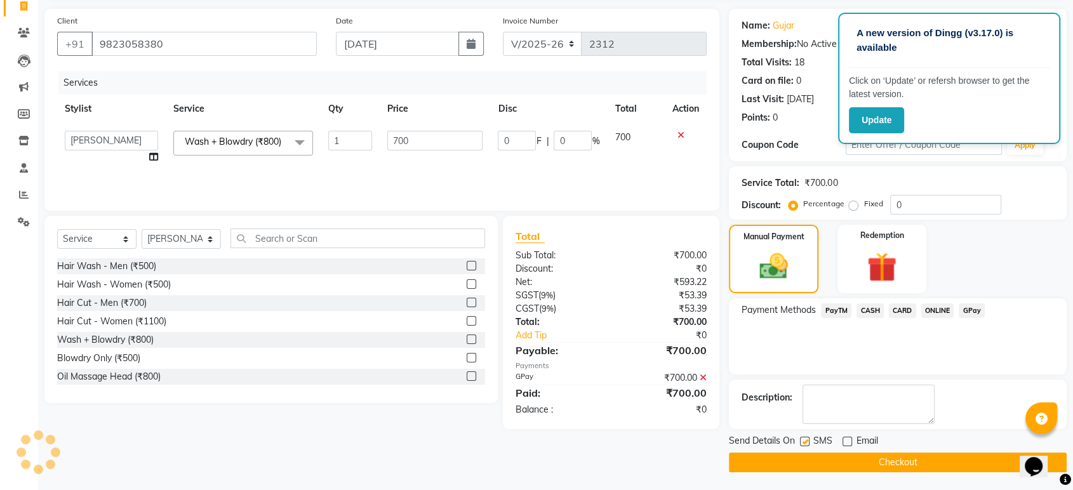
checkbox input "false"
click at [813, 455] on button "Checkout" at bounding box center [898, 463] width 338 height 20
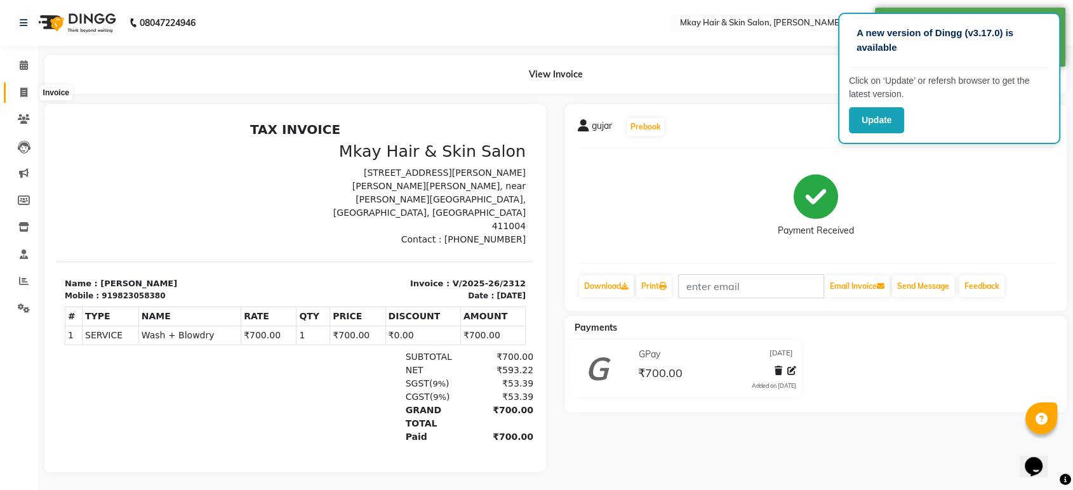
click at [20, 93] on icon at bounding box center [23, 93] width 7 height 10
select select "service"
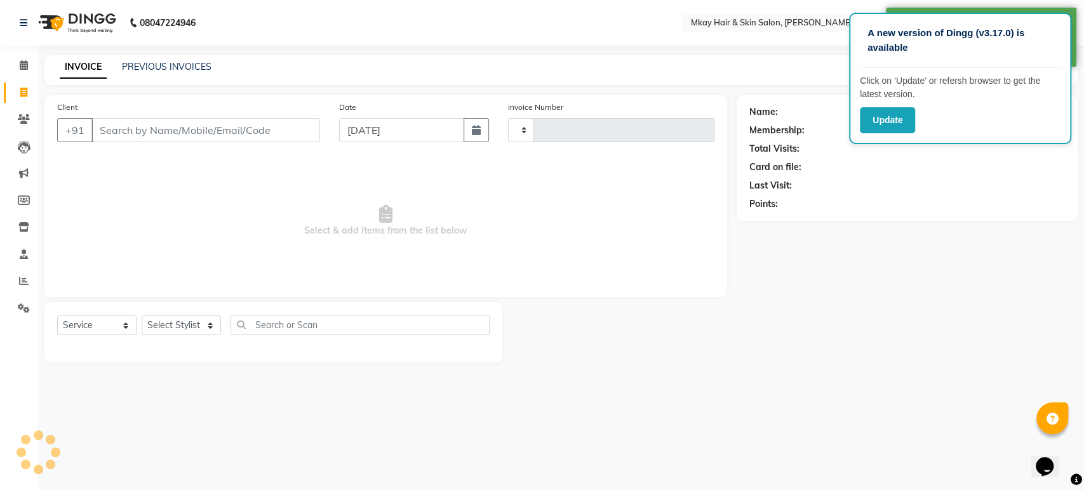
type input "2313"
select select "5258"
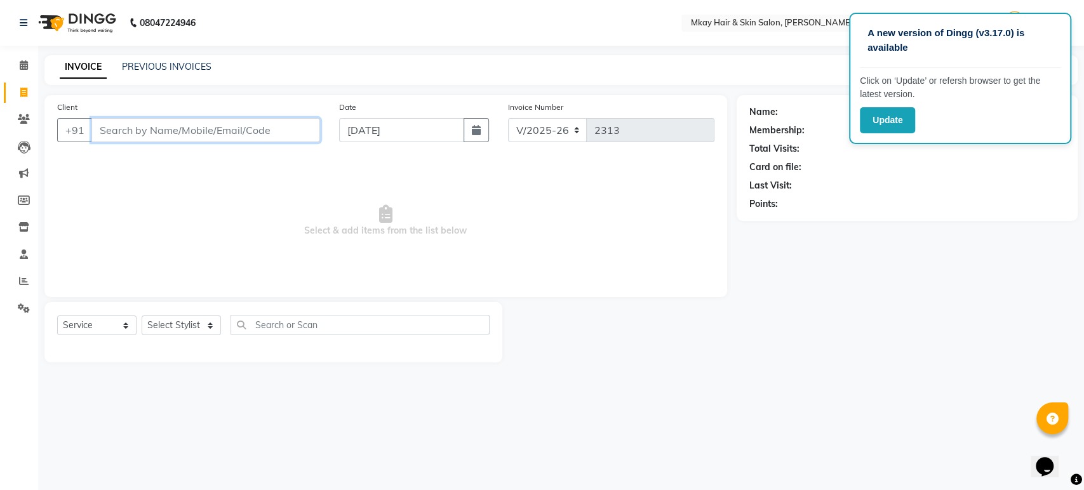
click at [144, 126] on input "Client" at bounding box center [205, 130] width 229 height 24
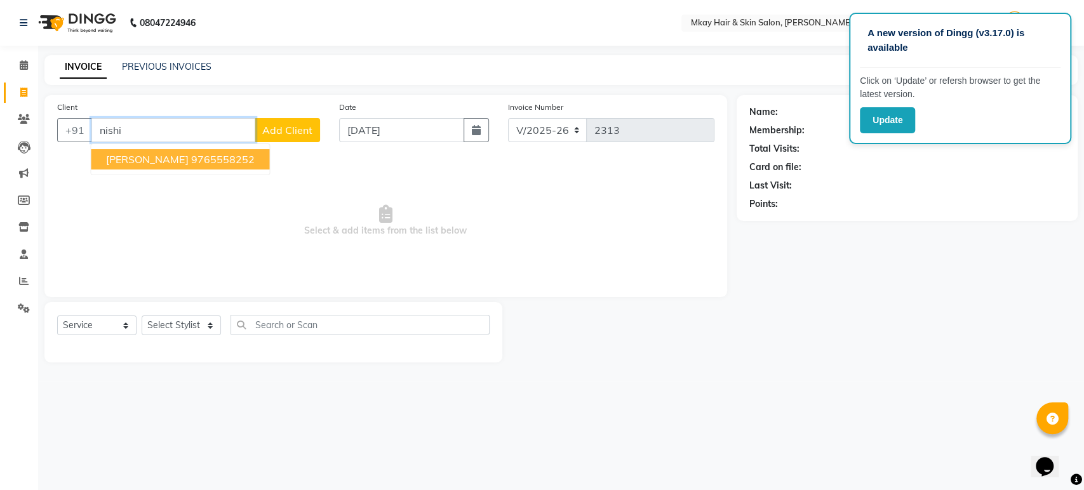
click at [134, 164] on span "nishi bose" at bounding box center [147, 159] width 82 height 13
type input "9765558252"
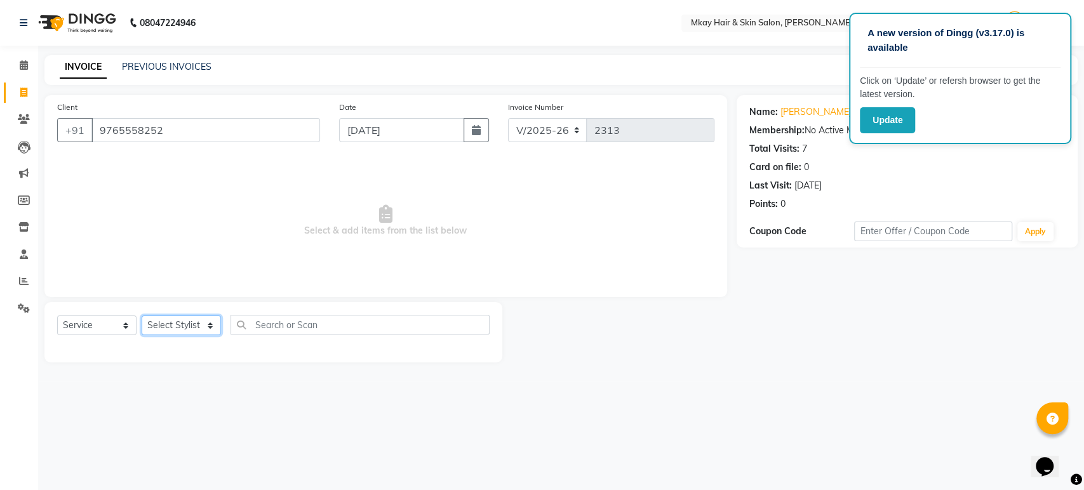
click at [190, 316] on select "Select Stylist [PERSON_NAME] Isha [PERSON_NAME] [PERSON_NAME] Shyam [PERSON_NAM…" at bounding box center [181, 326] width 79 height 20
select select "38226"
click at [142, 316] on select "Select Stylist [PERSON_NAME] Isha [PERSON_NAME] [PERSON_NAME] Shyam [PERSON_NAM…" at bounding box center [181, 326] width 79 height 20
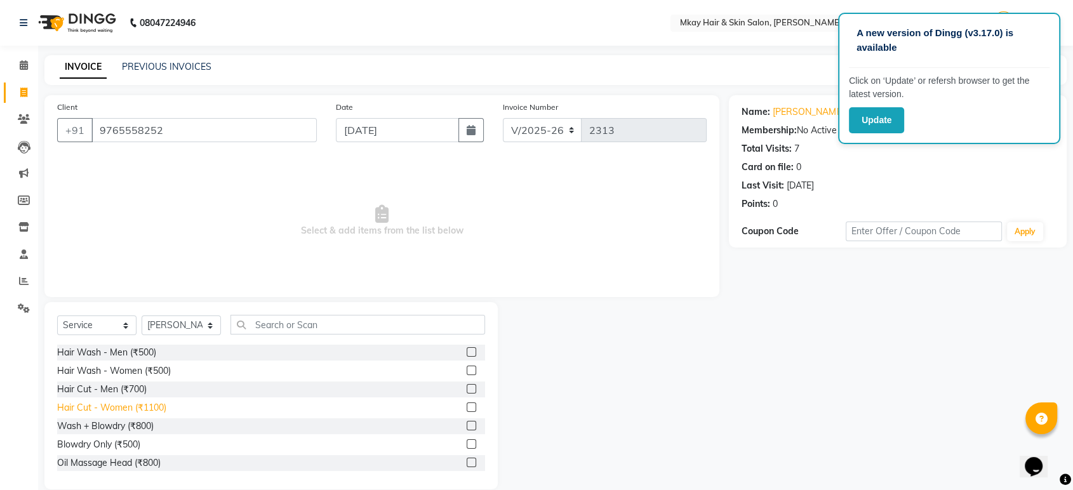
click at [145, 408] on div "Hair Cut - Women (₹1100)" at bounding box center [111, 407] width 109 height 13
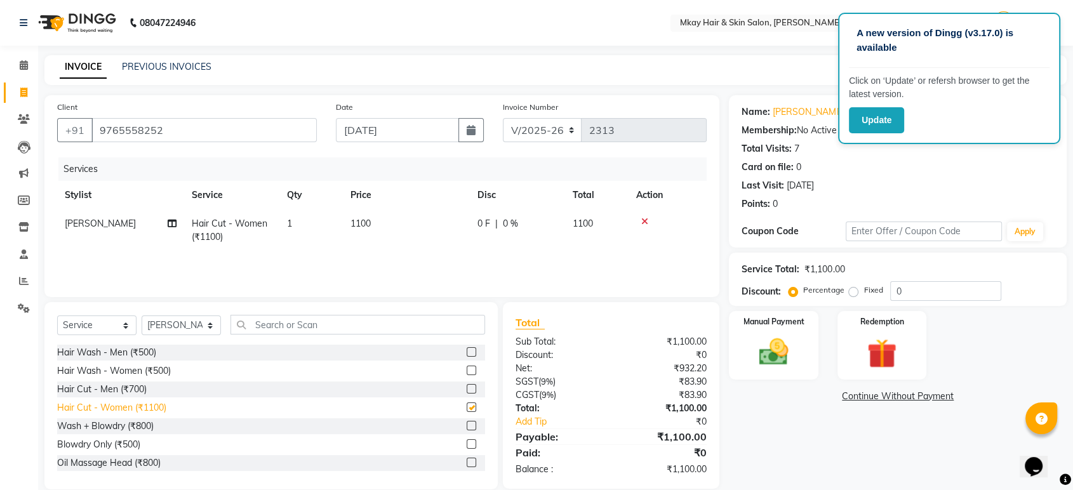
checkbox input "false"
click at [785, 350] on img at bounding box center [774, 353] width 50 height 36
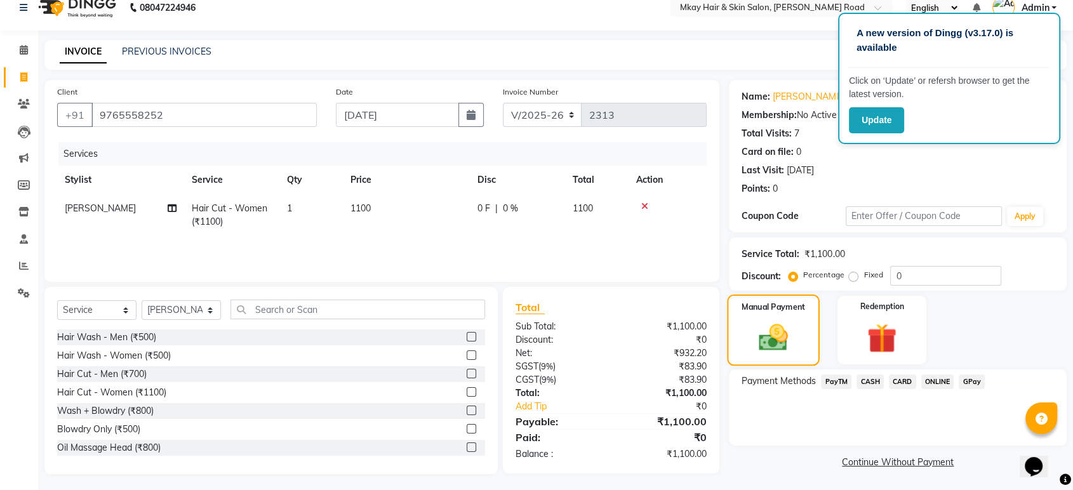
scroll to position [18, 0]
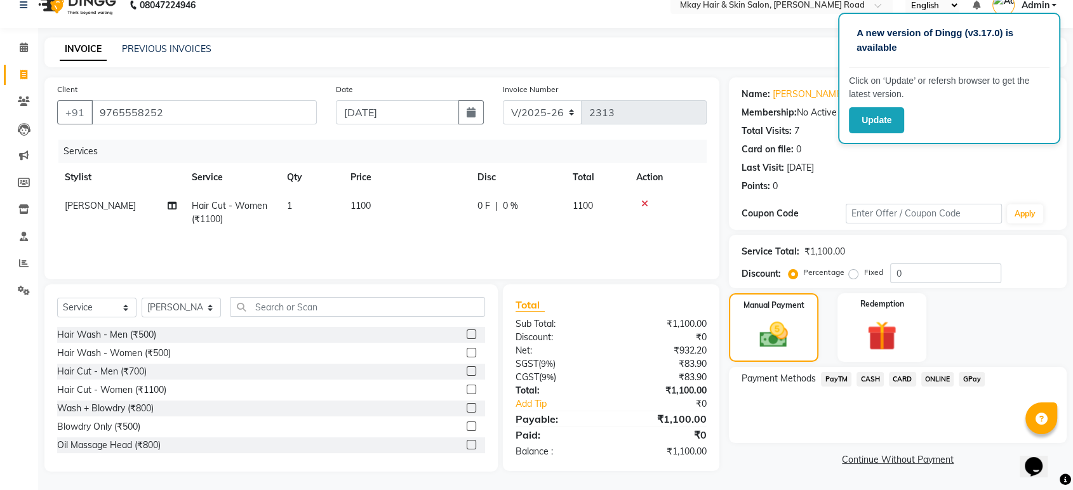
click at [970, 376] on span "GPay" at bounding box center [972, 379] width 26 height 15
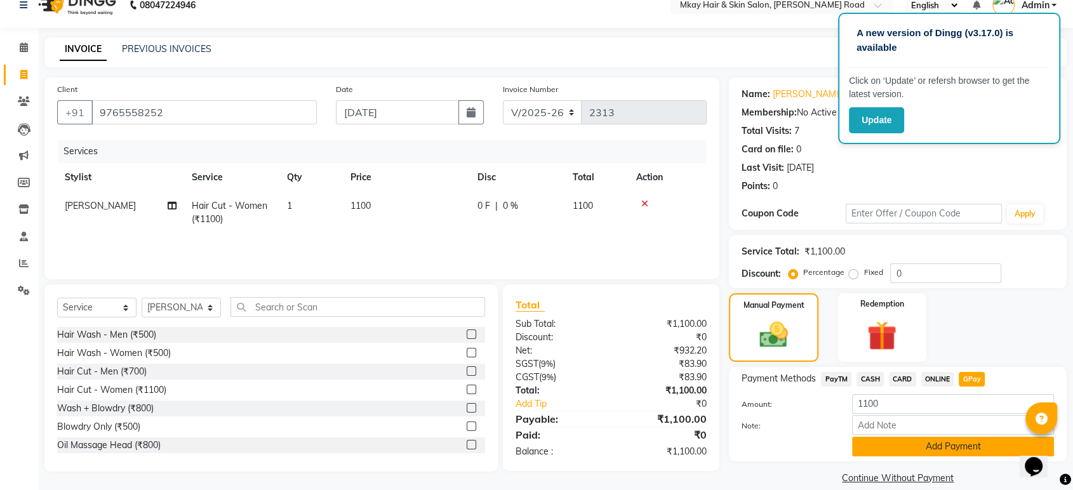
click at [962, 441] on button "Add Payment" at bounding box center [953, 447] width 202 height 20
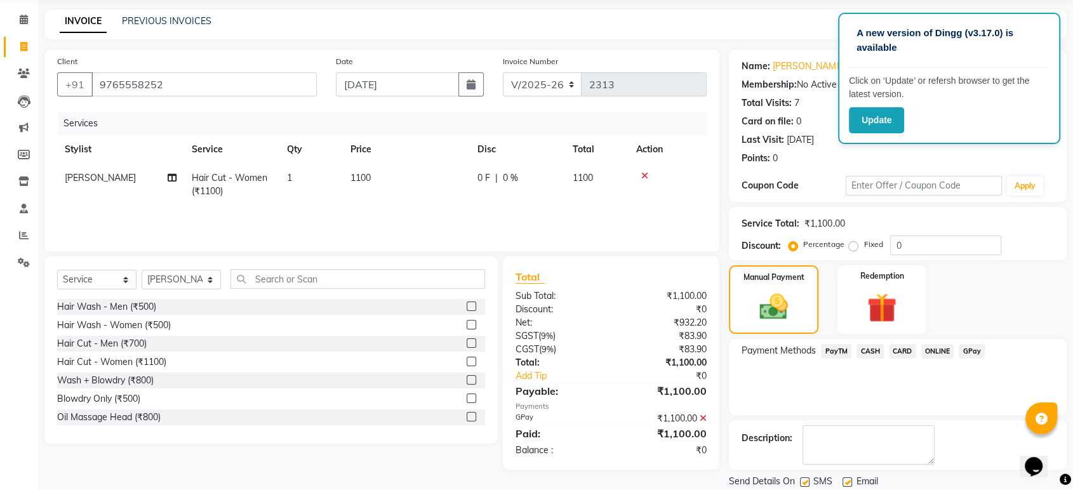
scroll to position [86, 0]
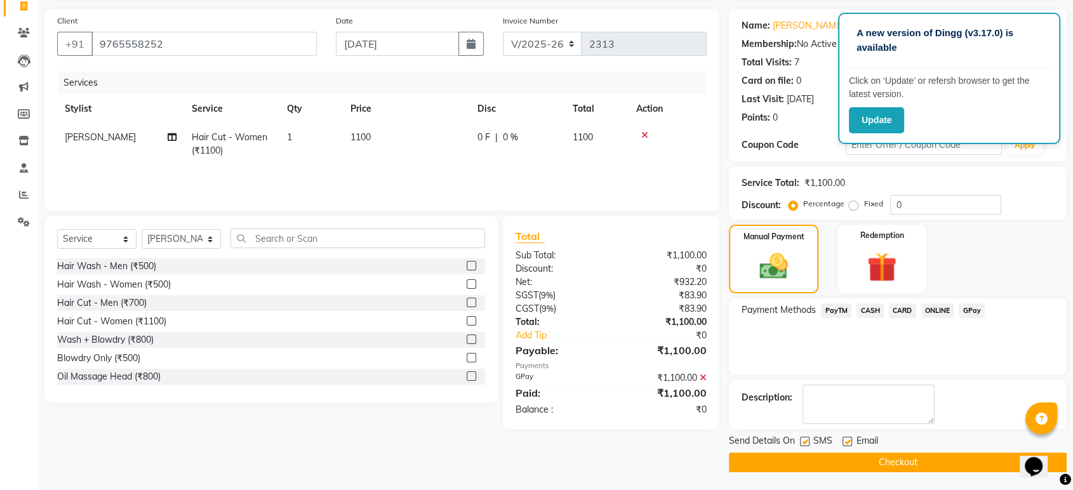
click at [846, 440] on label at bounding box center [848, 442] width 10 height 10
click at [846, 440] on input "checkbox" at bounding box center [847, 442] width 8 height 8
checkbox input "false"
click at [805, 438] on label at bounding box center [805, 442] width 10 height 10
click at [805, 438] on input "checkbox" at bounding box center [804, 442] width 8 height 8
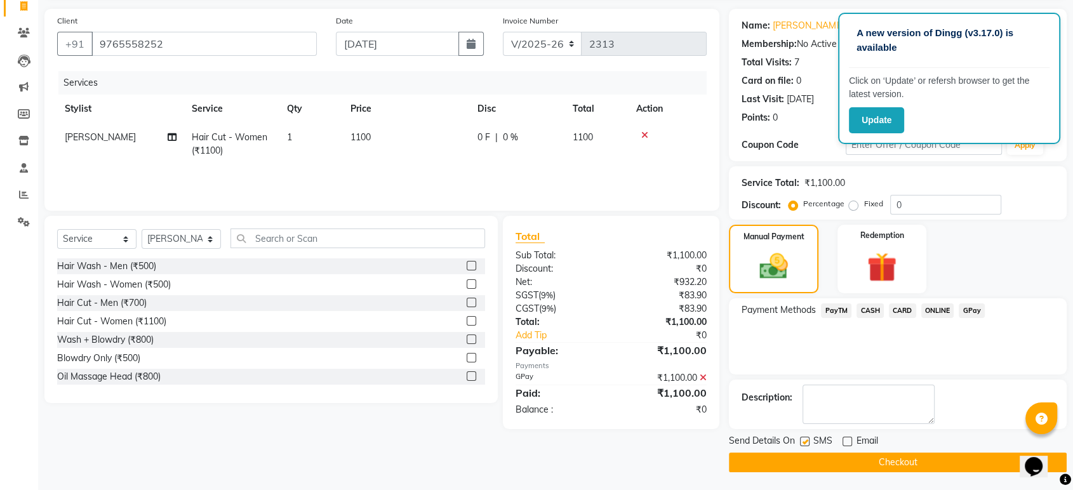
checkbox input "false"
click at [813, 464] on button "Checkout" at bounding box center [898, 463] width 338 height 20
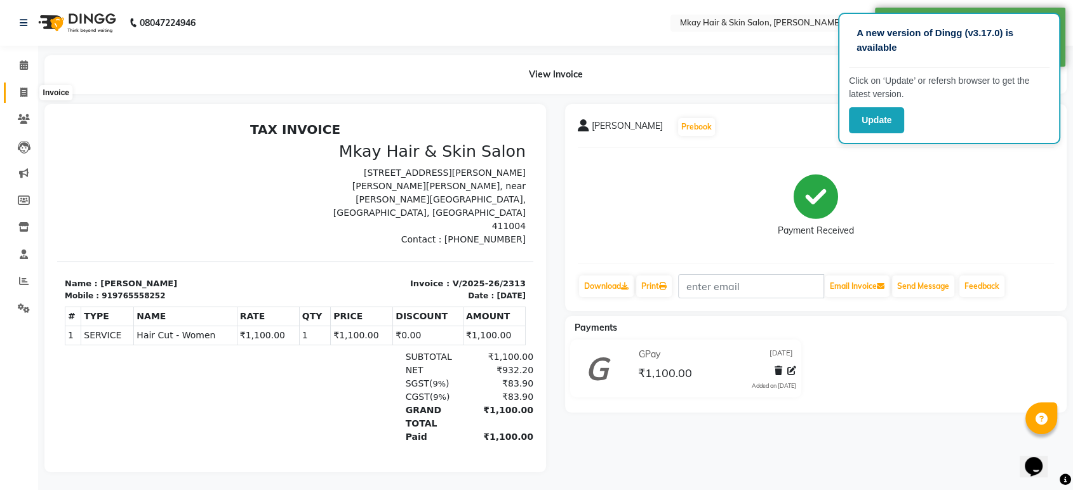
click at [20, 89] on icon at bounding box center [23, 93] width 7 height 10
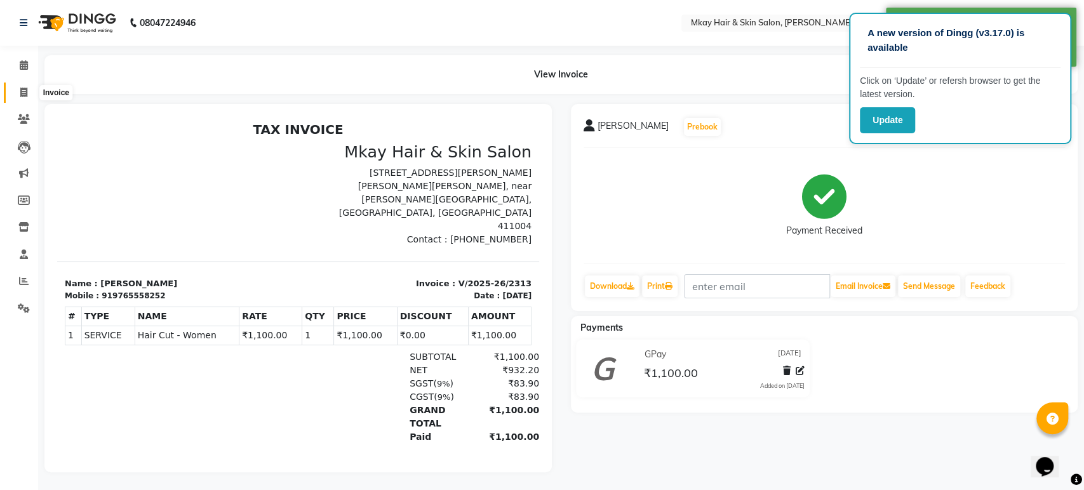
select select "5258"
select select "service"
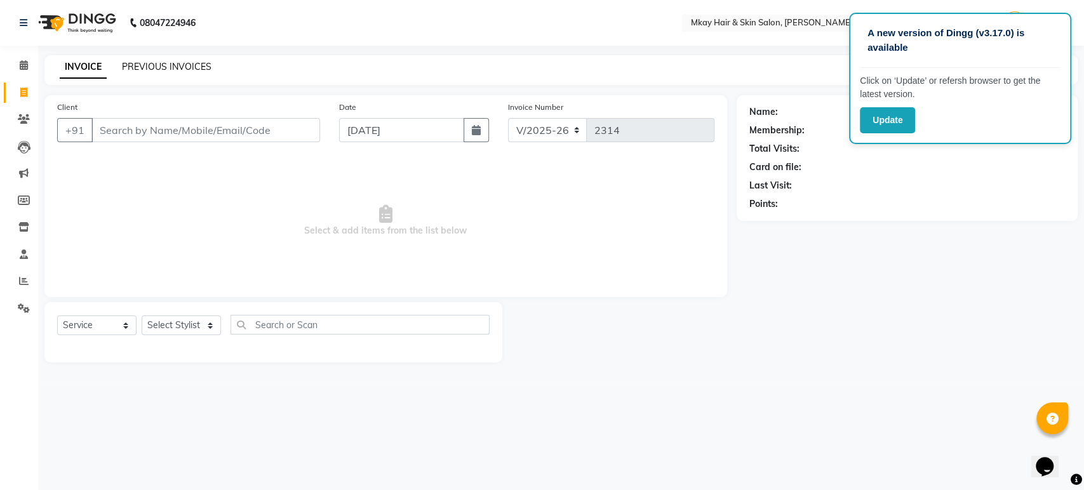
click at [163, 64] on link "PREVIOUS INVOICES" at bounding box center [167, 66] width 90 height 11
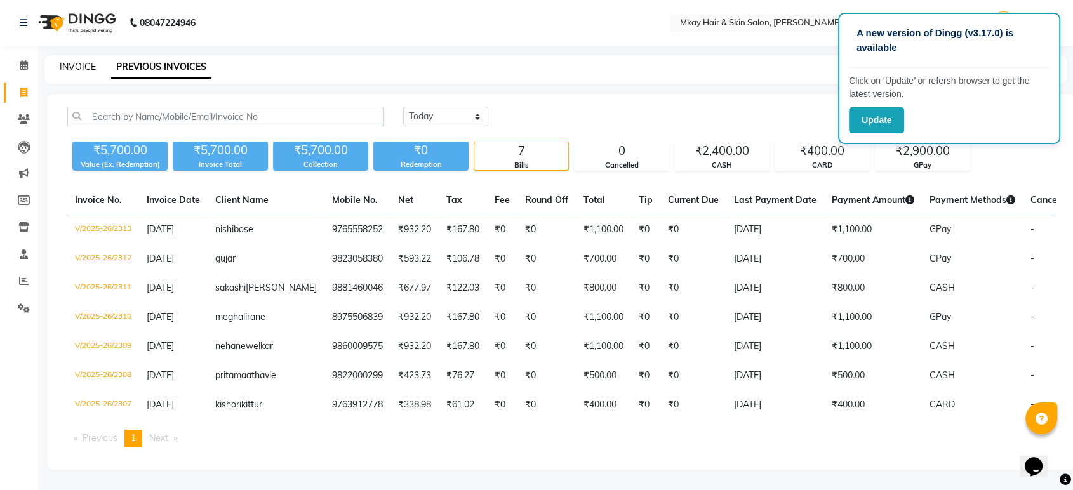
click at [78, 69] on link "INVOICE" at bounding box center [78, 66] width 36 height 11
select select "5258"
select select "service"
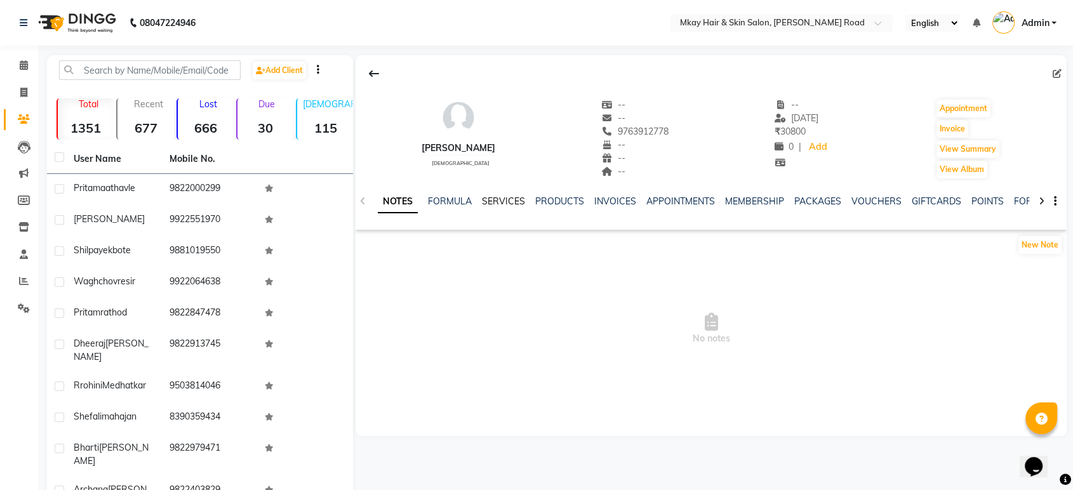
click at [502, 203] on link "SERVICES" at bounding box center [503, 201] width 43 height 11
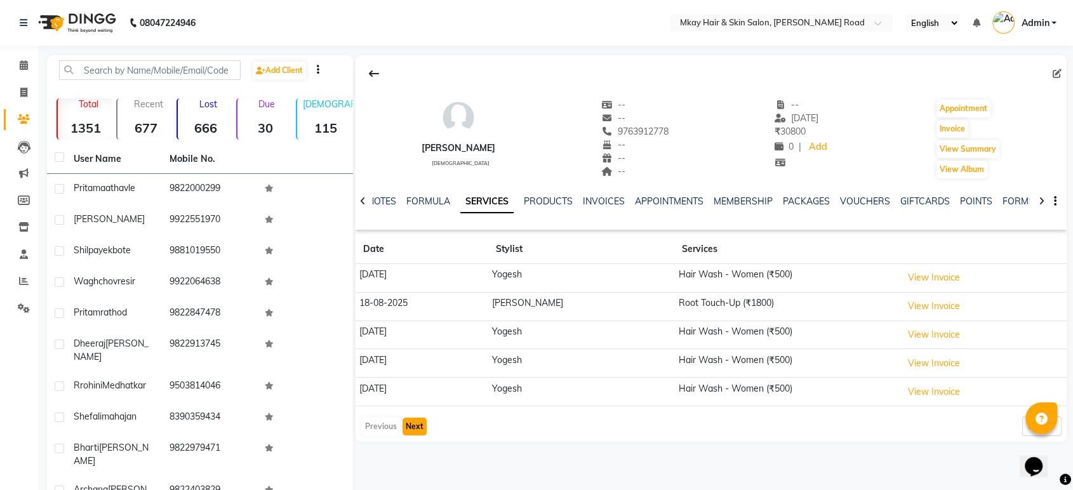
click at [410, 425] on button "Next" at bounding box center [415, 427] width 24 height 18
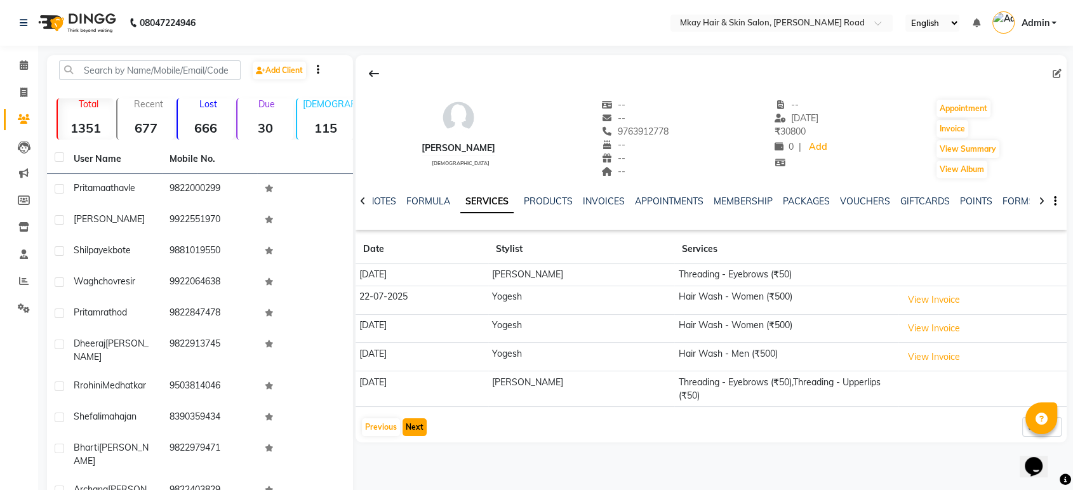
click at [416, 418] on button "Next" at bounding box center [415, 427] width 24 height 18
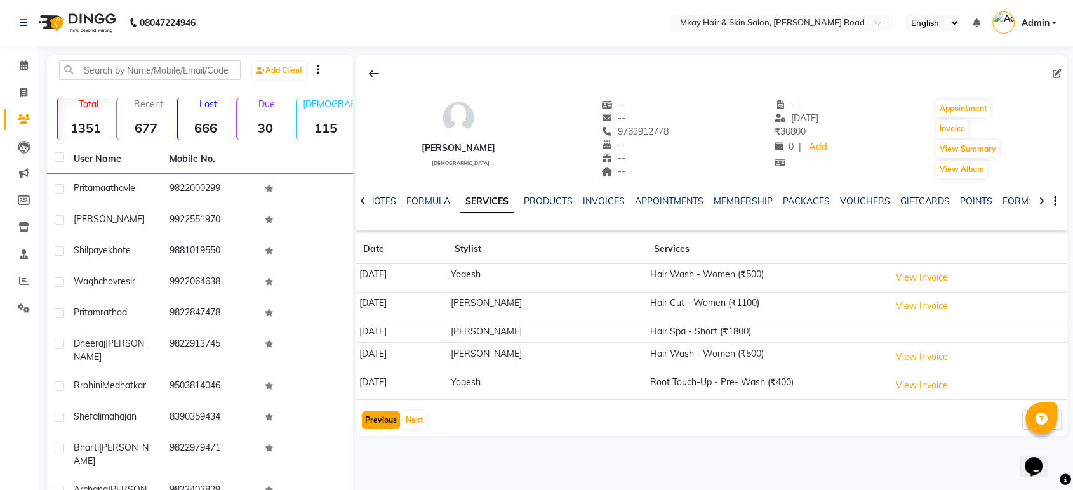
click at [382, 419] on button "Previous" at bounding box center [381, 420] width 38 height 18
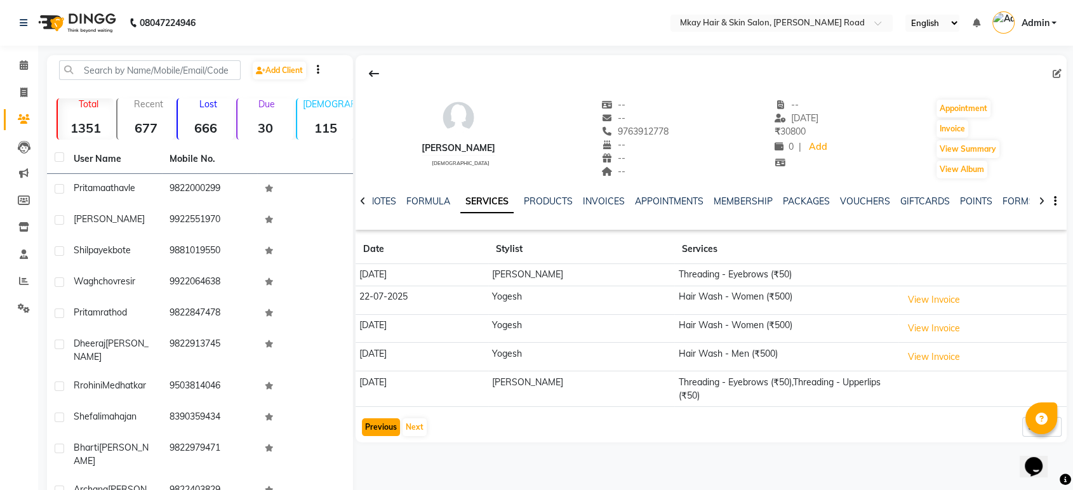
click at [382, 419] on button "Previous" at bounding box center [381, 427] width 38 height 18
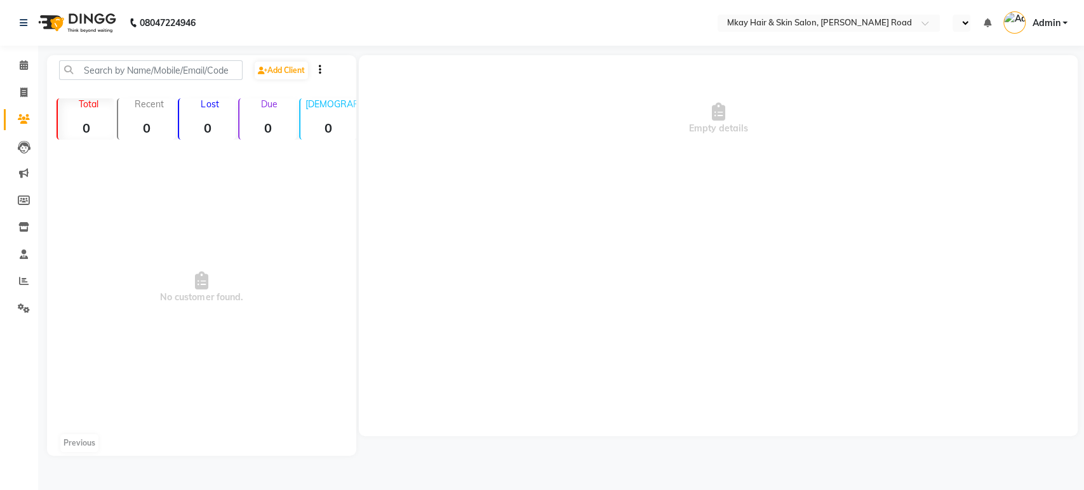
select select "en"
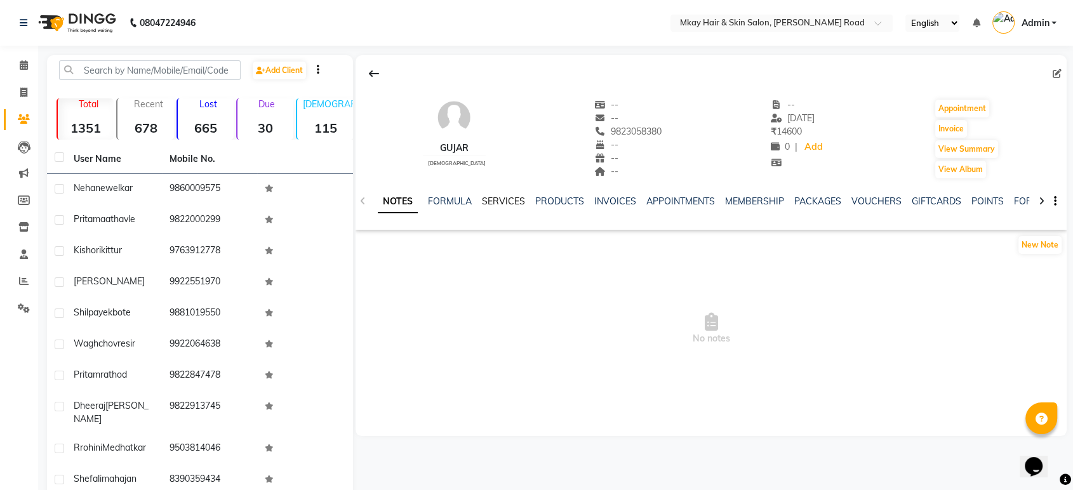
click at [502, 202] on link "SERVICES" at bounding box center [503, 201] width 43 height 11
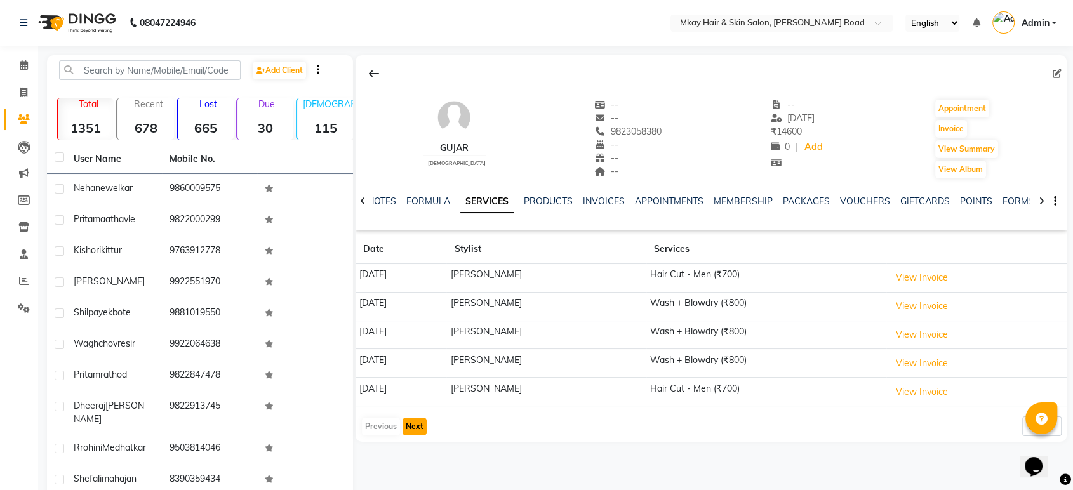
click at [407, 429] on button "Next" at bounding box center [415, 427] width 24 height 18
click at [369, 74] on icon at bounding box center [374, 74] width 10 height 10
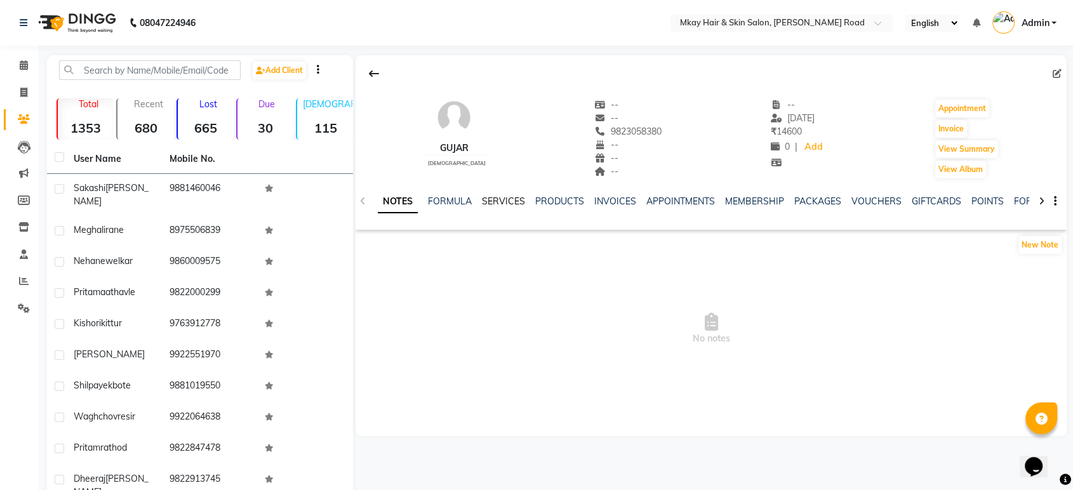
click at [505, 200] on link "SERVICES" at bounding box center [503, 201] width 43 height 11
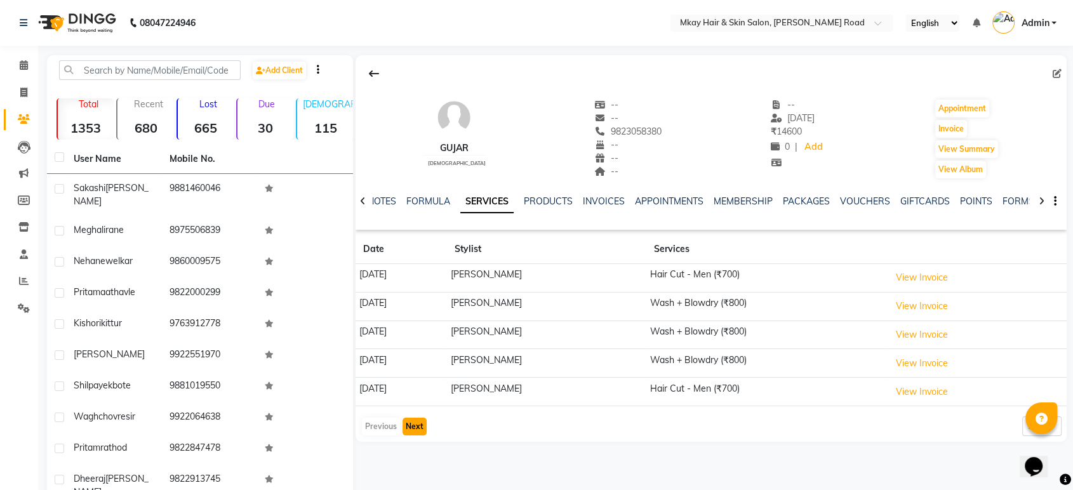
click at [406, 425] on button "Next" at bounding box center [415, 427] width 24 height 18
click at [370, 76] on icon at bounding box center [374, 74] width 10 height 10
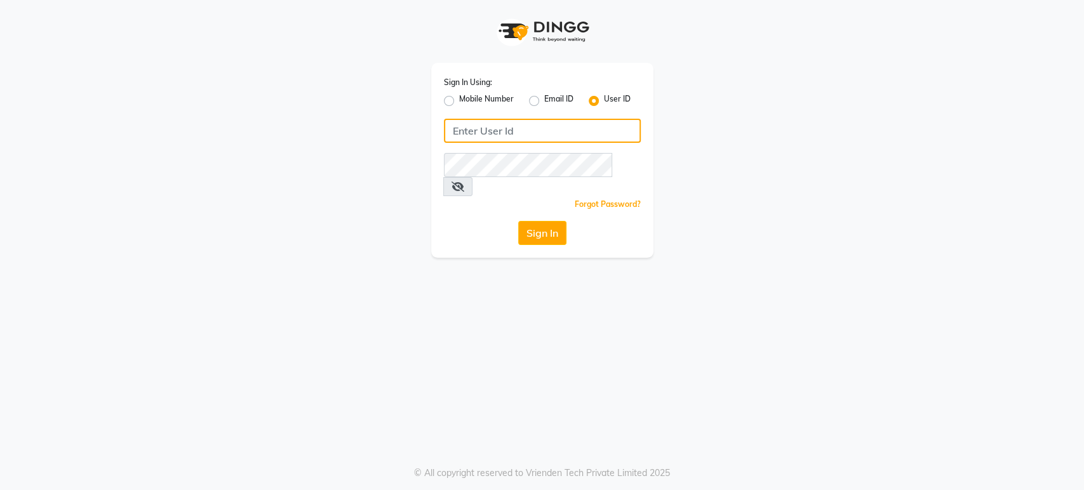
click at [476, 130] on input "Username" at bounding box center [542, 131] width 197 height 24
click at [564, 131] on input "mkaysalonmkaysLON" at bounding box center [542, 131] width 197 height 24
type input "m"
type input "MKAYSALON"
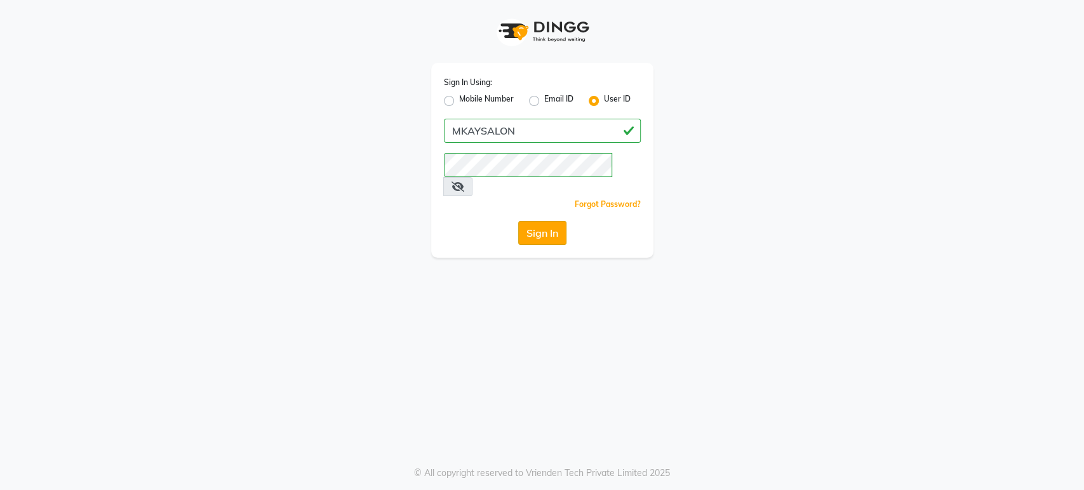
click at [523, 221] on button "Sign In" at bounding box center [542, 233] width 48 height 24
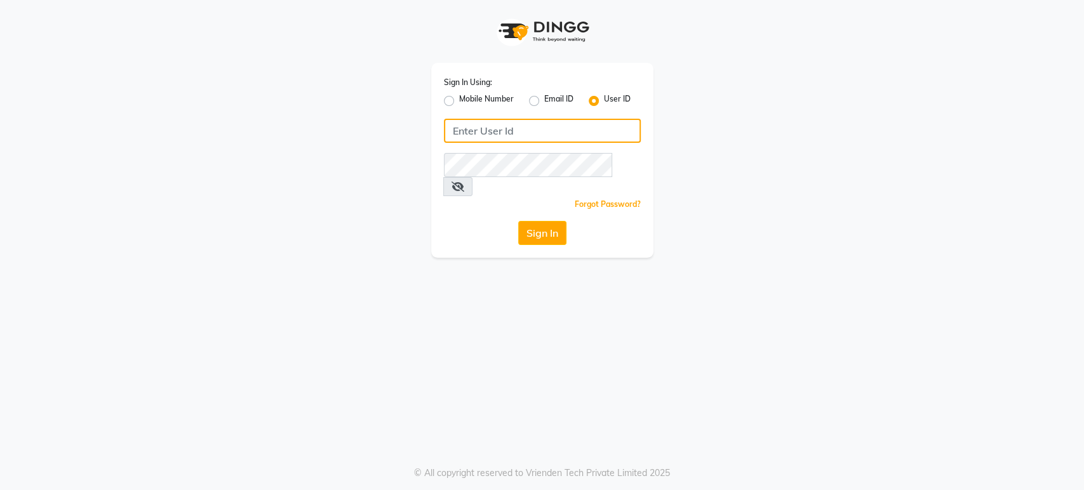
click at [511, 131] on input "Username" at bounding box center [542, 131] width 197 height 24
type input "MK"
click at [474, 123] on input "Username" at bounding box center [542, 131] width 197 height 24
type input "M"
type input "m"
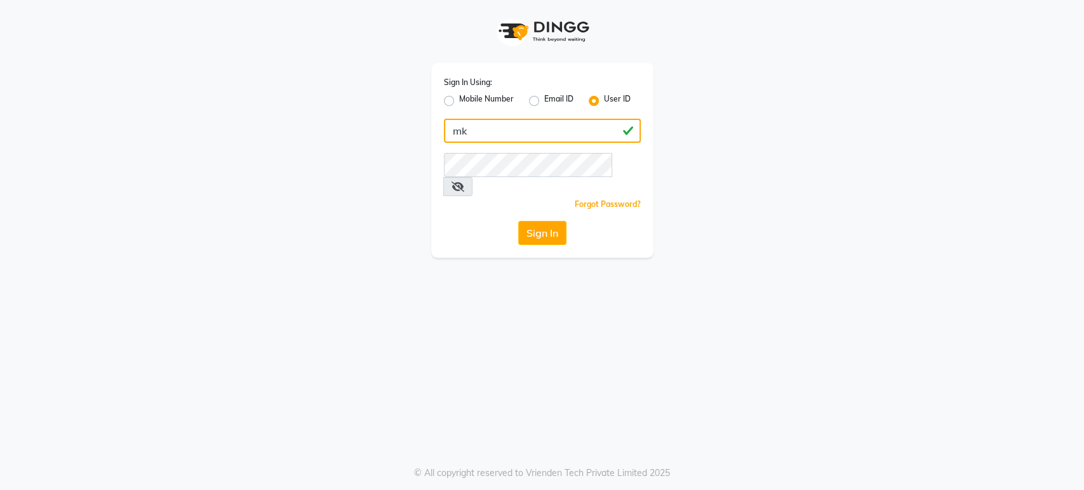
type input "m"
type input "mkaysalon"
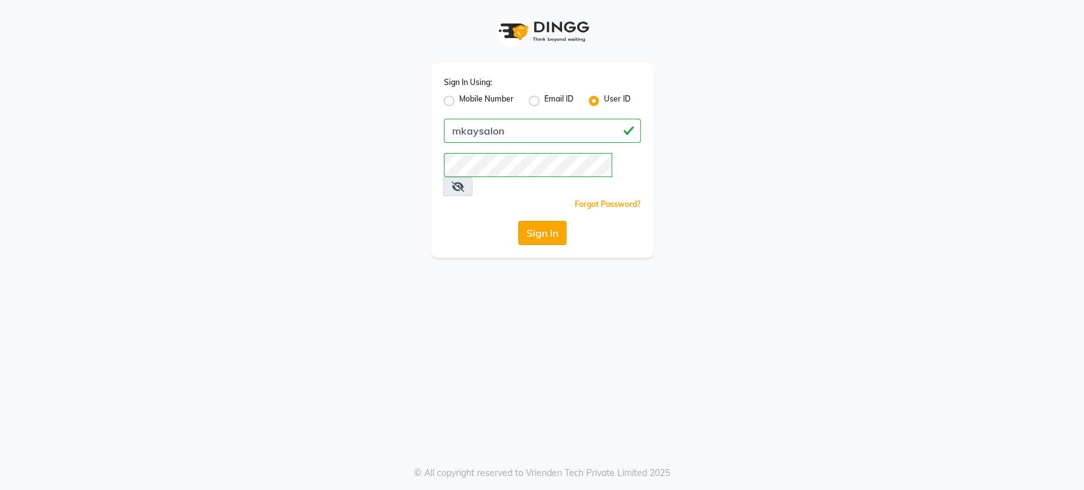
click at [527, 221] on button "Sign In" at bounding box center [542, 233] width 48 height 24
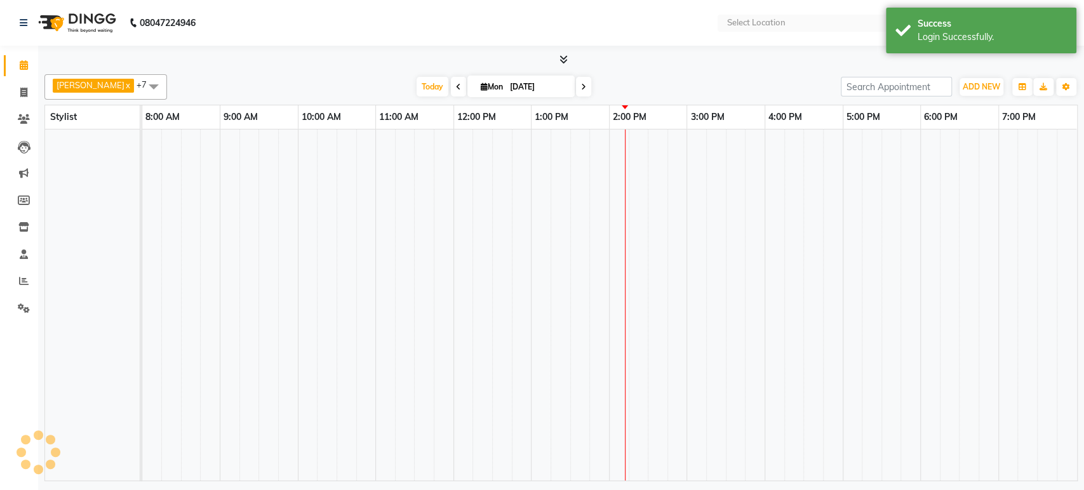
select select "en"
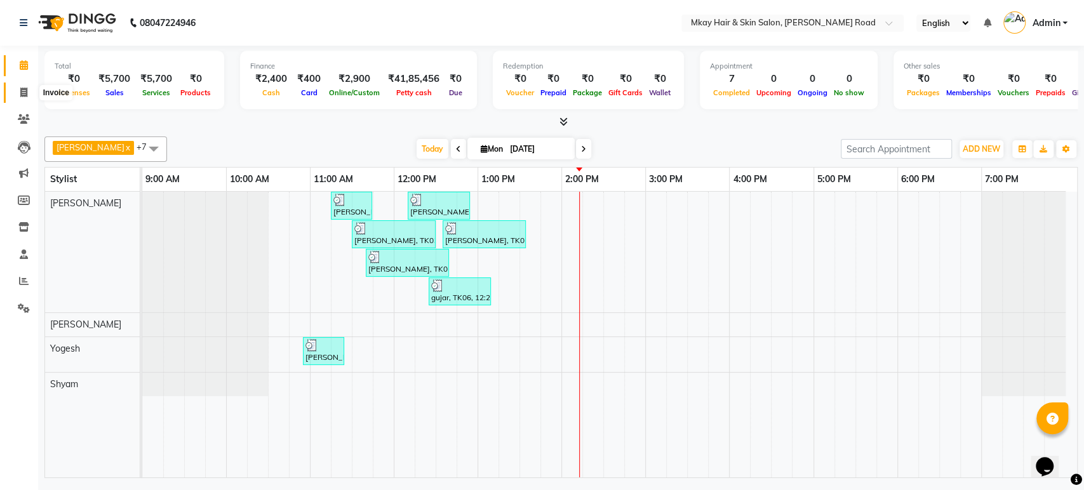
click at [16, 86] on span at bounding box center [24, 93] width 22 height 15
select select "5258"
select select "service"
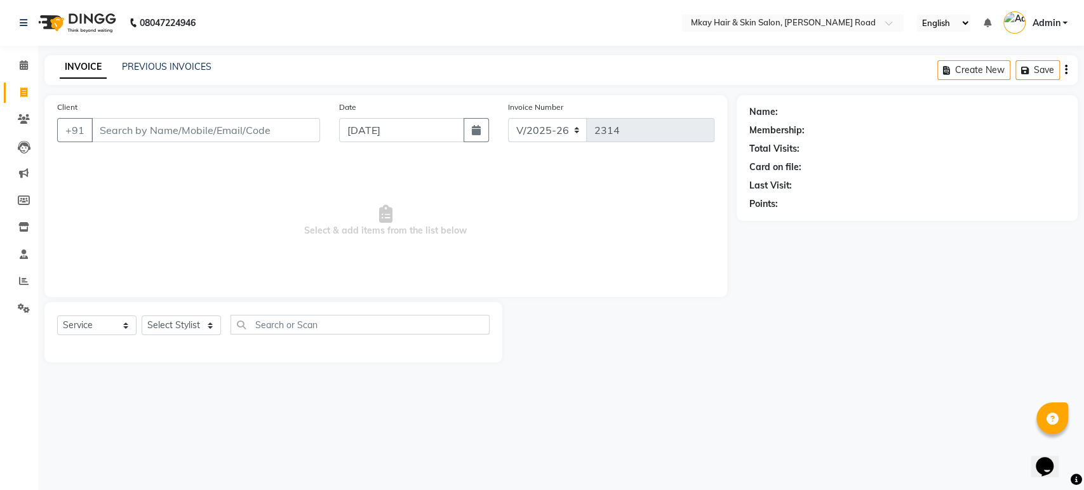
click at [142, 123] on input "Client" at bounding box center [205, 130] width 229 height 24
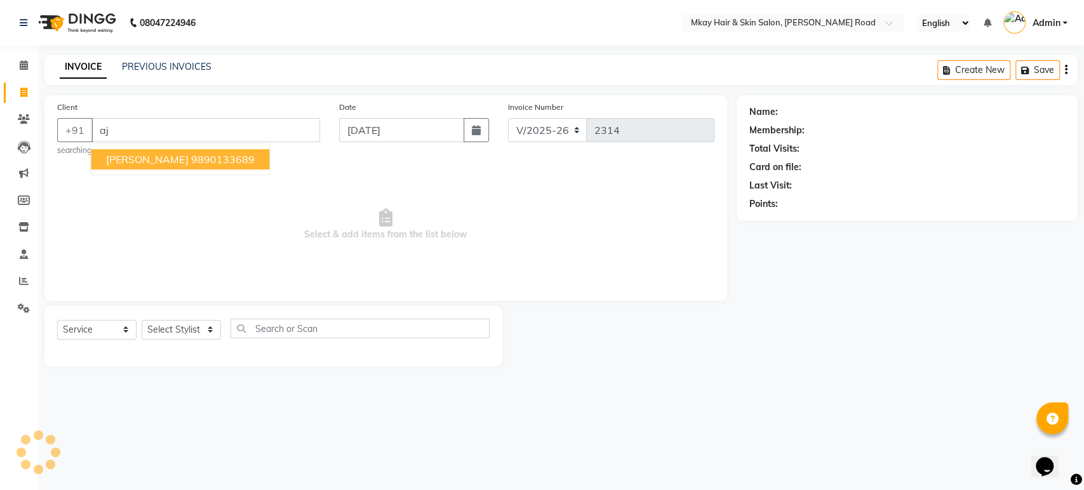
type input "a"
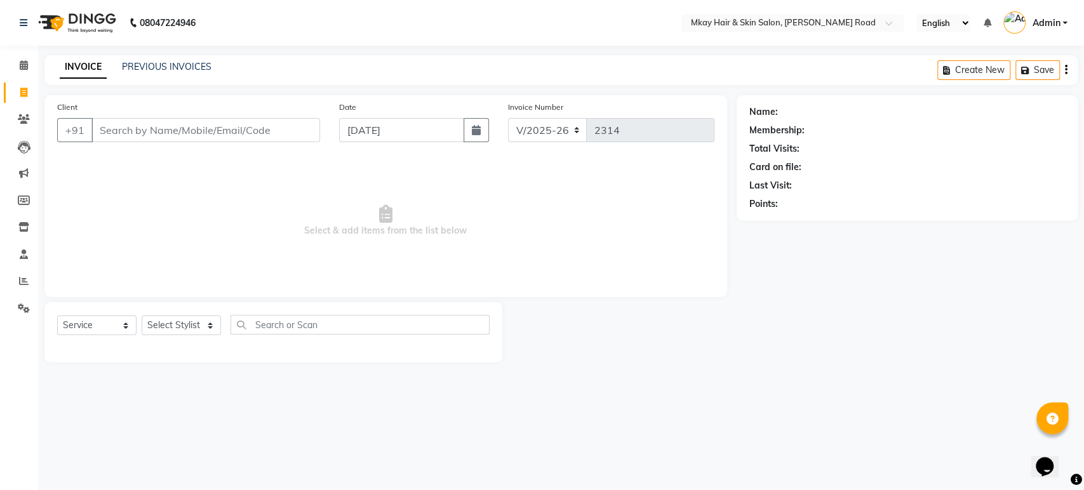
click at [112, 123] on input "Client" at bounding box center [205, 130] width 229 height 24
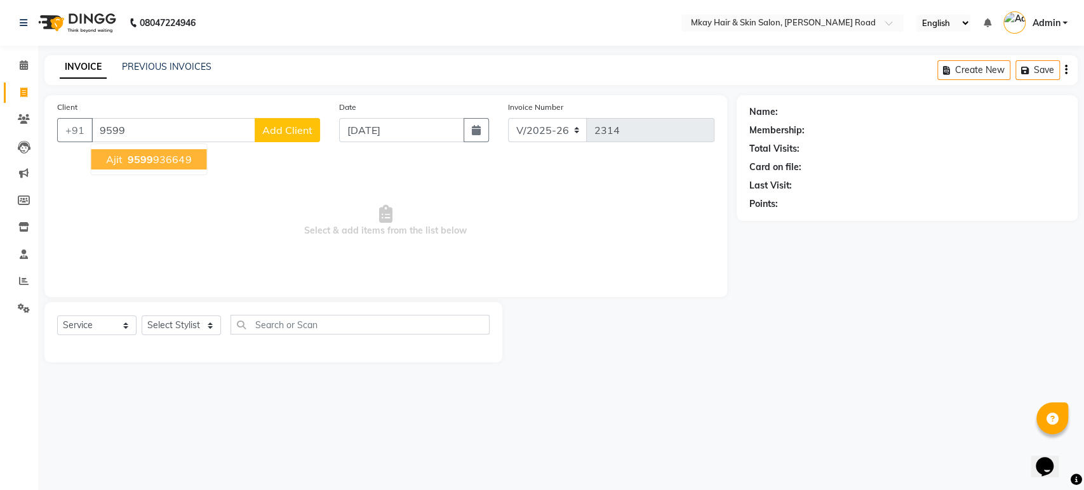
click at [121, 161] on span "ajit" at bounding box center [114, 159] width 17 height 13
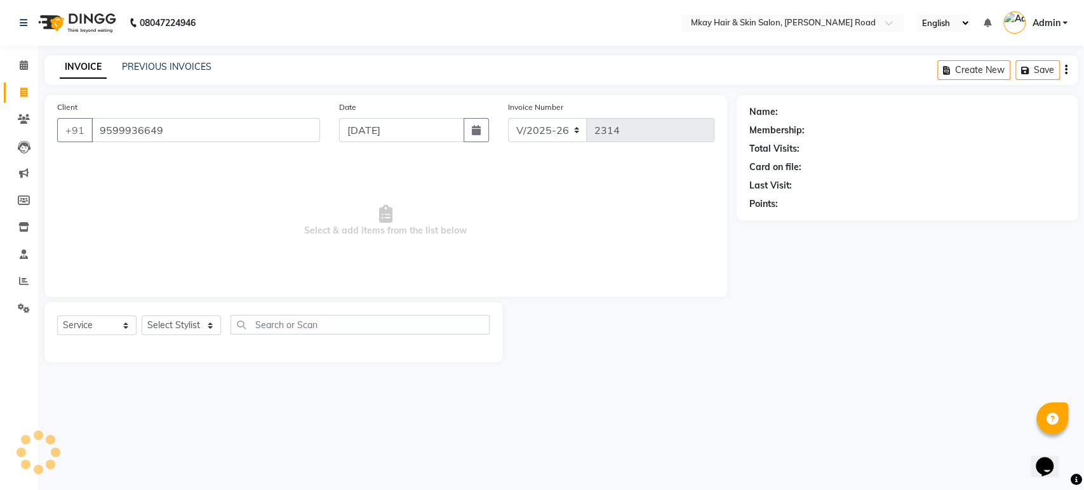
type input "9599936649"
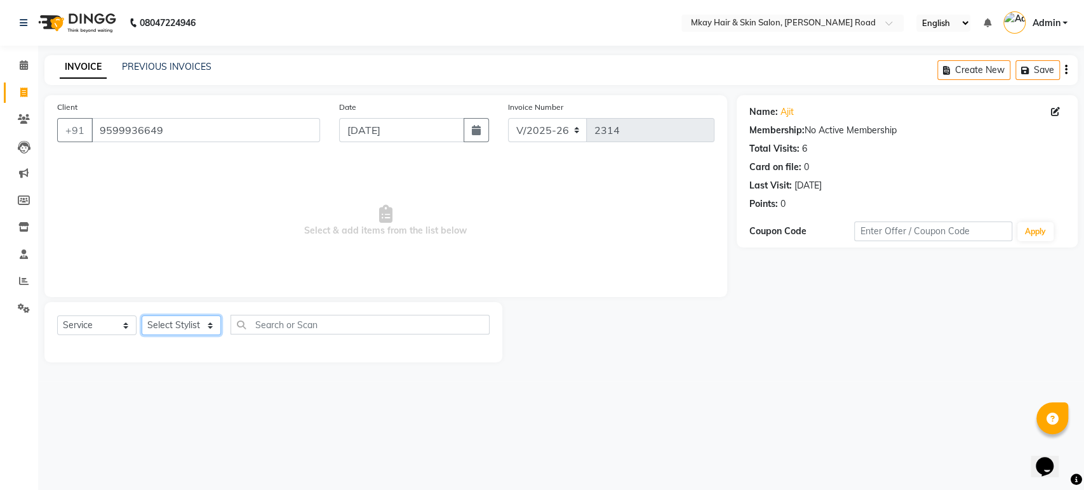
click at [173, 323] on select "Select Stylist [PERSON_NAME] Isha [PERSON_NAME] [PERSON_NAME] Shyam [PERSON_NAM…" at bounding box center [181, 326] width 79 height 20
select select "38226"
click at [142, 316] on select "Select Stylist [PERSON_NAME] Isha [PERSON_NAME] [PERSON_NAME] Shyam [PERSON_NAM…" at bounding box center [181, 326] width 79 height 20
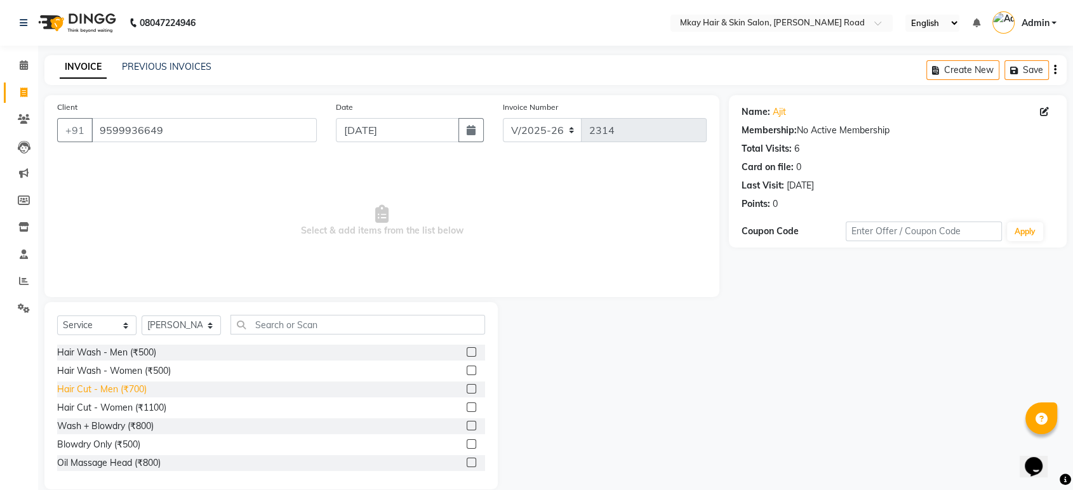
click at [112, 390] on div "Hair Cut - Men (₹700)" at bounding box center [102, 389] width 90 height 13
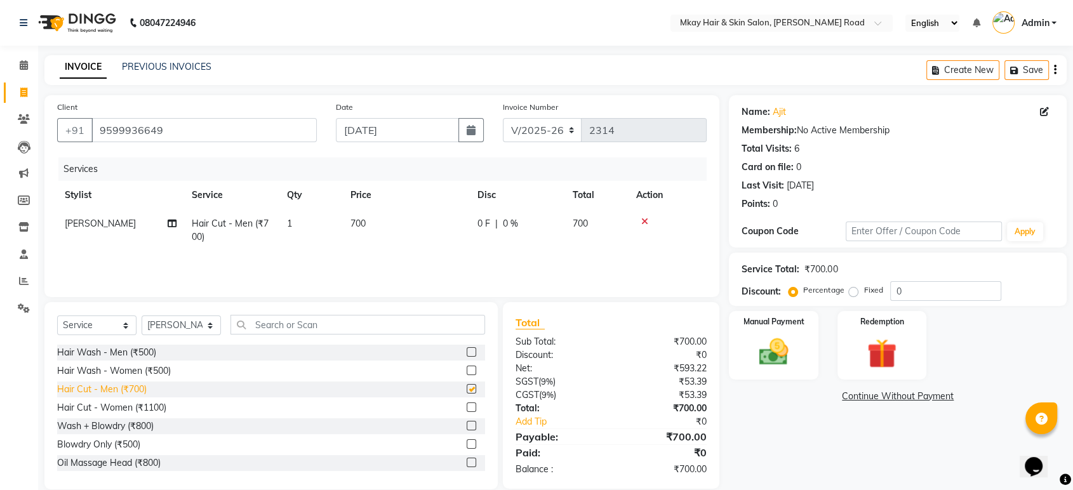
checkbox input "false"
click at [376, 231] on td "700" at bounding box center [406, 231] width 127 height 42
select select "38226"
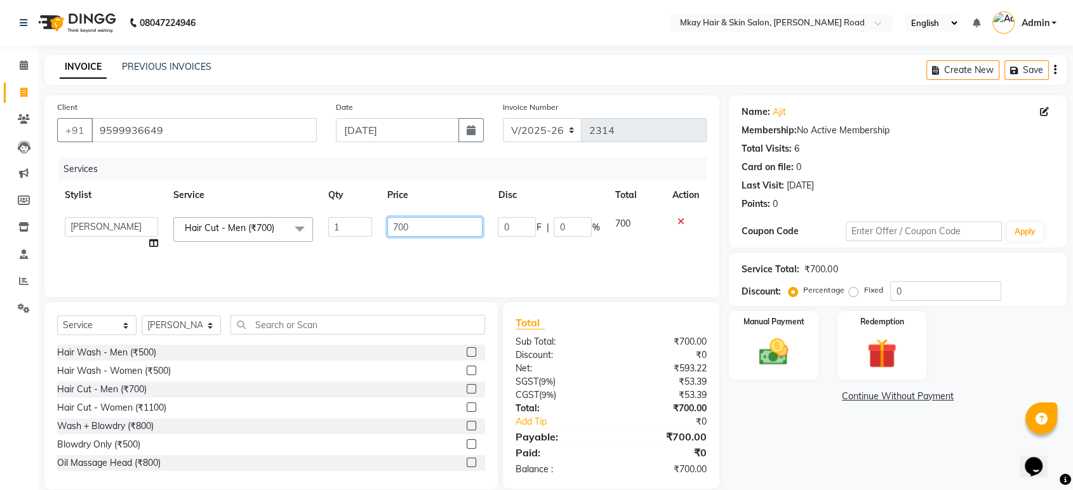
click at [424, 217] on input "700" at bounding box center [435, 227] width 96 height 20
type input "7"
type input "600"
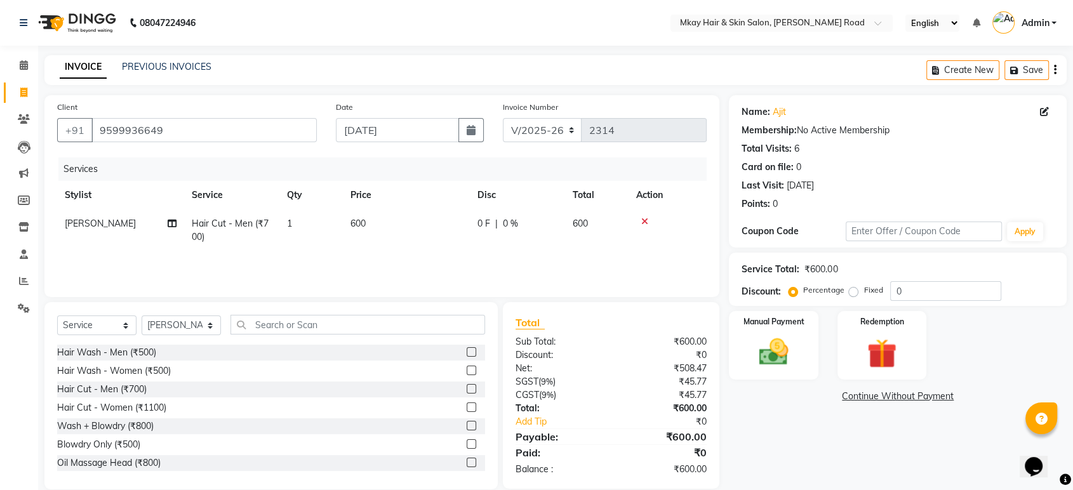
click at [465, 250] on td "600" at bounding box center [406, 231] width 127 height 42
select select "38226"
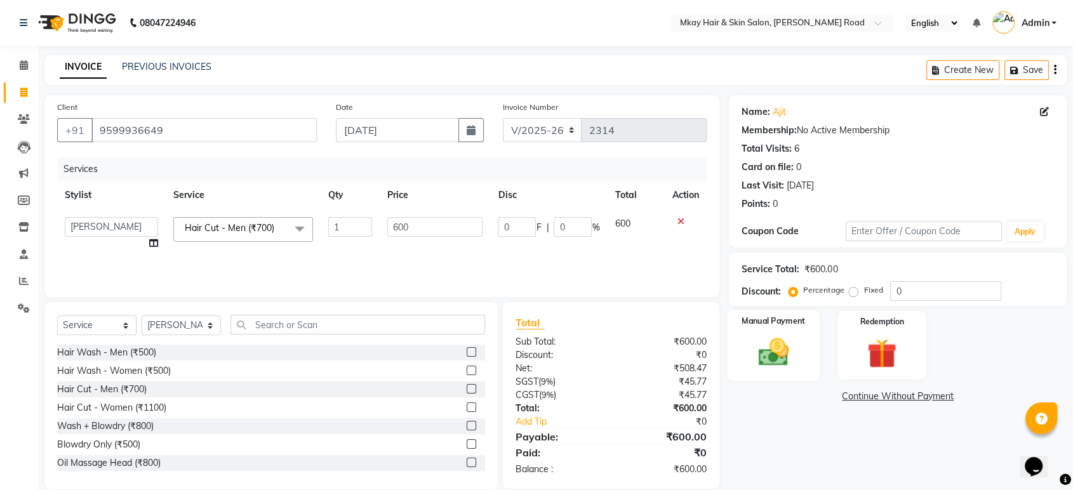
click at [762, 329] on div "Manual Payment" at bounding box center [774, 345] width 93 height 71
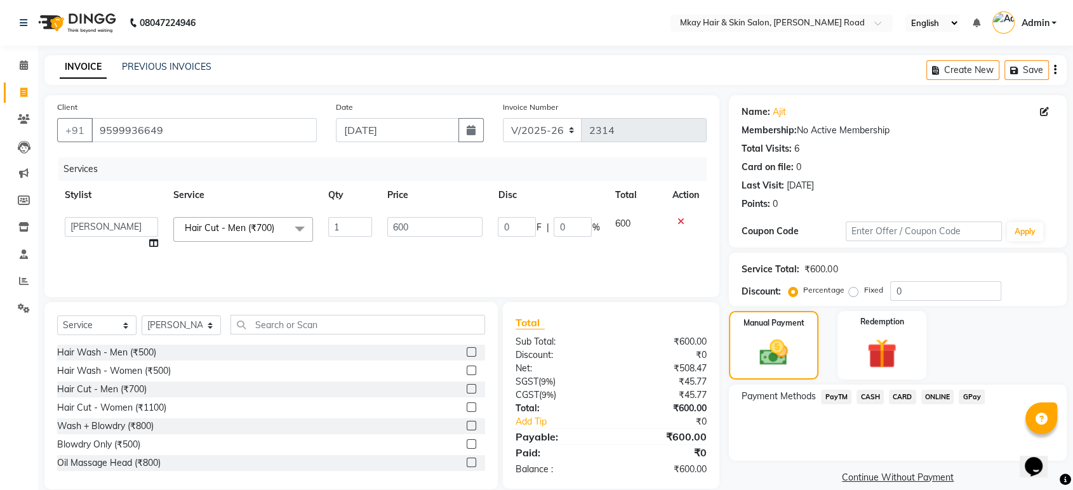
click at [867, 394] on span "CASH" at bounding box center [870, 397] width 27 height 15
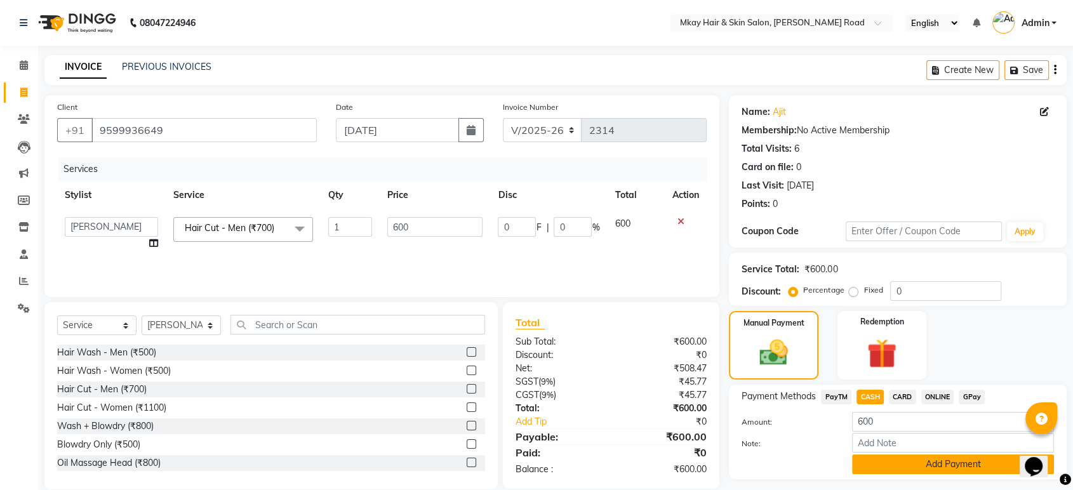
click at [894, 468] on button "Add Payment" at bounding box center [953, 465] width 202 height 20
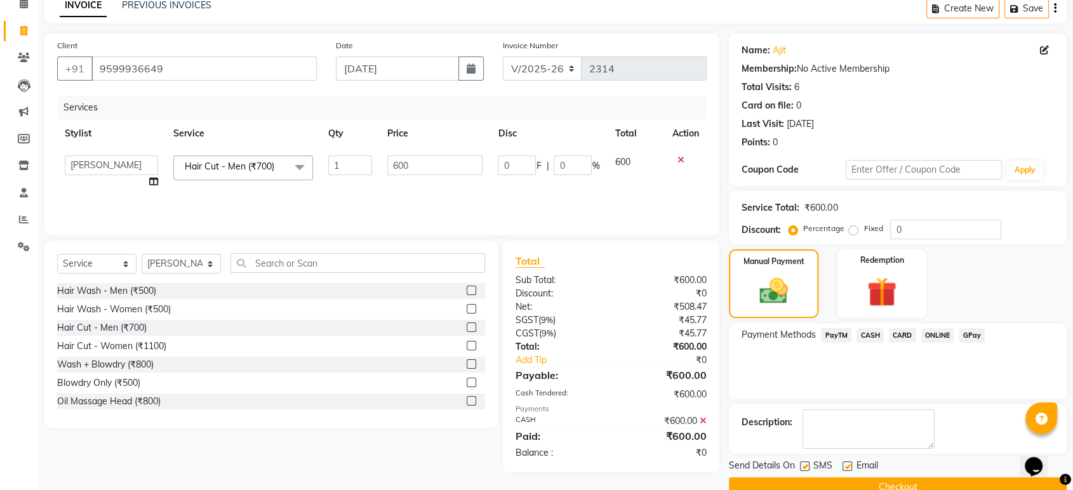
scroll to position [86, 0]
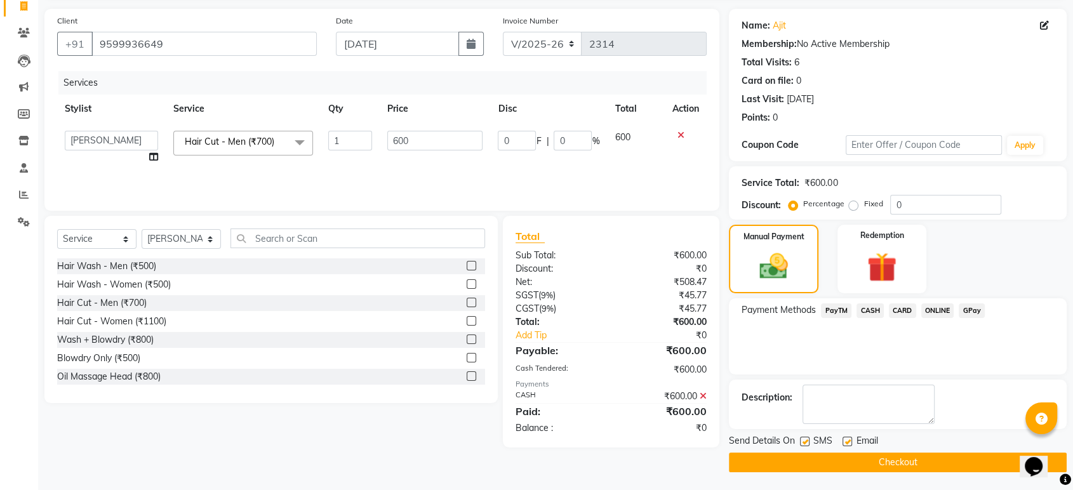
click at [851, 439] on label at bounding box center [848, 442] width 10 height 10
click at [851, 439] on input "checkbox" at bounding box center [847, 442] width 8 height 8
checkbox input "false"
click at [805, 441] on label at bounding box center [805, 442] width 10 height 10
click at [805, 441] on input "checkbox" at bounding box center [804, 442] width 8 height 8
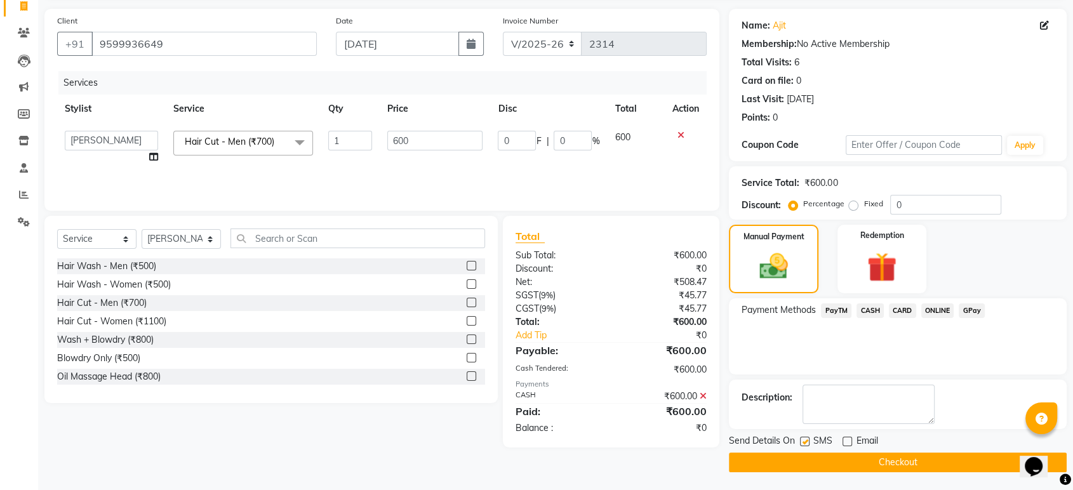
checkbox input "false"
click at [814, 459] on button "Checkout" at bounding box center [898, 463] width 338 height 20
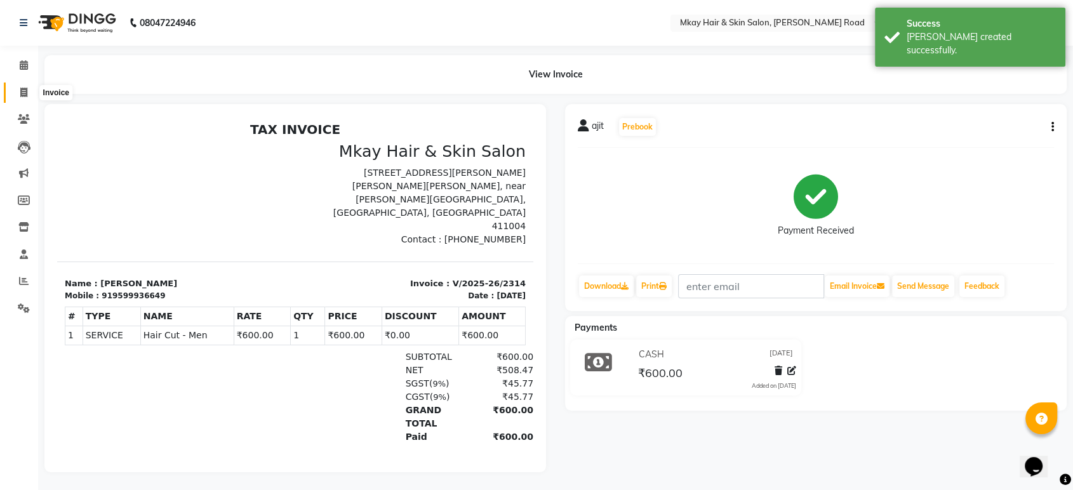
click at [15, 87] on span at bounding box center [24, 93] width 22 height 15
select select "service"
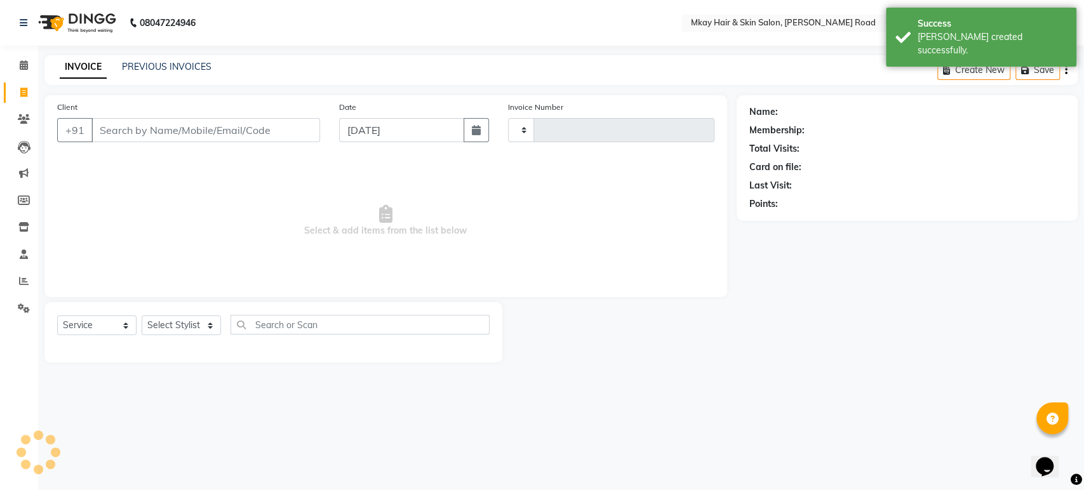
type input "2315"
select select "5258"
